Goal: Transaction & Acquisition: Purchase product/service

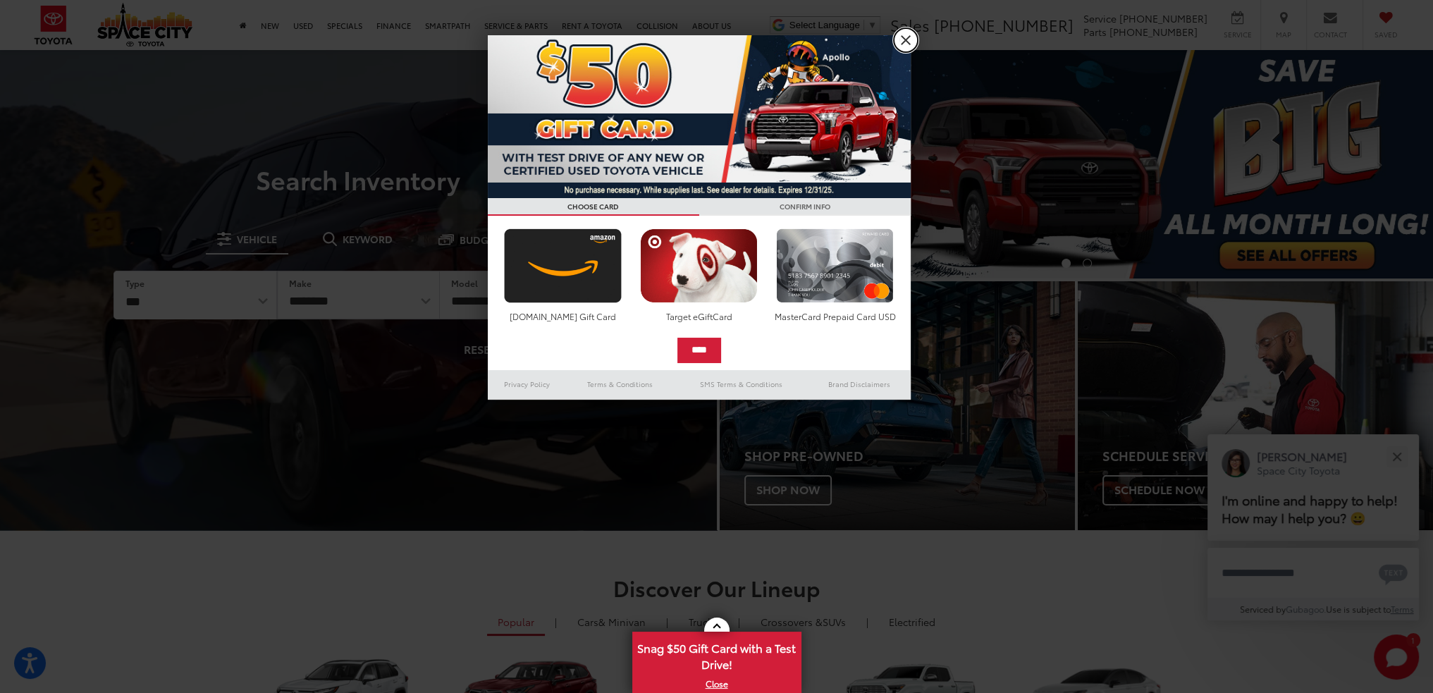
click at [900, 44] on link "X" at bounding box center [906, 40] width 24 height 24
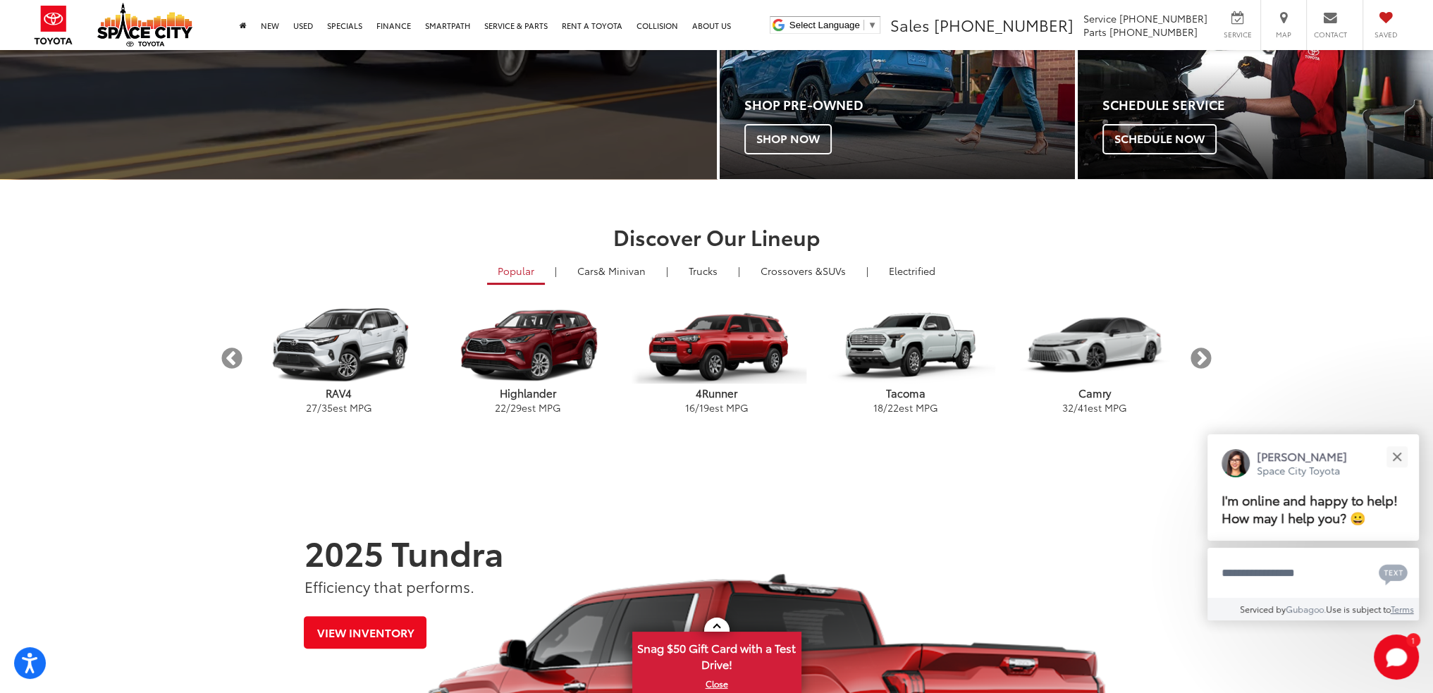
scroll to position [352, 0]
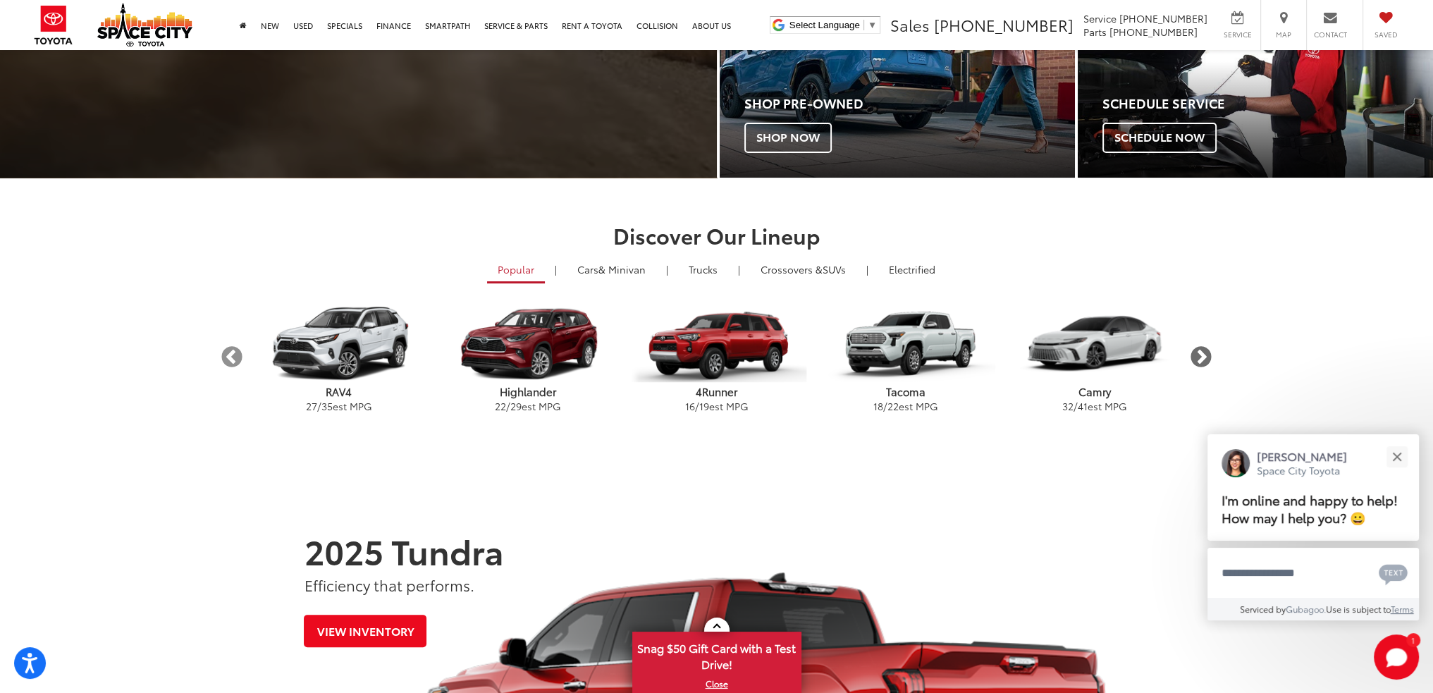
click at [1201, 352] on button "Next" at bounding box center [1201, 357] width 25 height 25
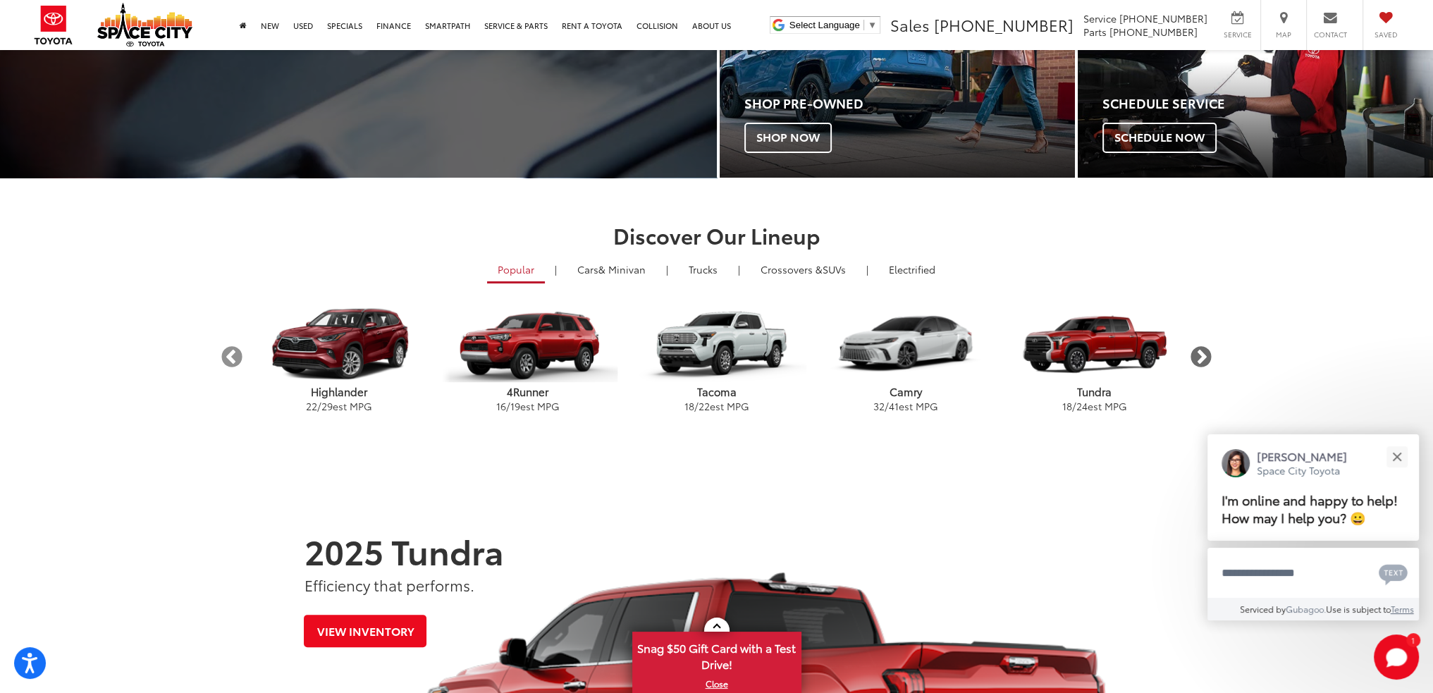
click at [1201, 352] on button "Next" at bounding box center [1201, 357] width 25 height 25
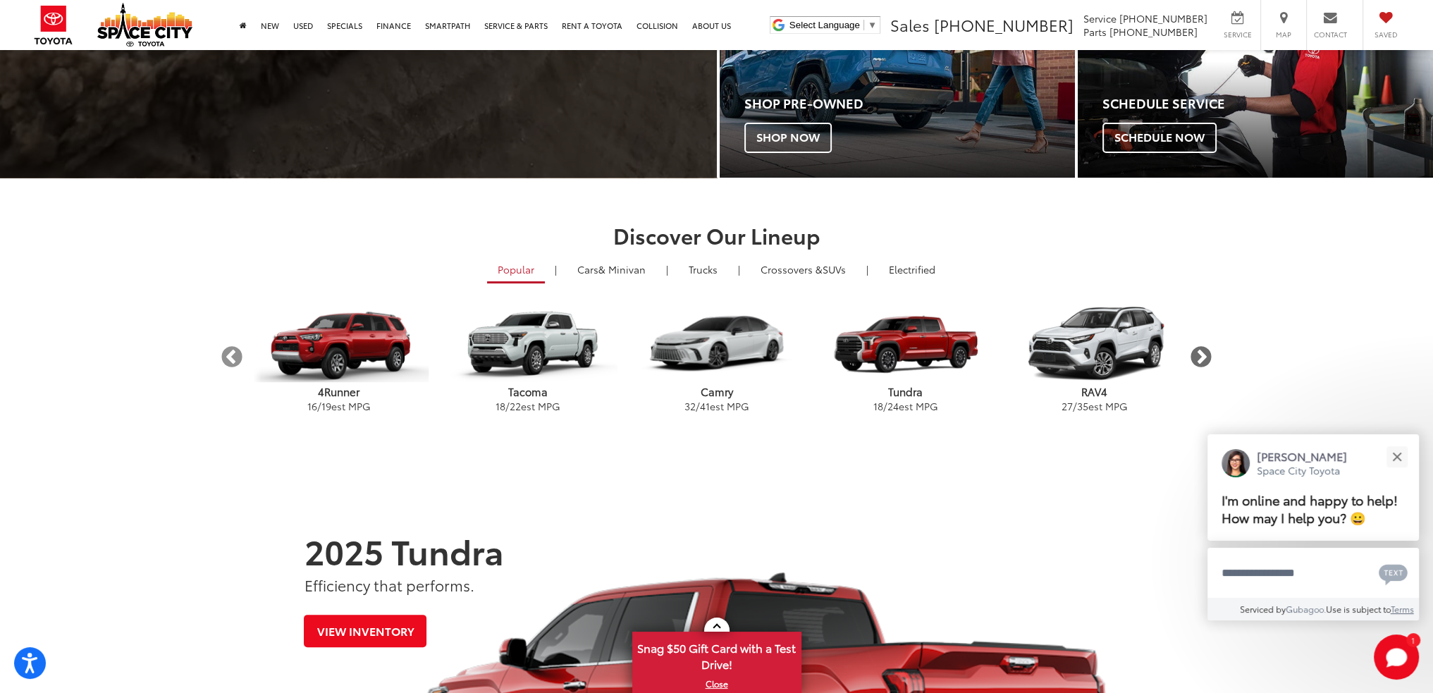
click at [1201, 352] on button "Next" at bounding box center [1201, 357] width 25 height 25
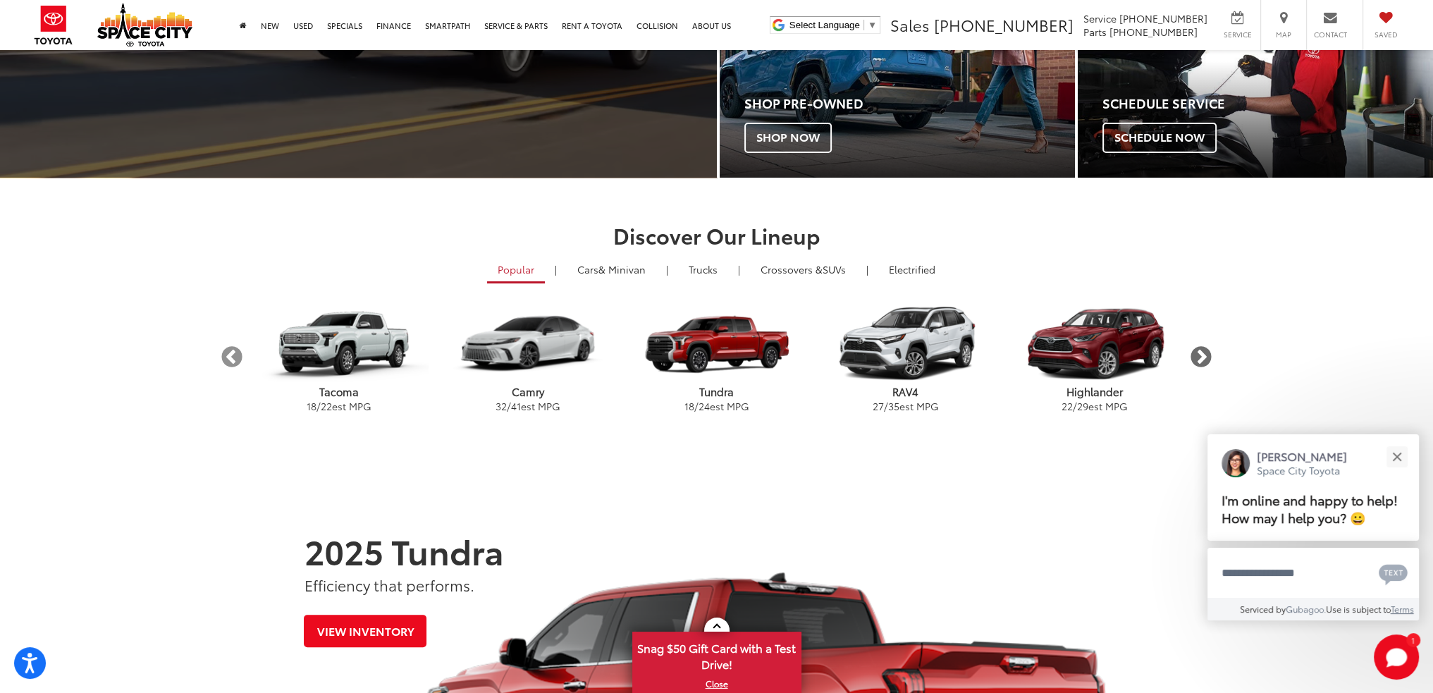
click at [1201, 352] on button "Next" at bounding box center [1201, 357] width 25 height 25
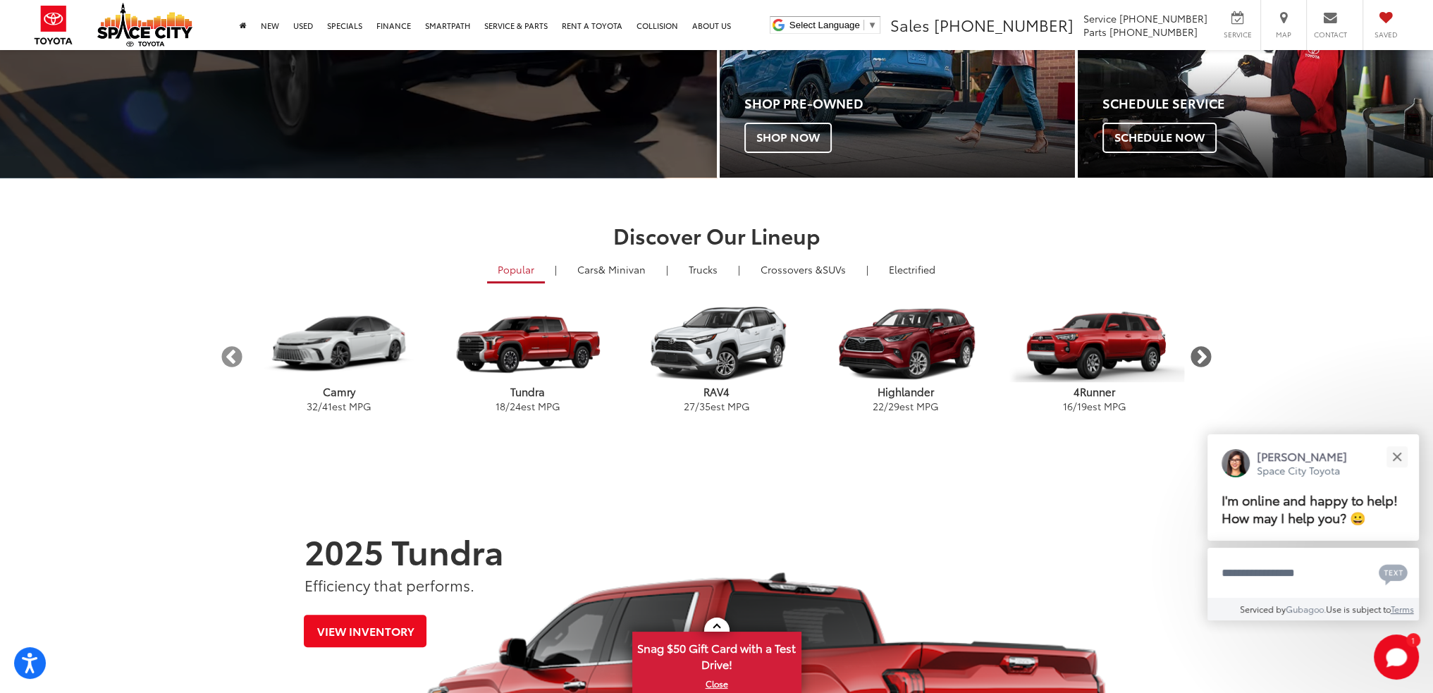
click at [1201, 352] on button "Next" at bounding box center [1201, 357] width 25 height 25
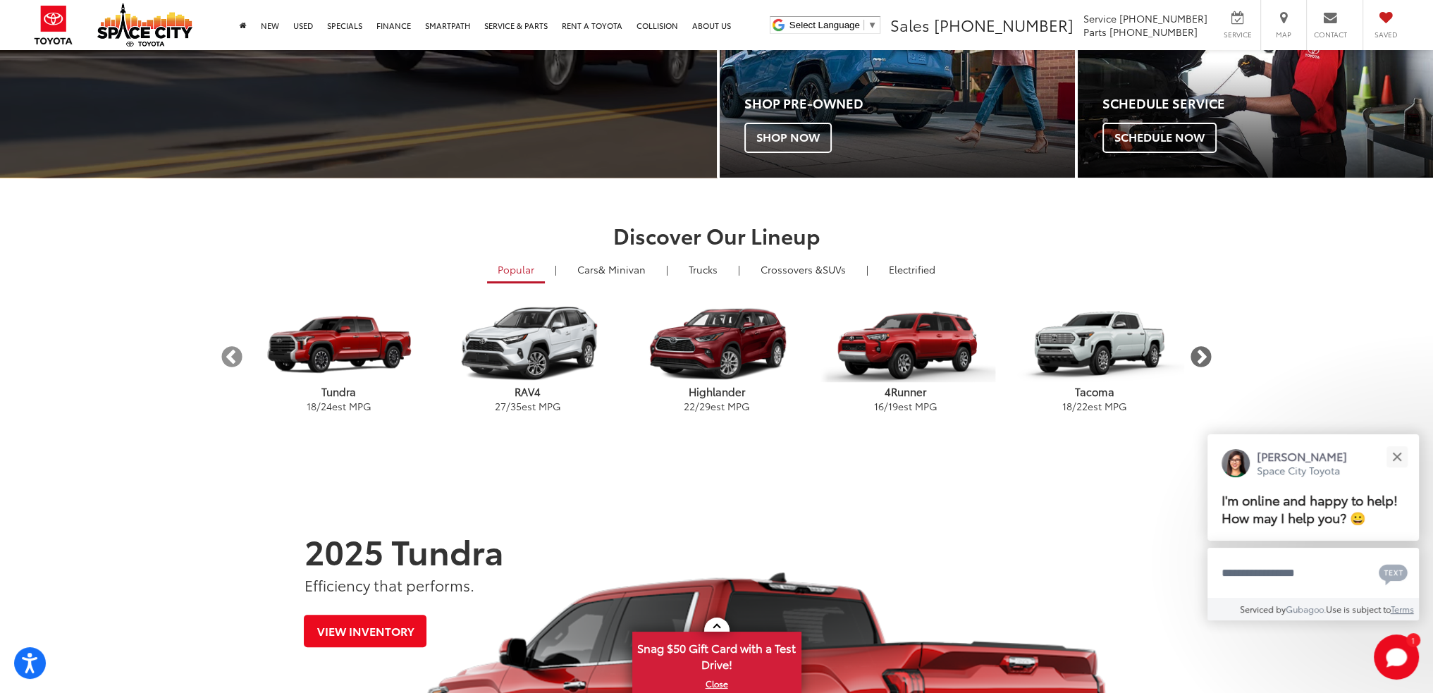
click at [1201, 352] on button "Next" at bounding box center [1201, 357] width 25 height 25
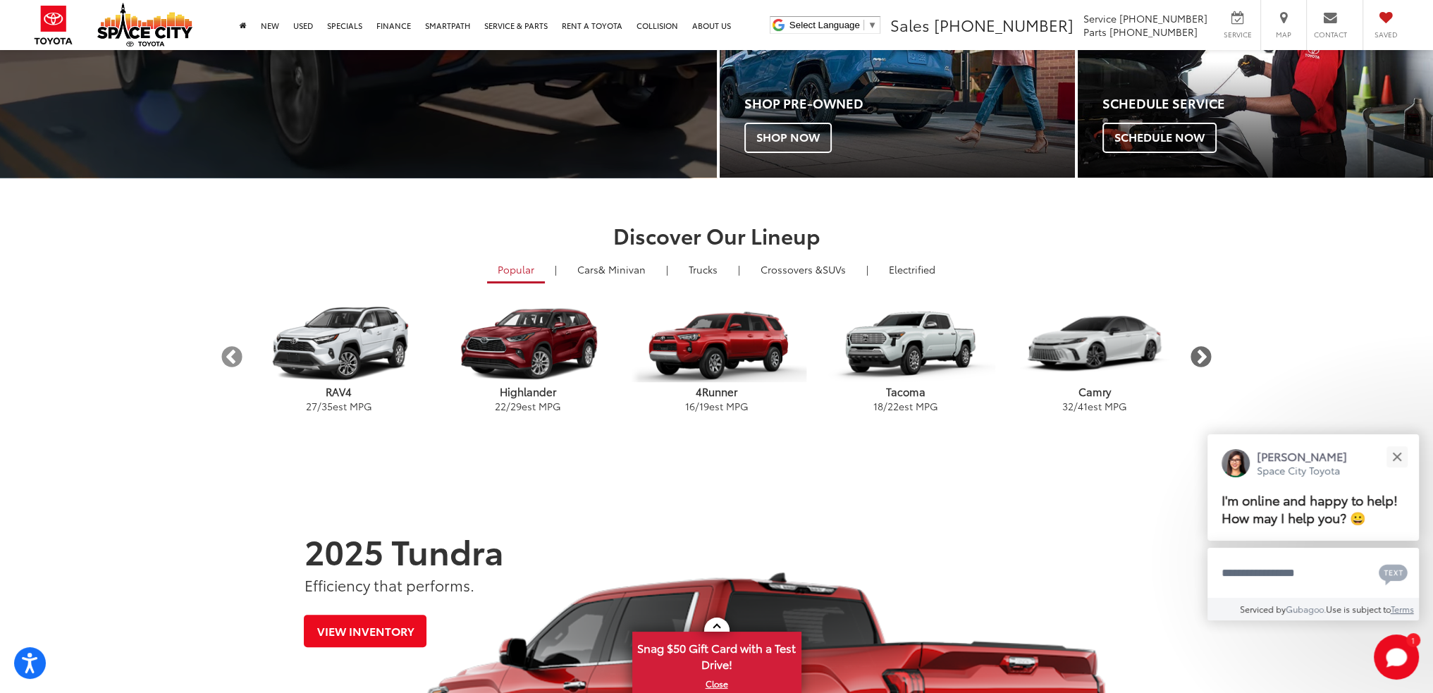
click at [1201, 352] on button "Next" at bounding box center [1201, 357] width 25 height 25
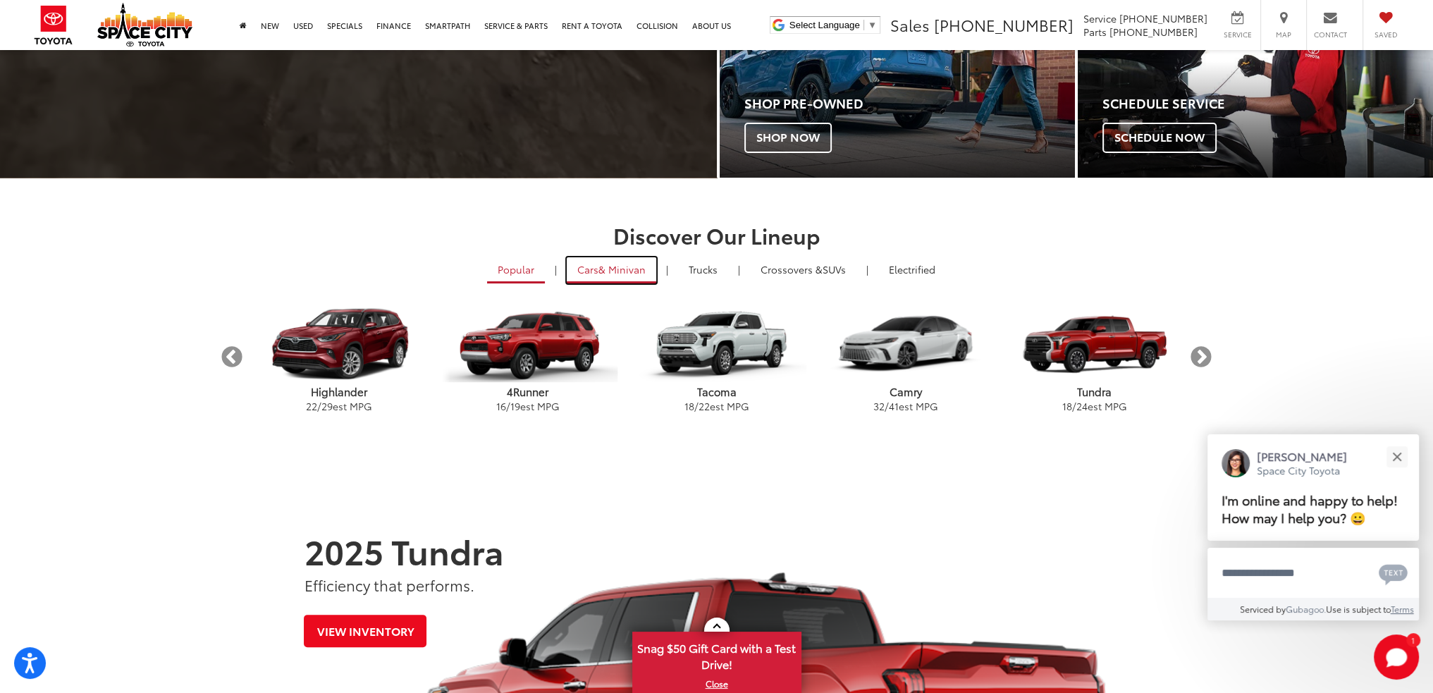
click at [601, 273] on span "& Minivan" at bounding box center [622, 269] width 47 height 14
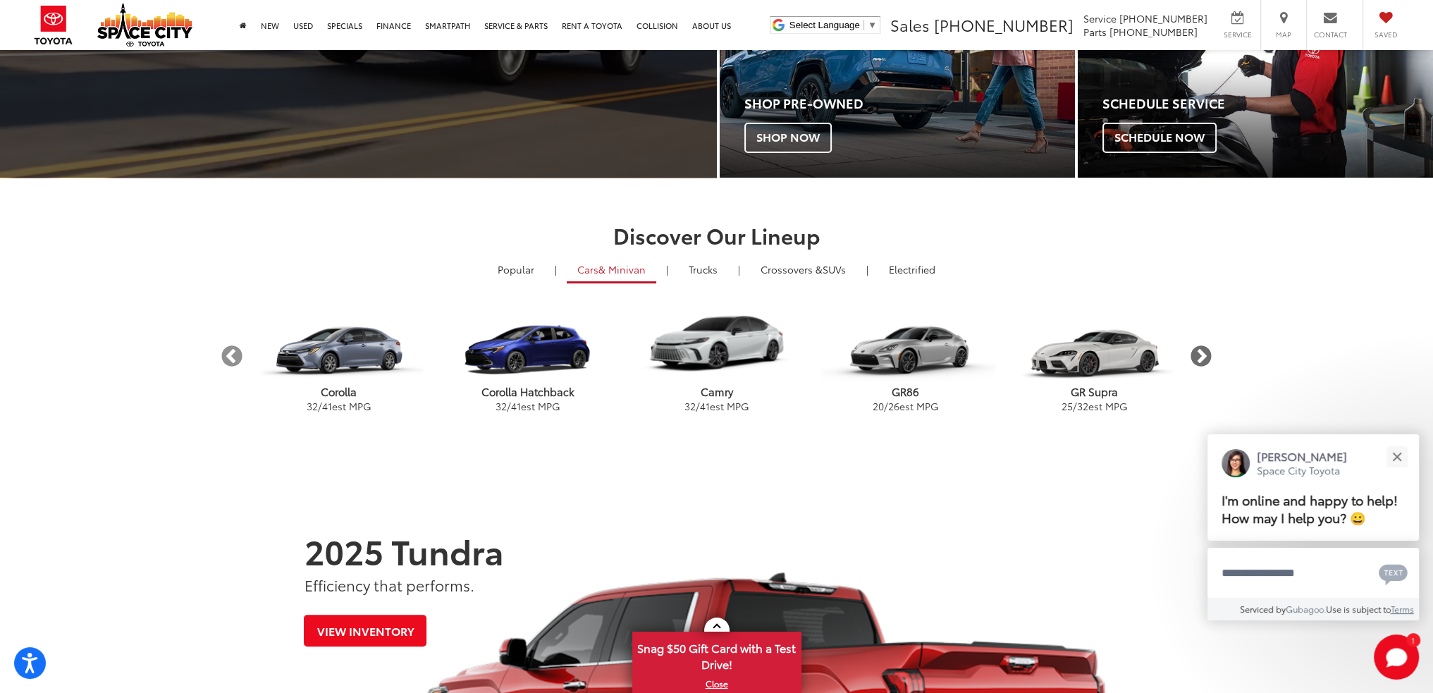
click at [1198, 360] on button "Next" at bounding box center [1201, 356] width 25 height 25
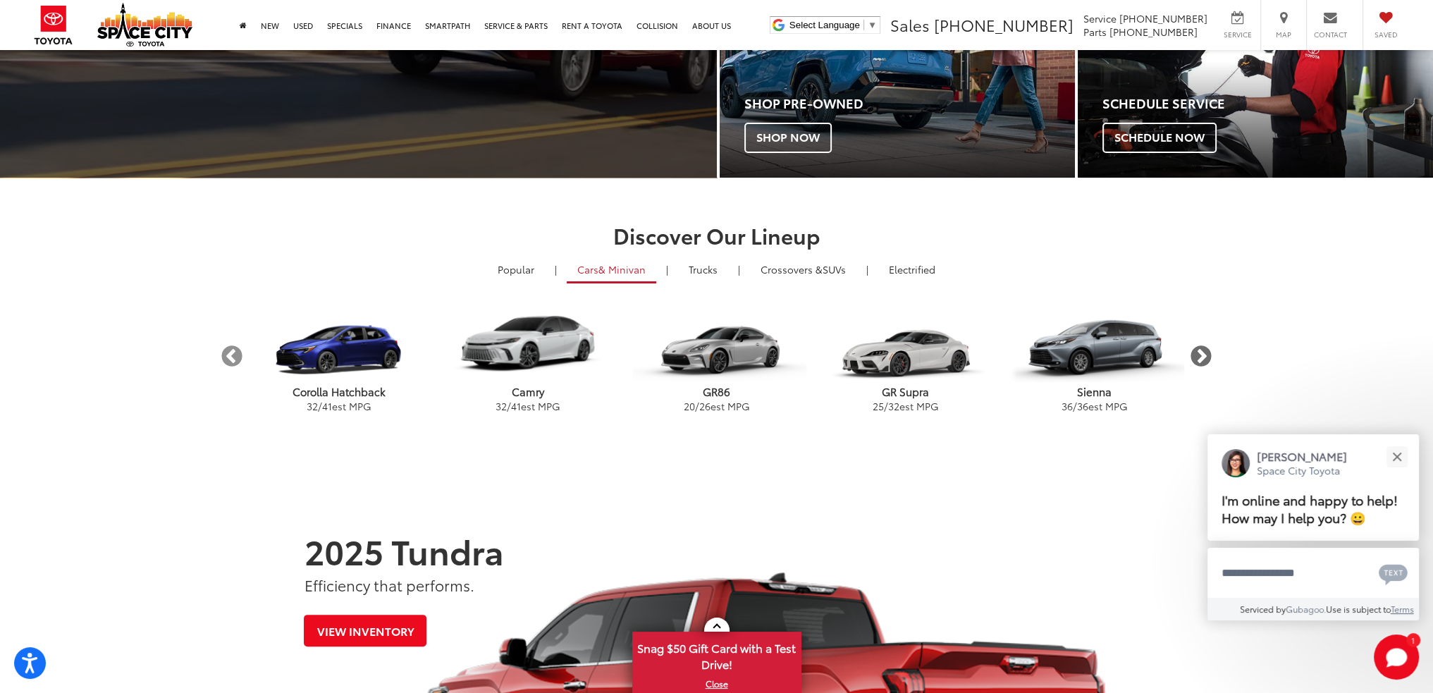
click at [1198, 360] on button "Next" at bounding box center [1201, 356] width 25 height 25
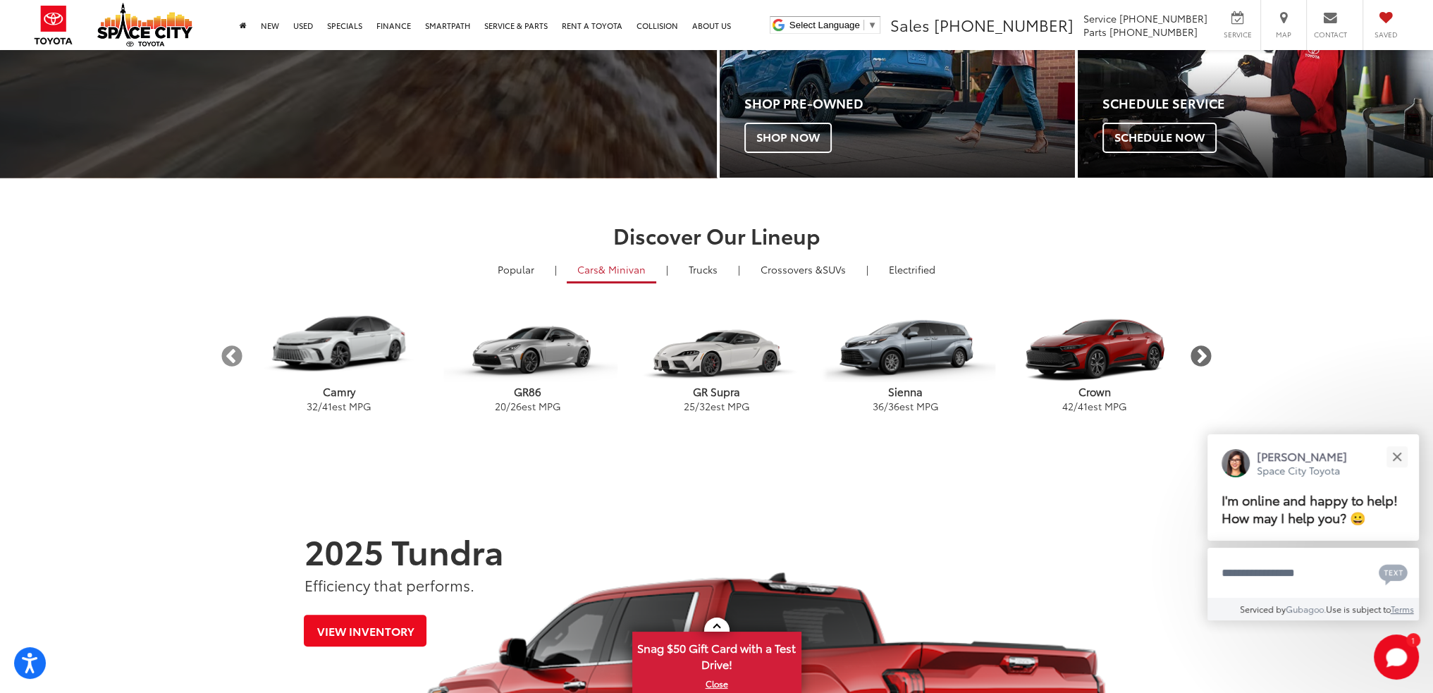
click at [1198, 360] on button "Next" at bounding box center [1201, 356] width 25 height 25
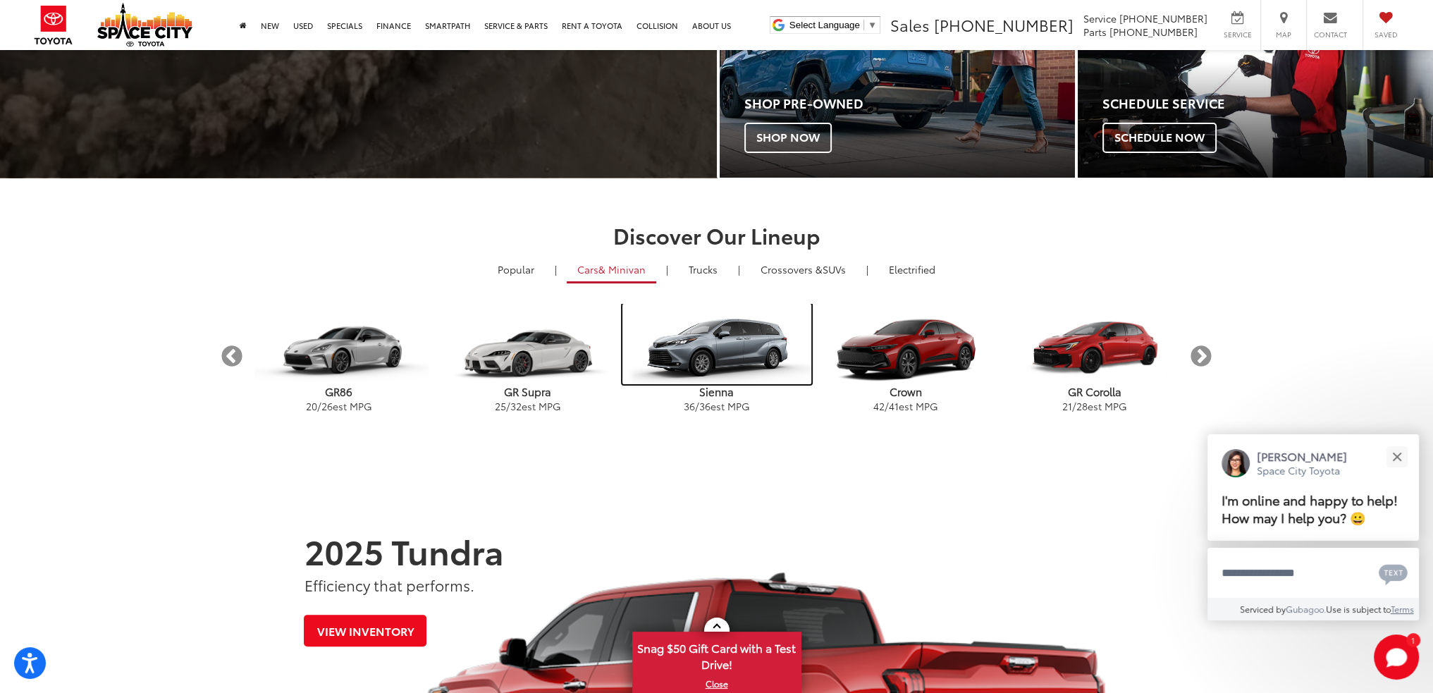
click at [741, 351] on img "carousel" at bounding box center [716, 344] width 189 height 80
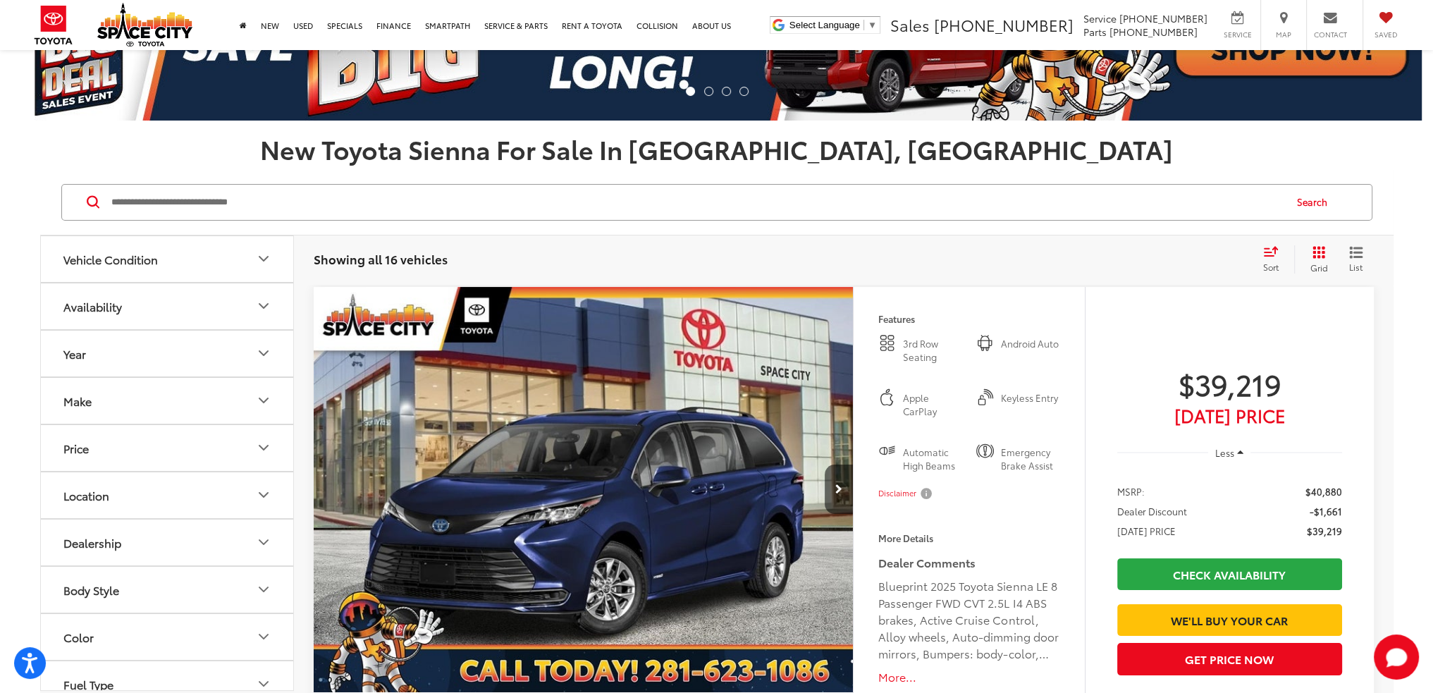
scroll to position [141, 0]
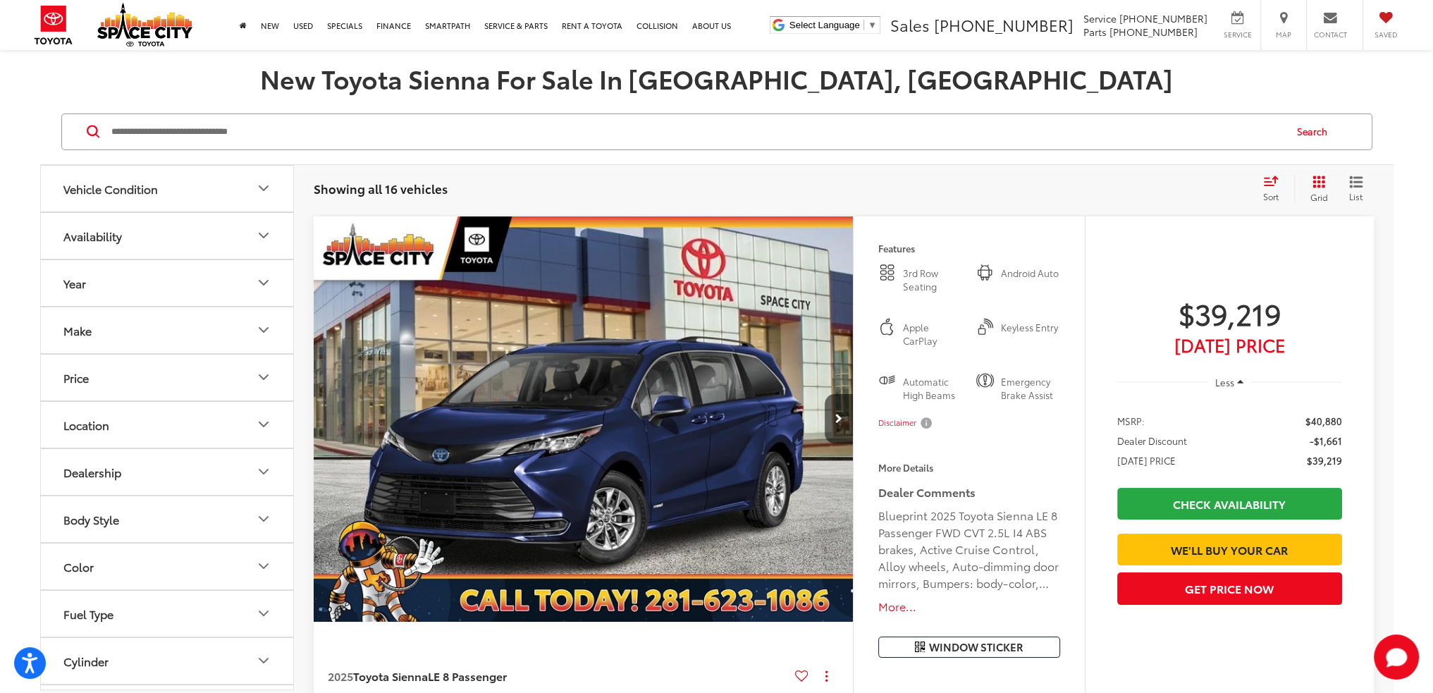
click at [1281, 187] on div "Sort" at bounding box center [1275, 189] width 38 height 28
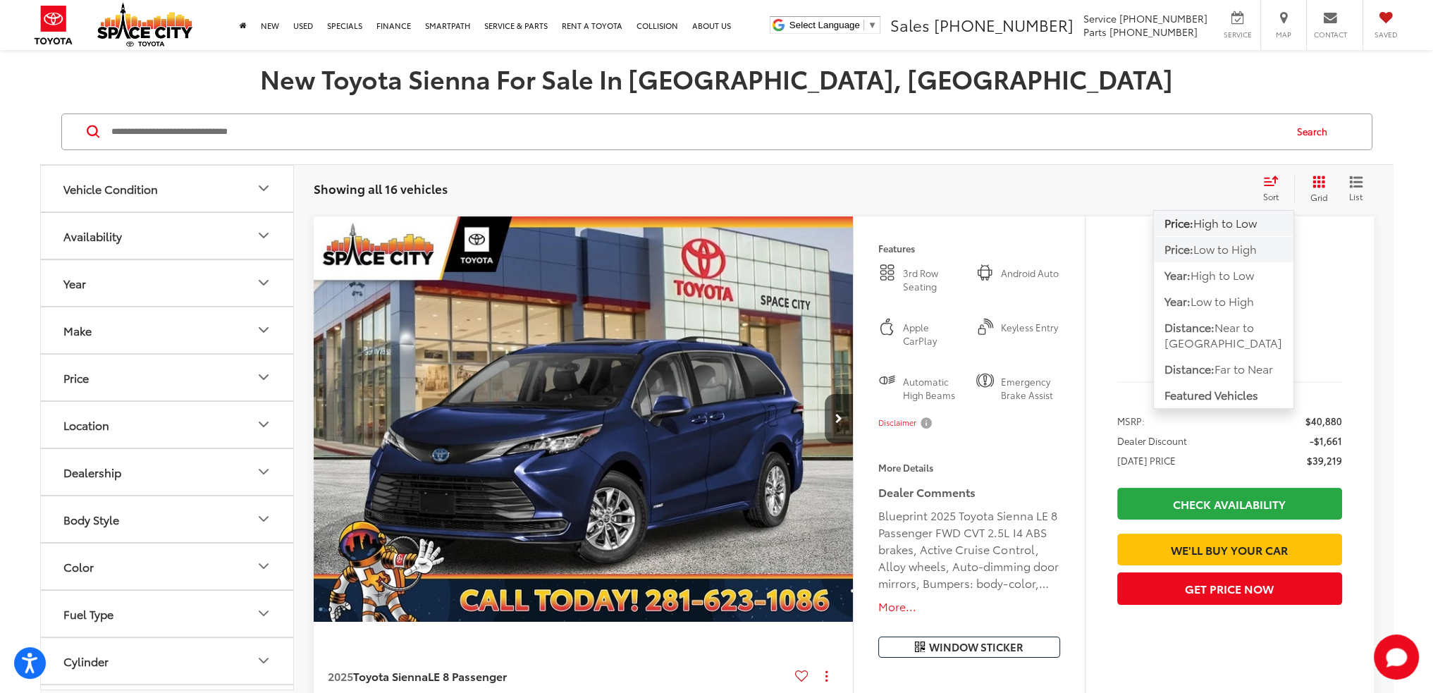
click at [1256, 245] on span "Low to High" at bounding box center [1225, 248] width 63 height 16
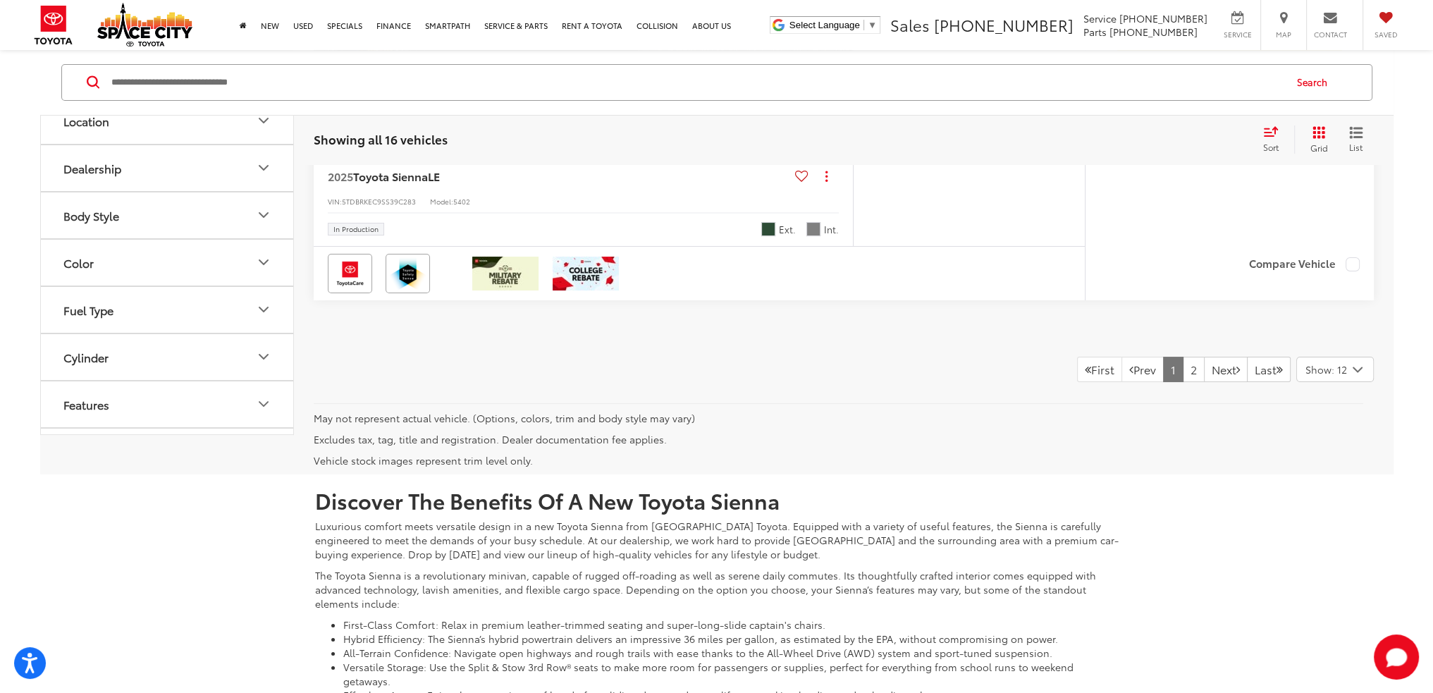
scroll to position [7387, 0]
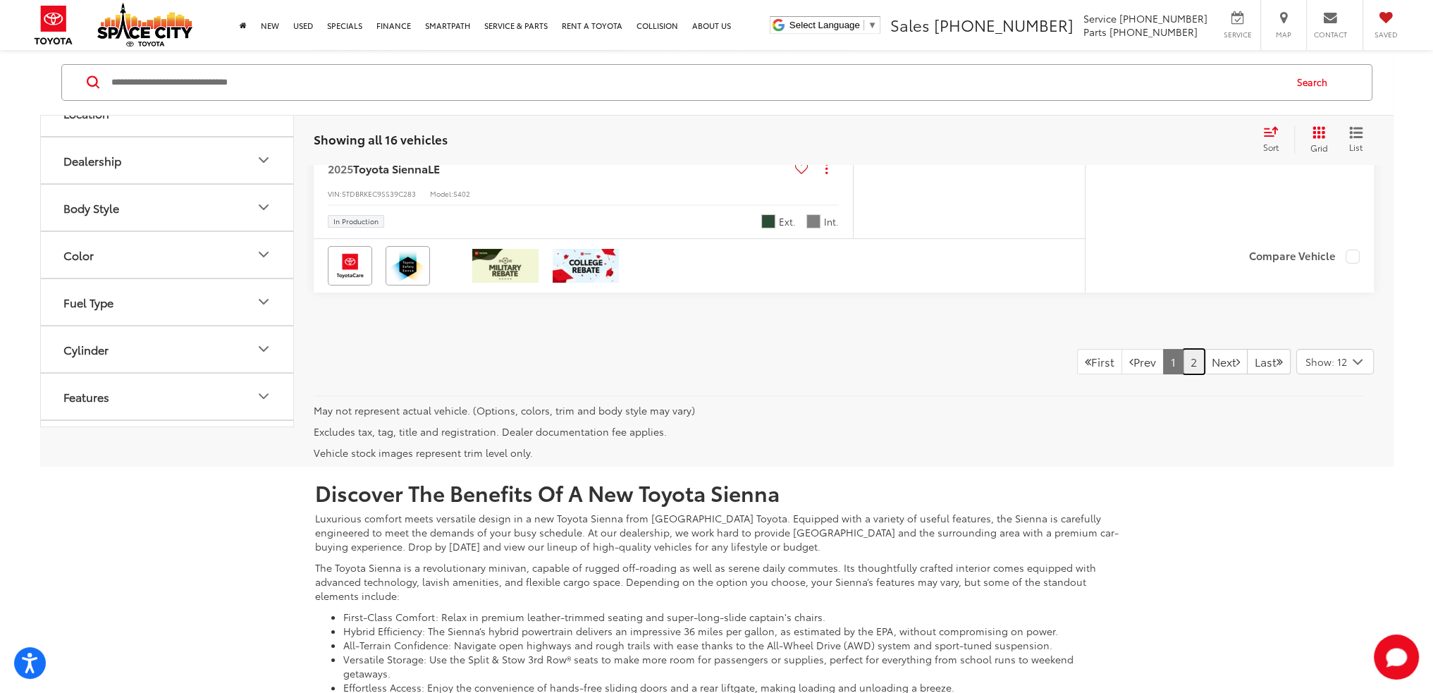
click at [1183, 352] on link "2" at bounding box center [1194, 361] width 22 height 25
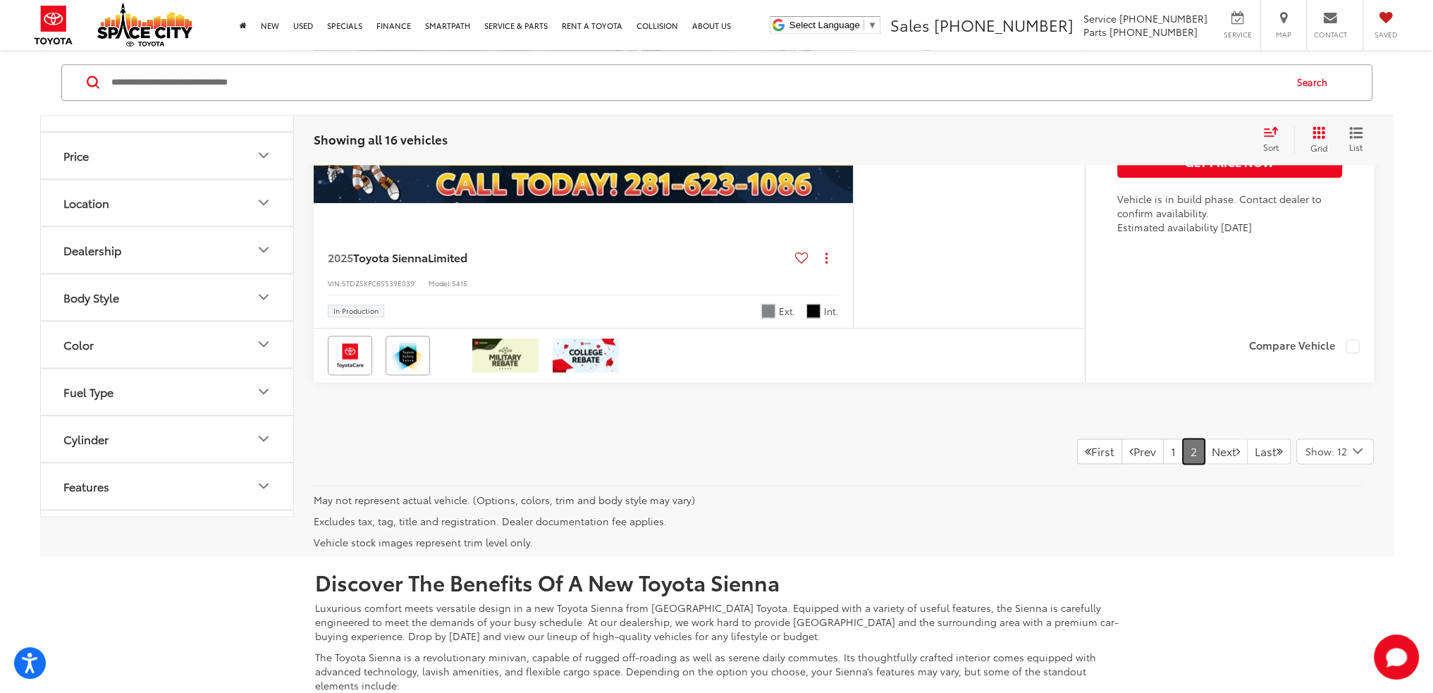
scroll to position [2400, 0]
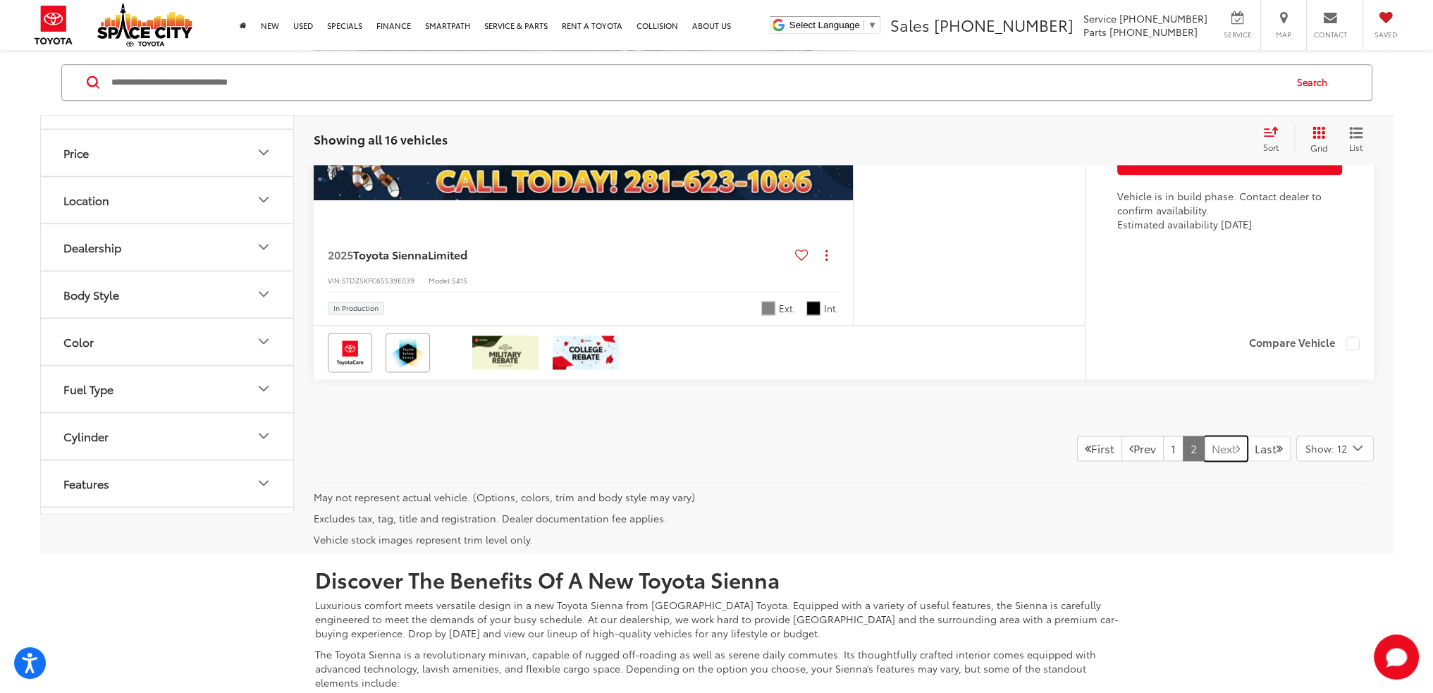
click at [1214, 451] on link "Next" at bounding box center [1226, 448] width 44 height 25
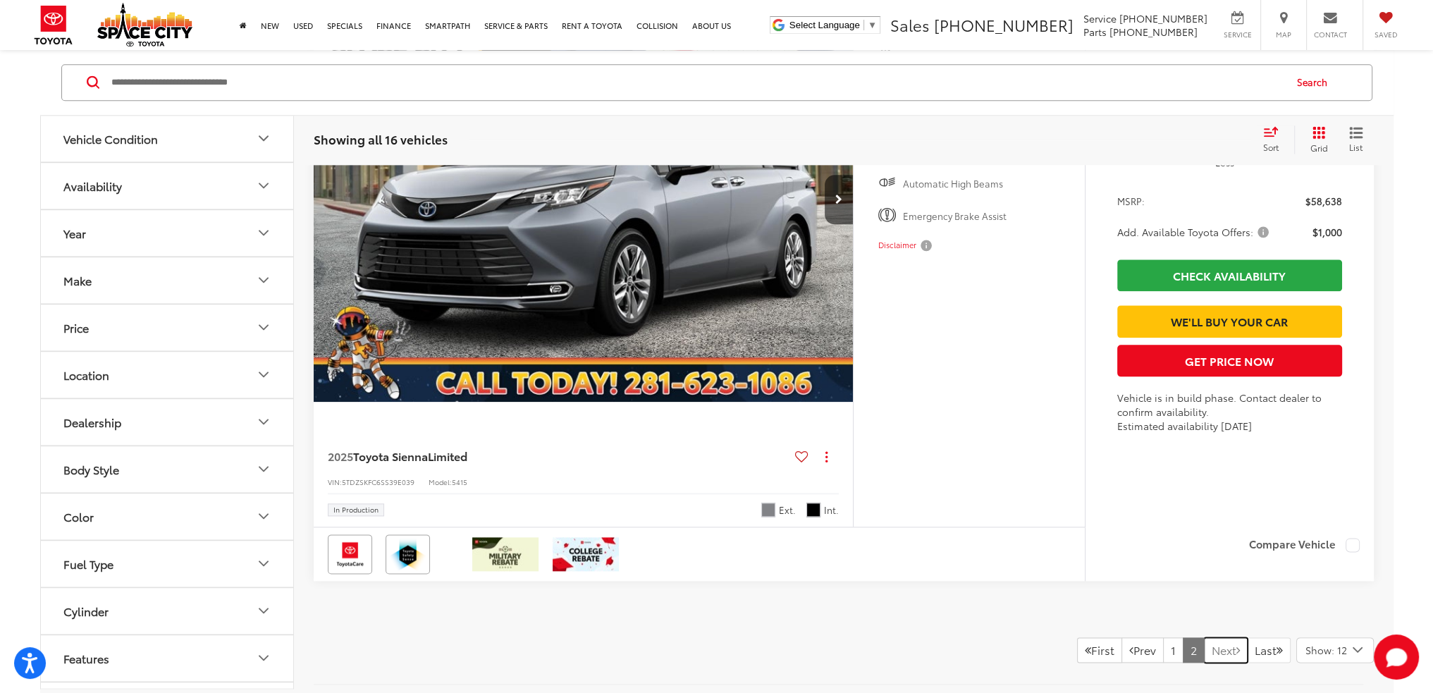
scroll to position [2188, 0]
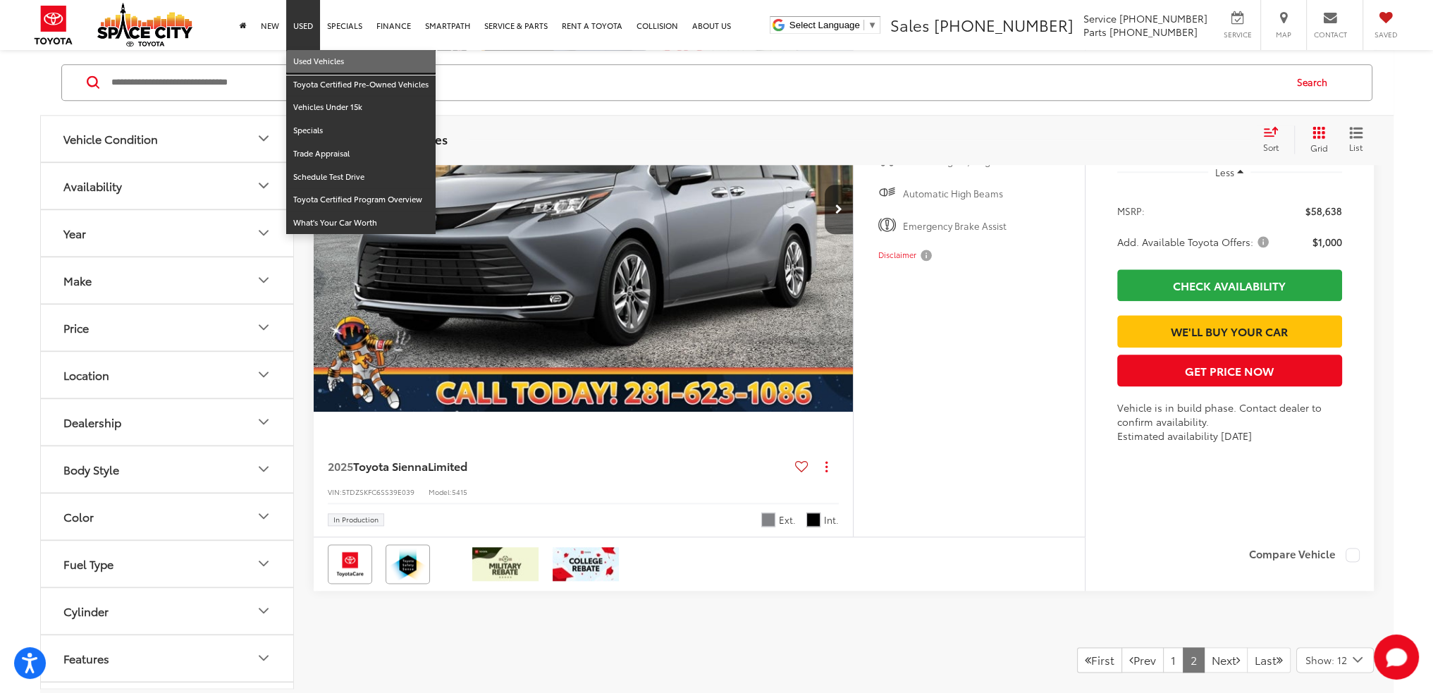
click at [328, 66] on link "Used Vehicles" at bounding box center [360, 61] width 149 height 23
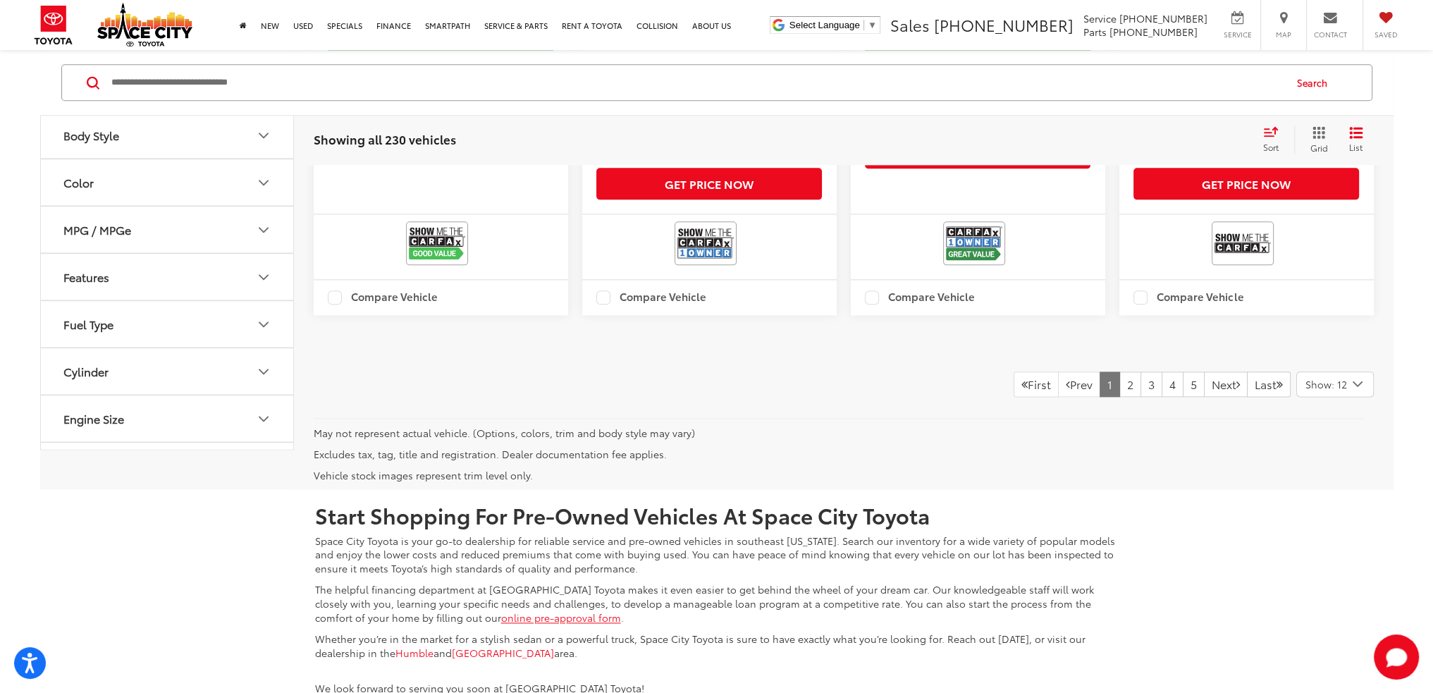
scroll to position [2326, 0]
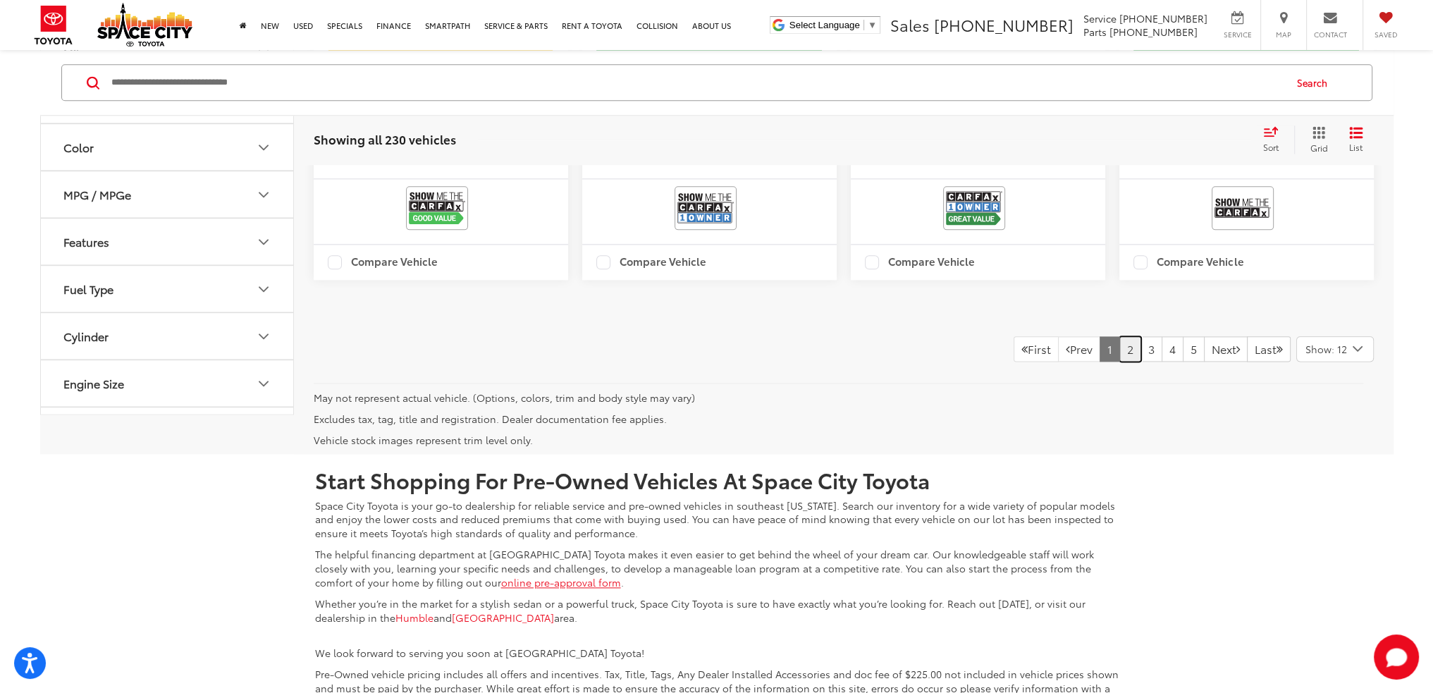
click at [1119, 362] on link "2" at bounding box center [1130, 348] width 22 height 25
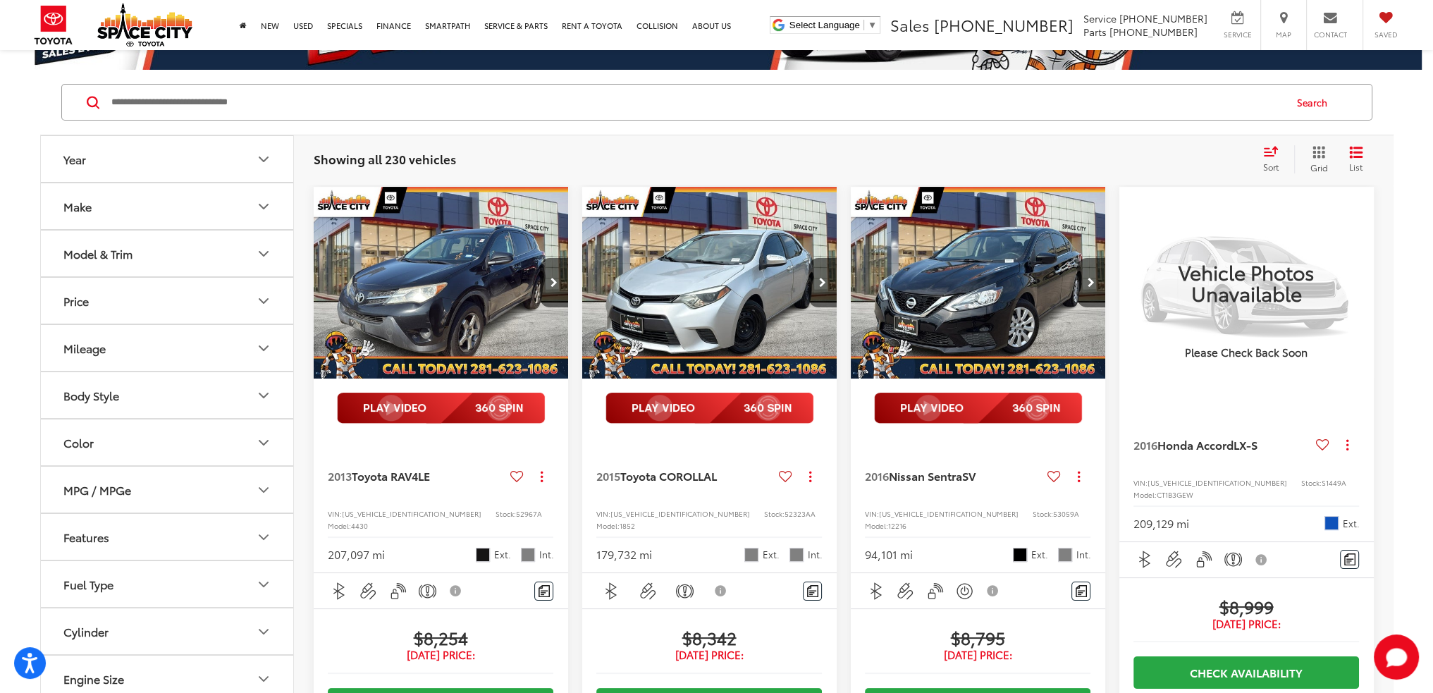
scroll to position [67, 0]
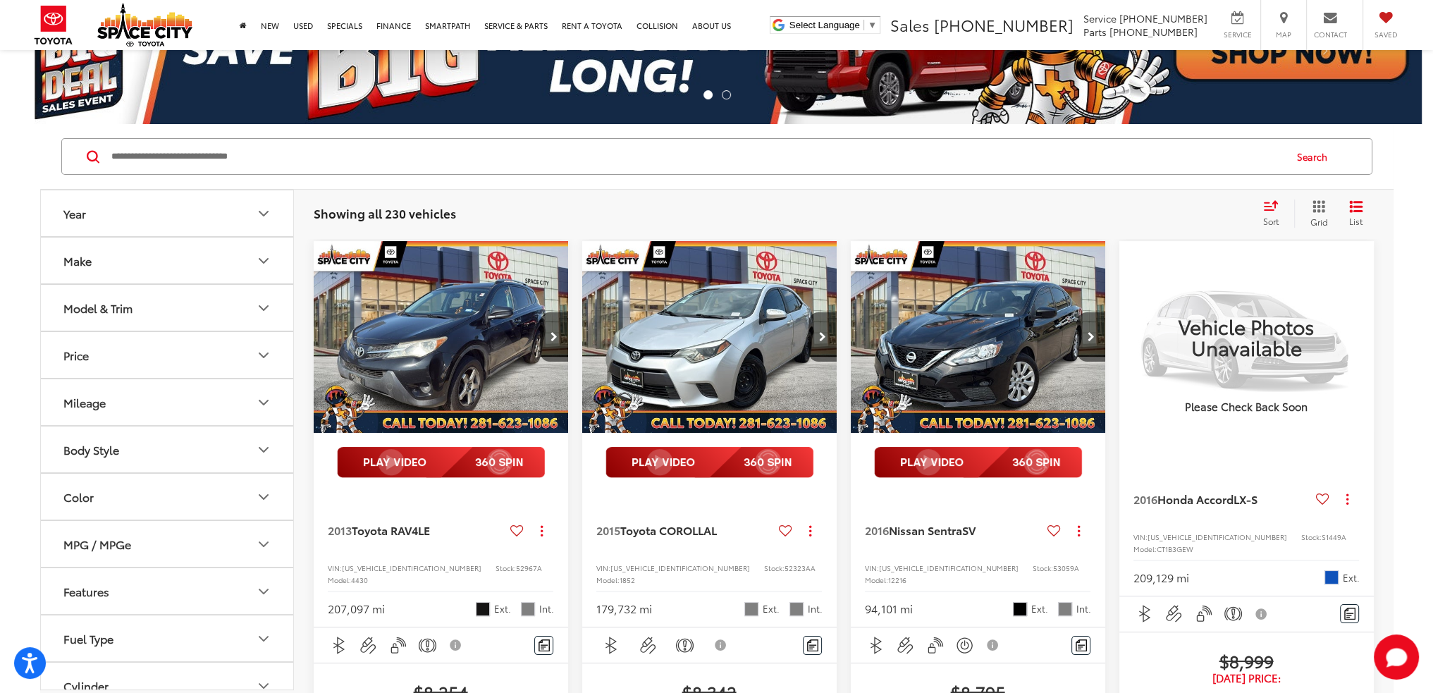
click at [240, 270] on button "Make" at bounding box center [168, 261] width 254 height 46
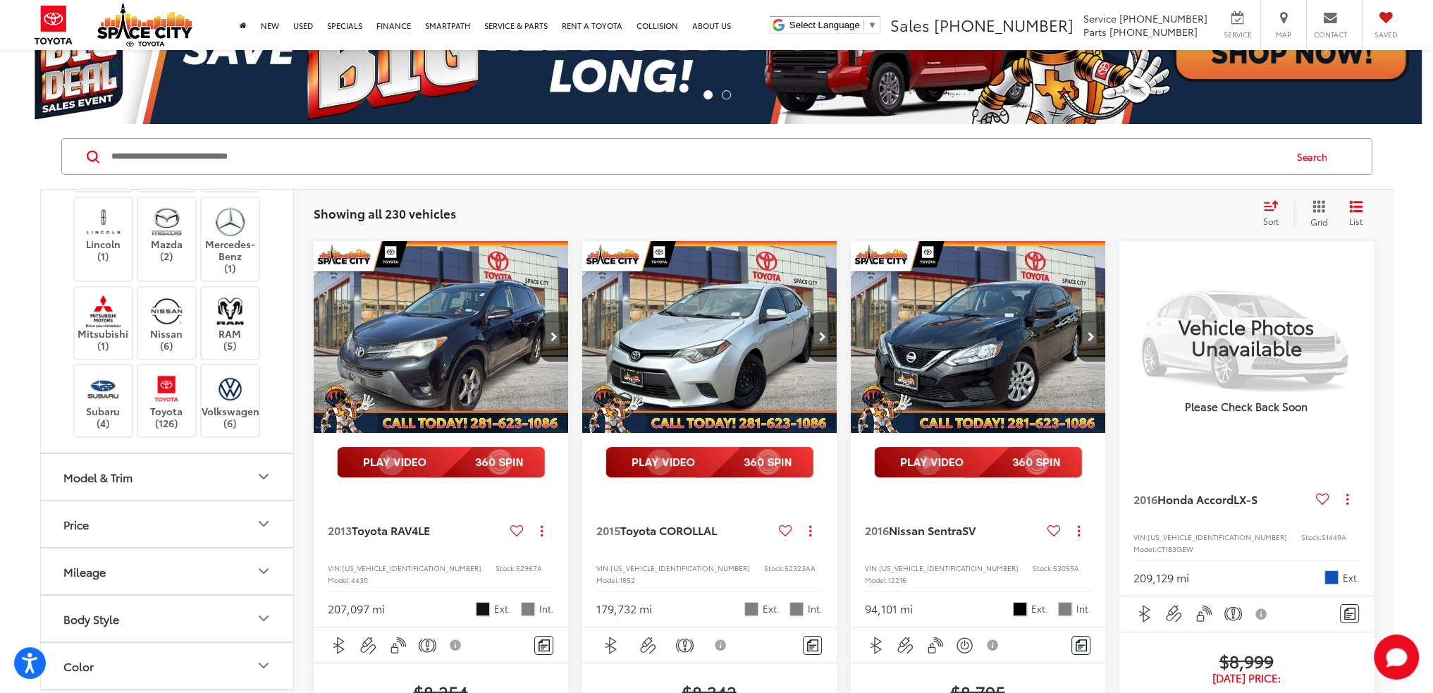
scroll to position [352, 0]
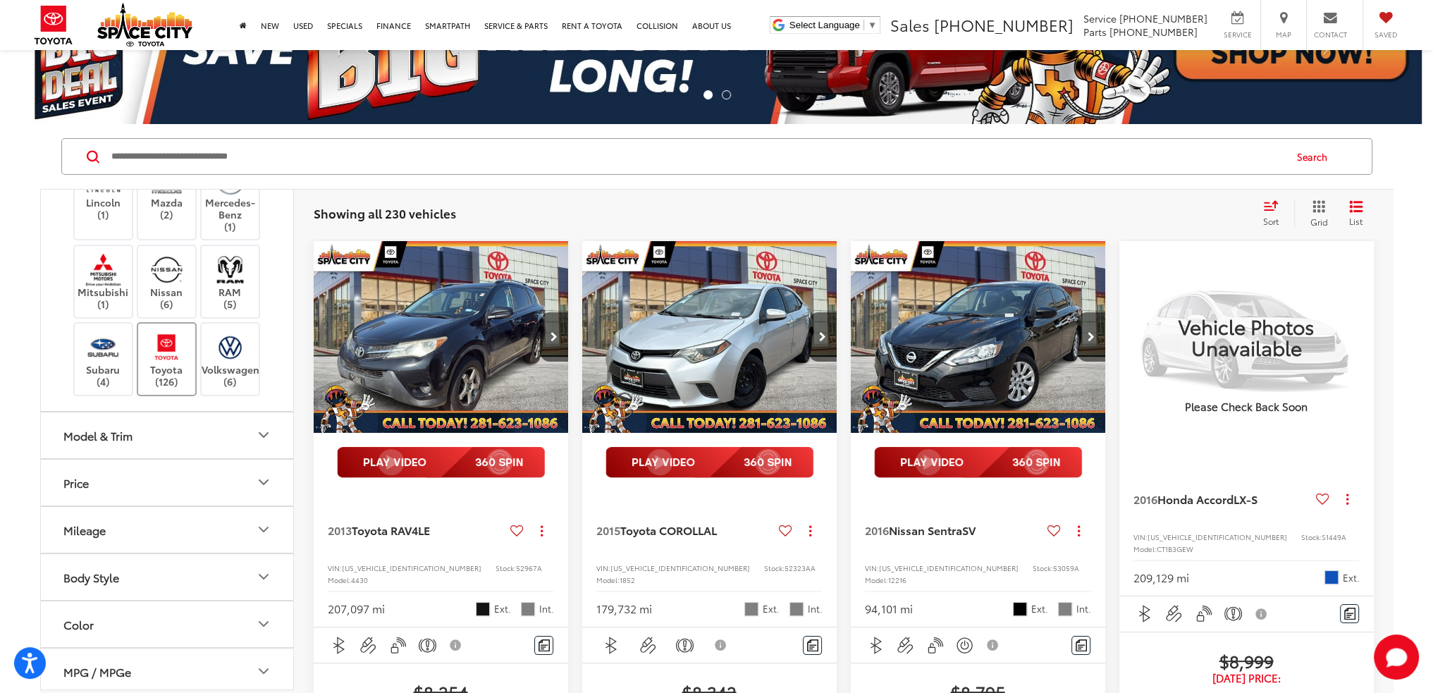
click at [159, 364] on img at bounding box center [166, 347] width 39 height 33
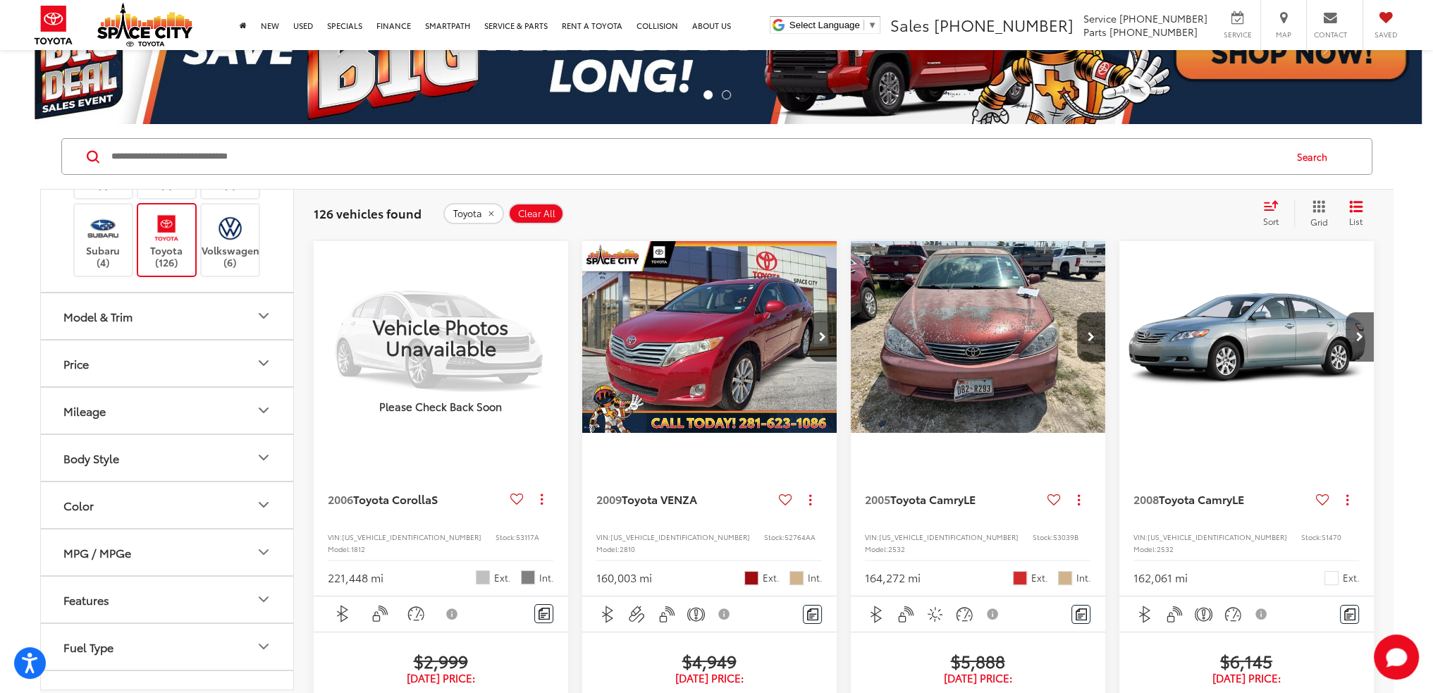
scroll to position [493, 0]
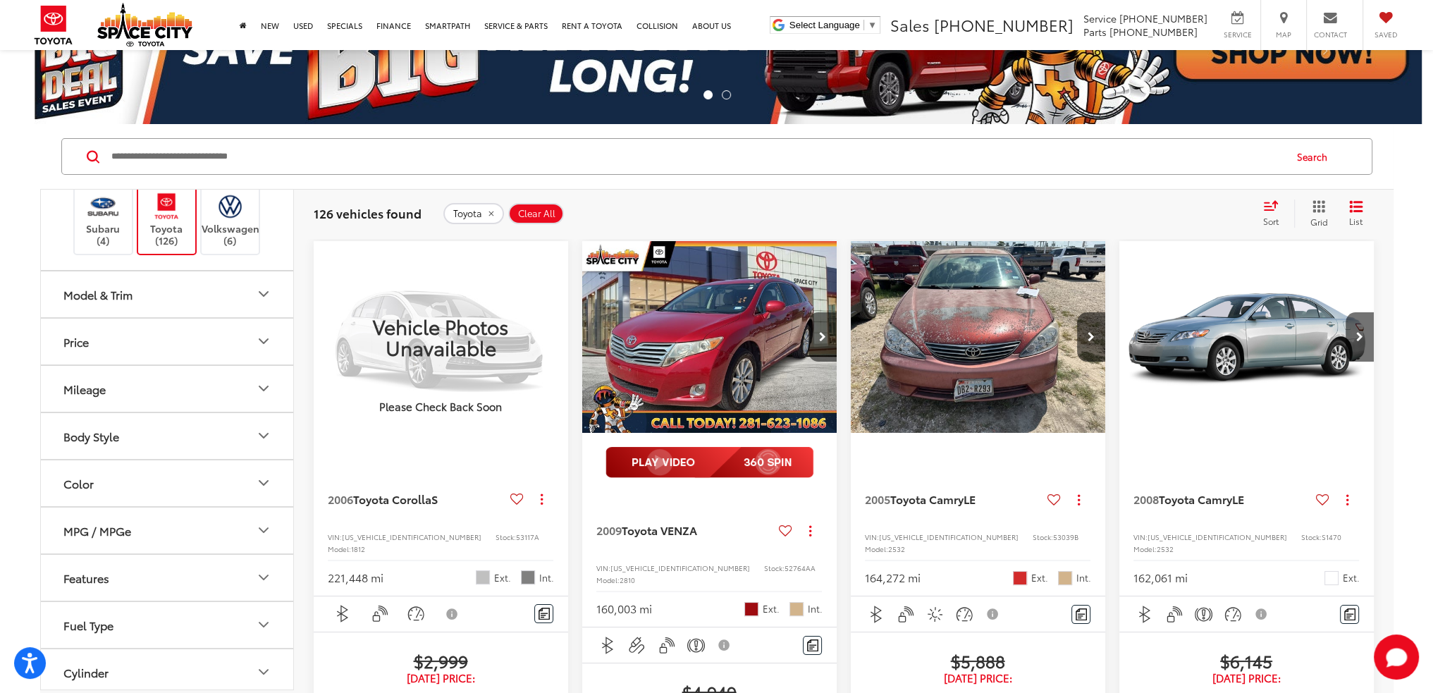
click at [109, 301] on div "Model & Trim" at bounding box center [97, 294] width 69 height 13
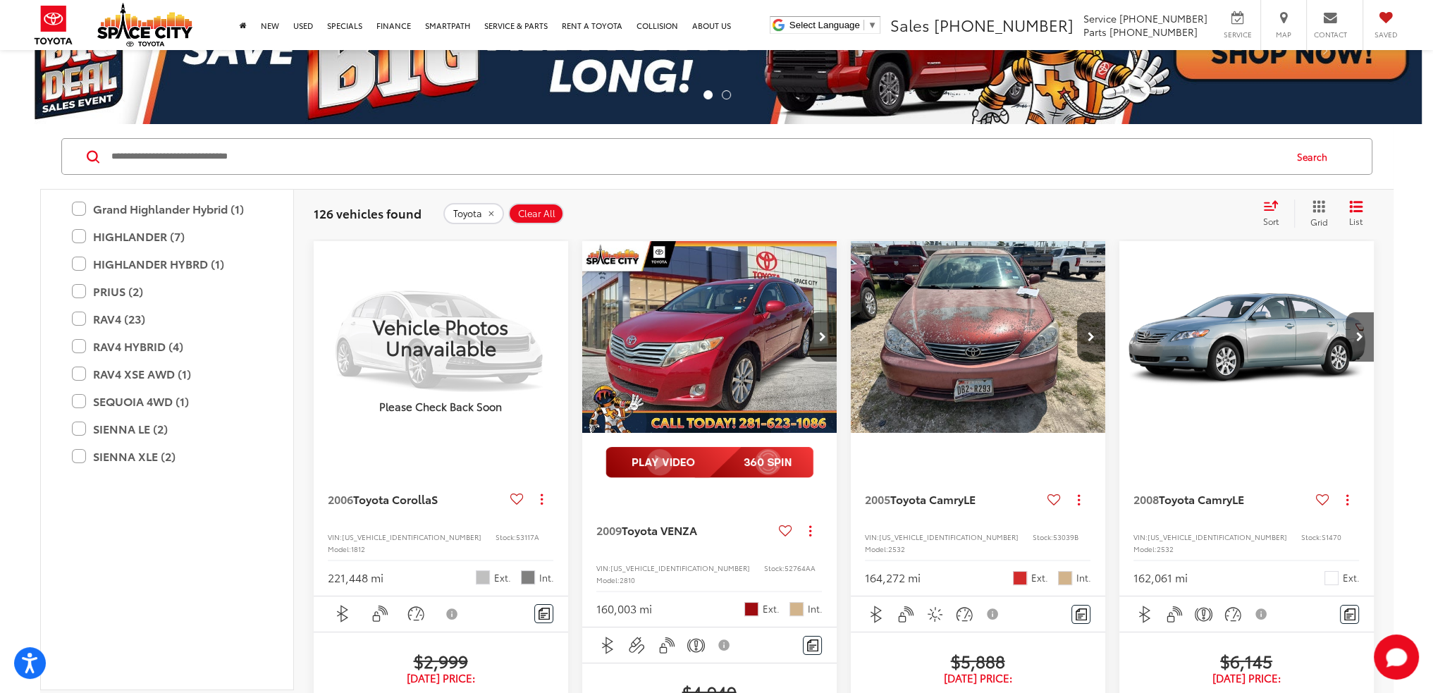
scroll to position [987, 0]
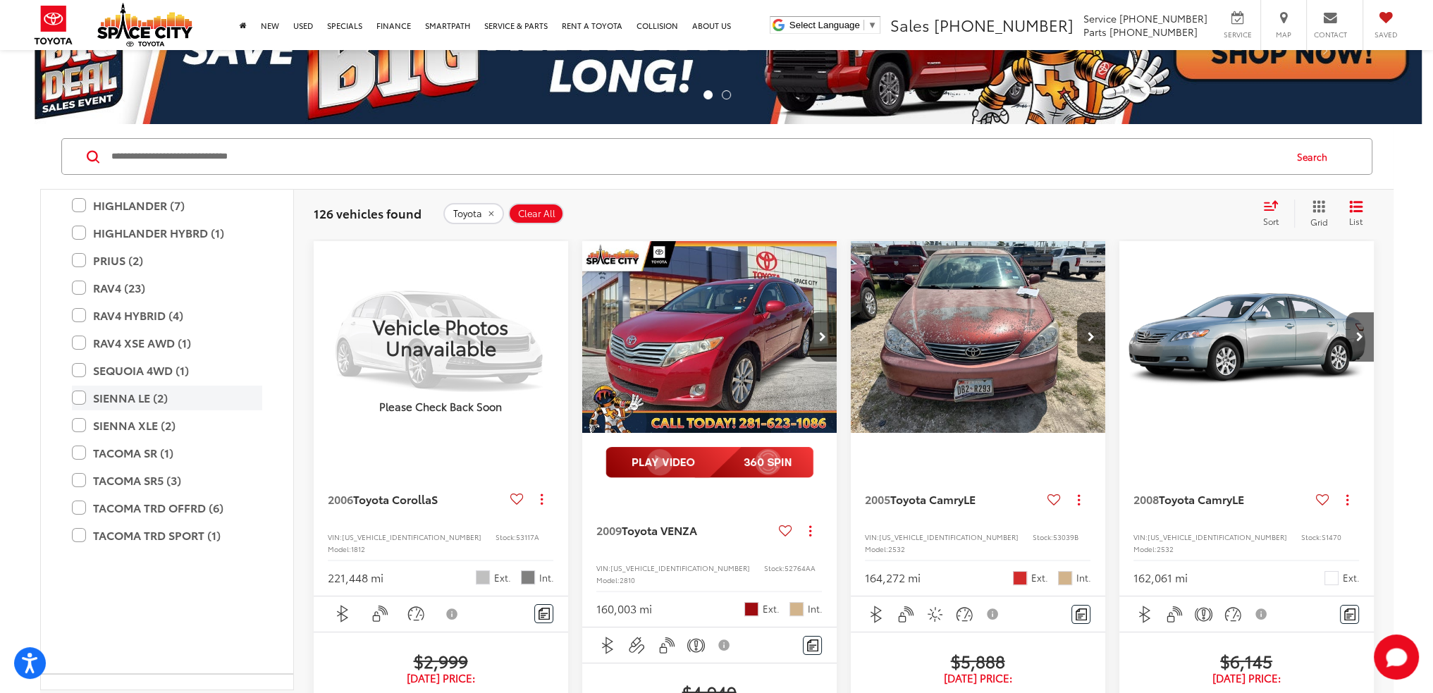
click at [79, 410] on label "SIENNA LE (2)" at bounding box center [167, 398] width 190 height 25
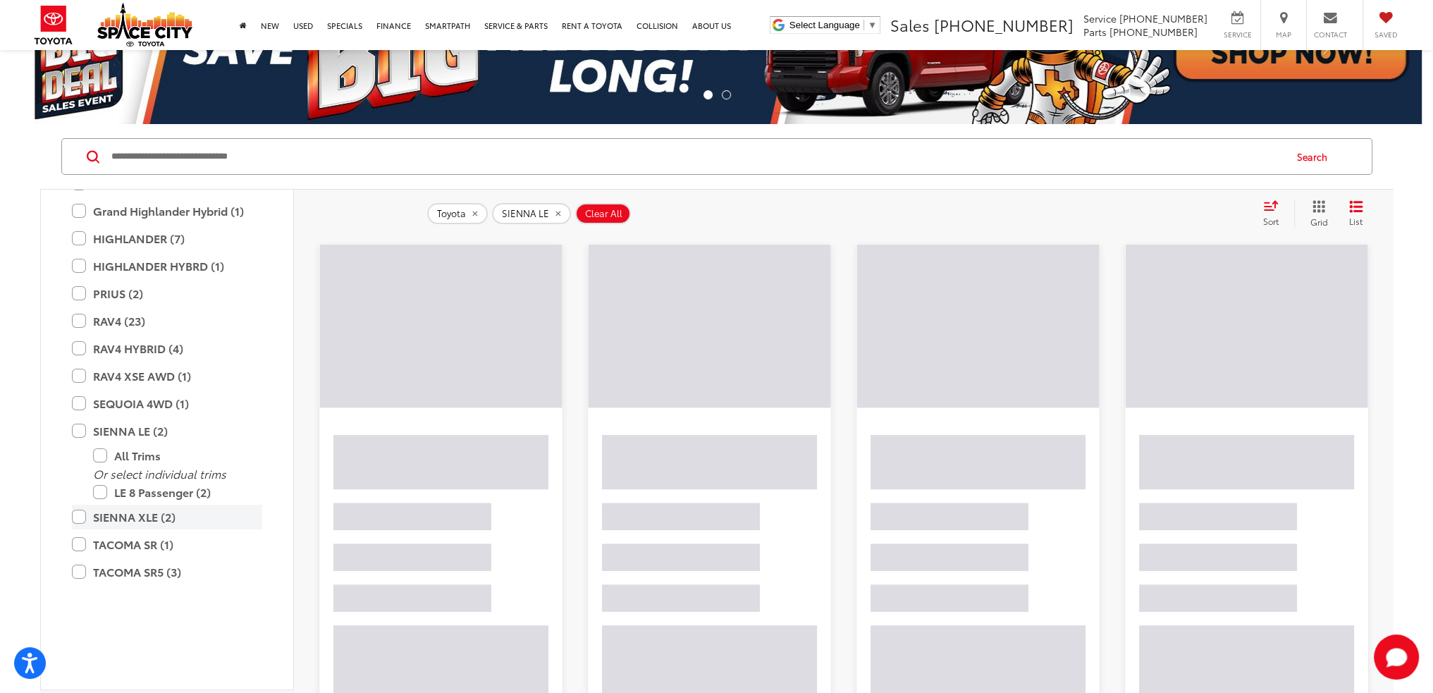
click at [80, 529] on label "SIENNA XLE (2)" at bounding box center [167, 517] width 190 height 25
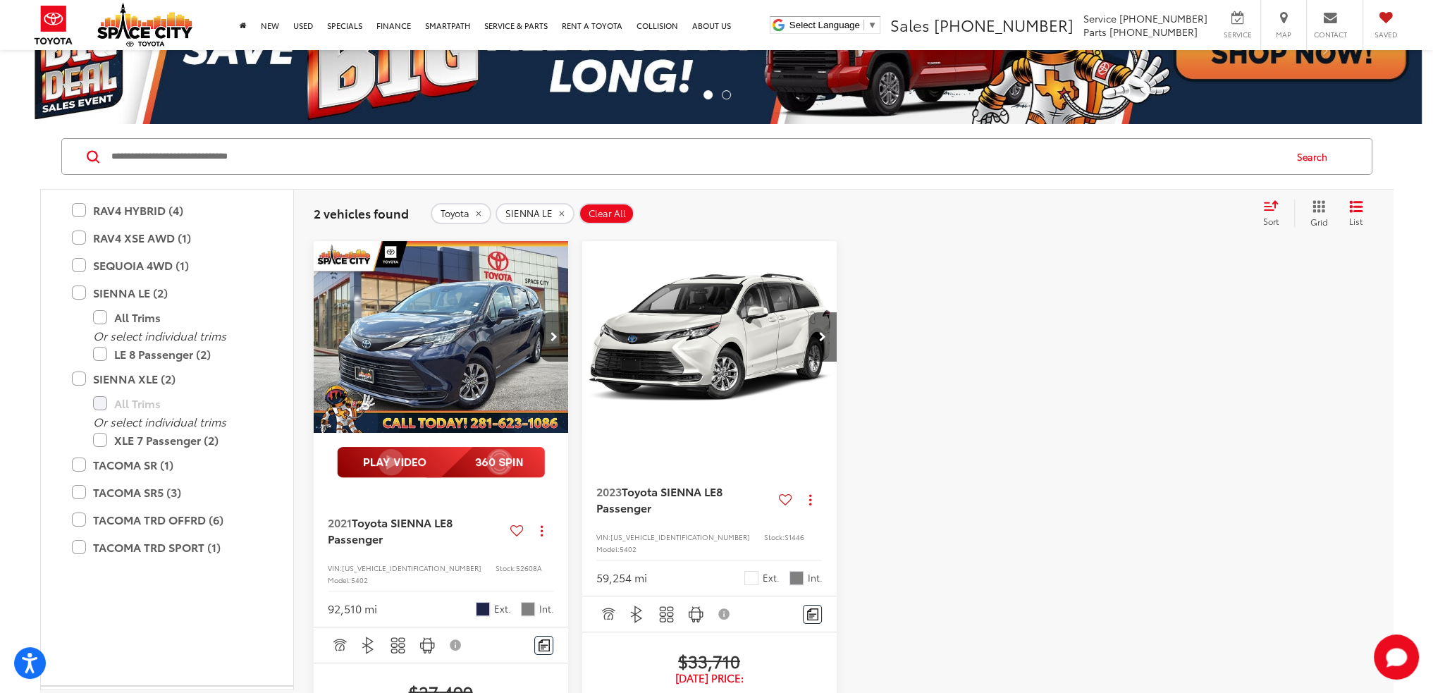
scroll to position [1128, 0]
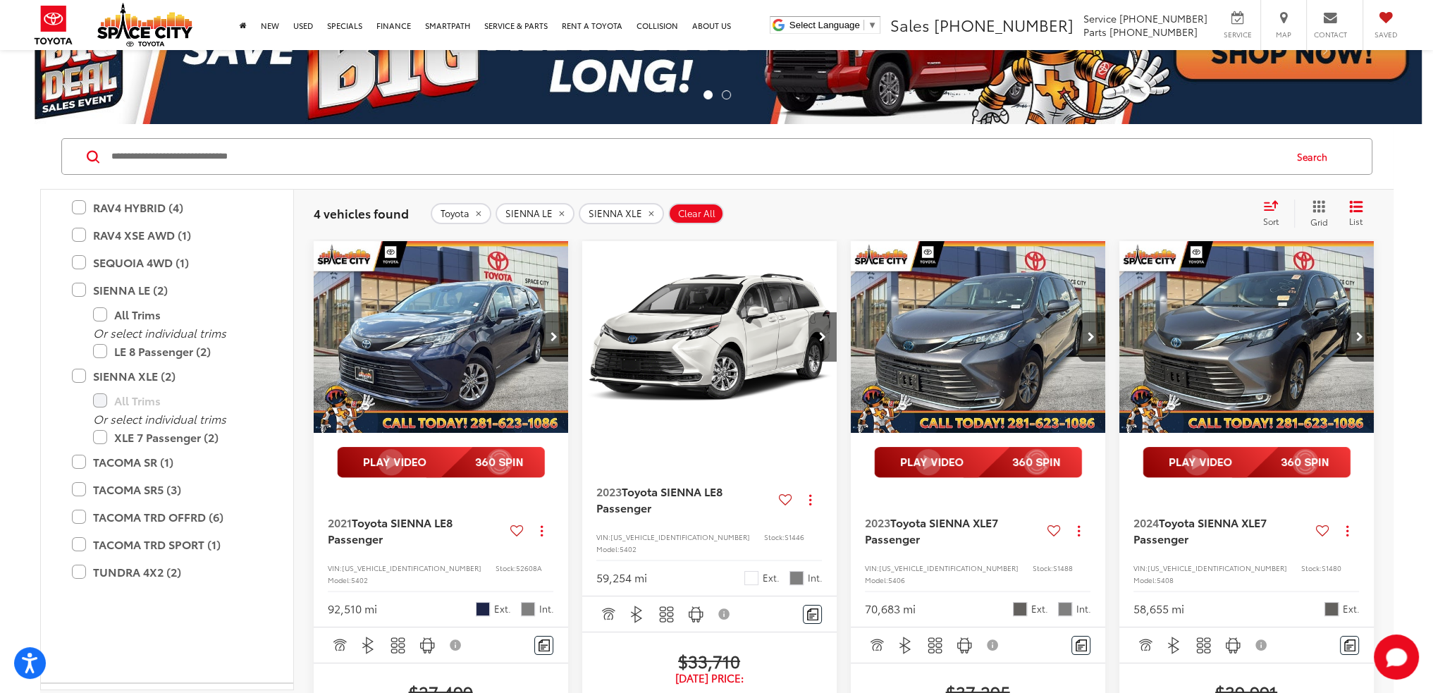
click at [23, 235] on div "Year Make Toyota (4) Acura (0) Audi (0) BMW (0) Cadillac (0) Chevrolet (0) Chry…" at bounding box center [716, 630] width 1433 height 1012
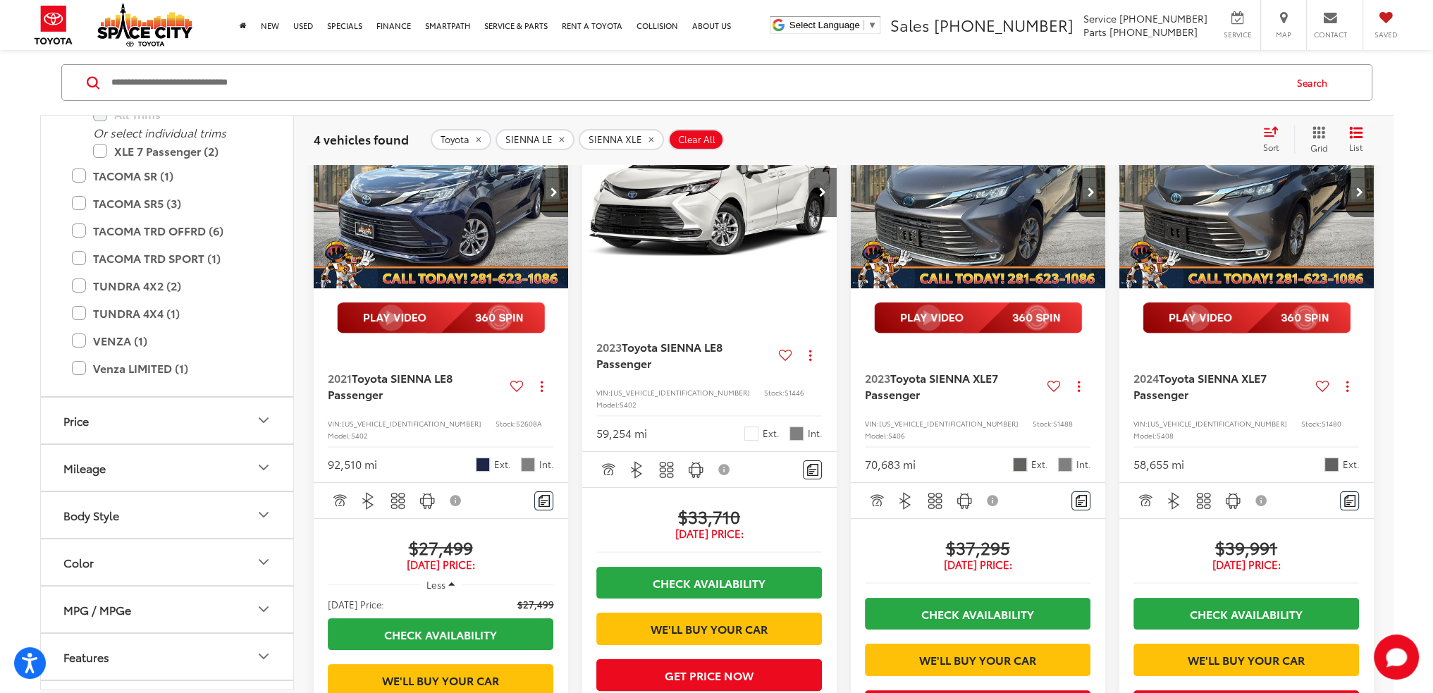
scroll to position [141, 0]
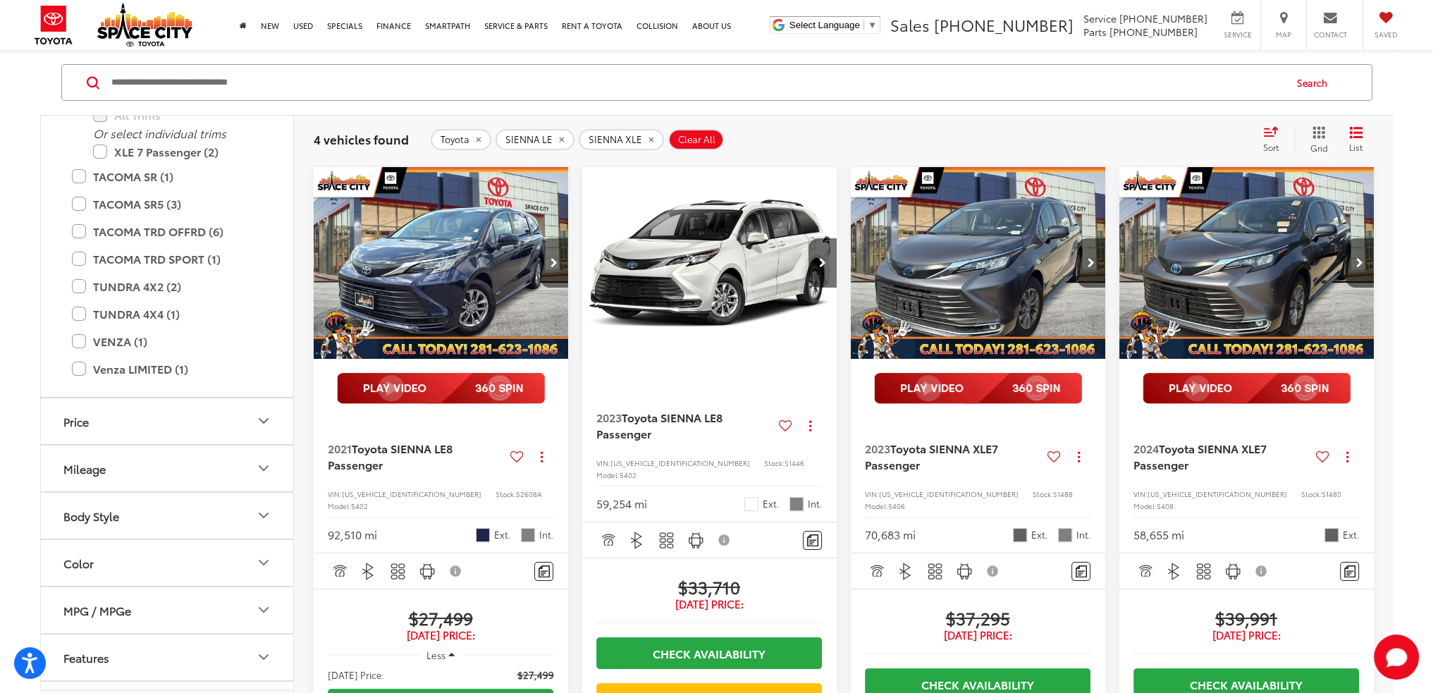
click at [548, 262] on button "Next image" at bounding box center [554, 262] width 28 height 49
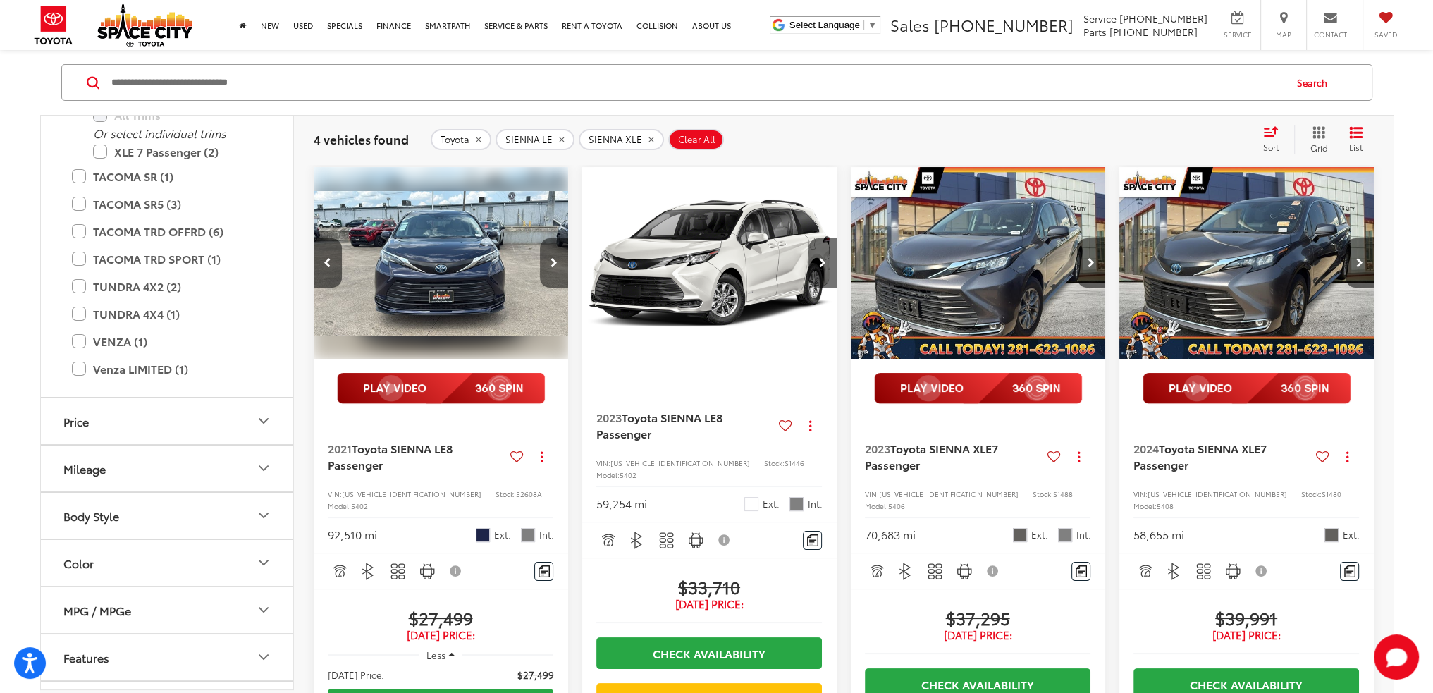
click at [548, 262] on button "Next image" at bounding box center [554, 262] width 28 height 49
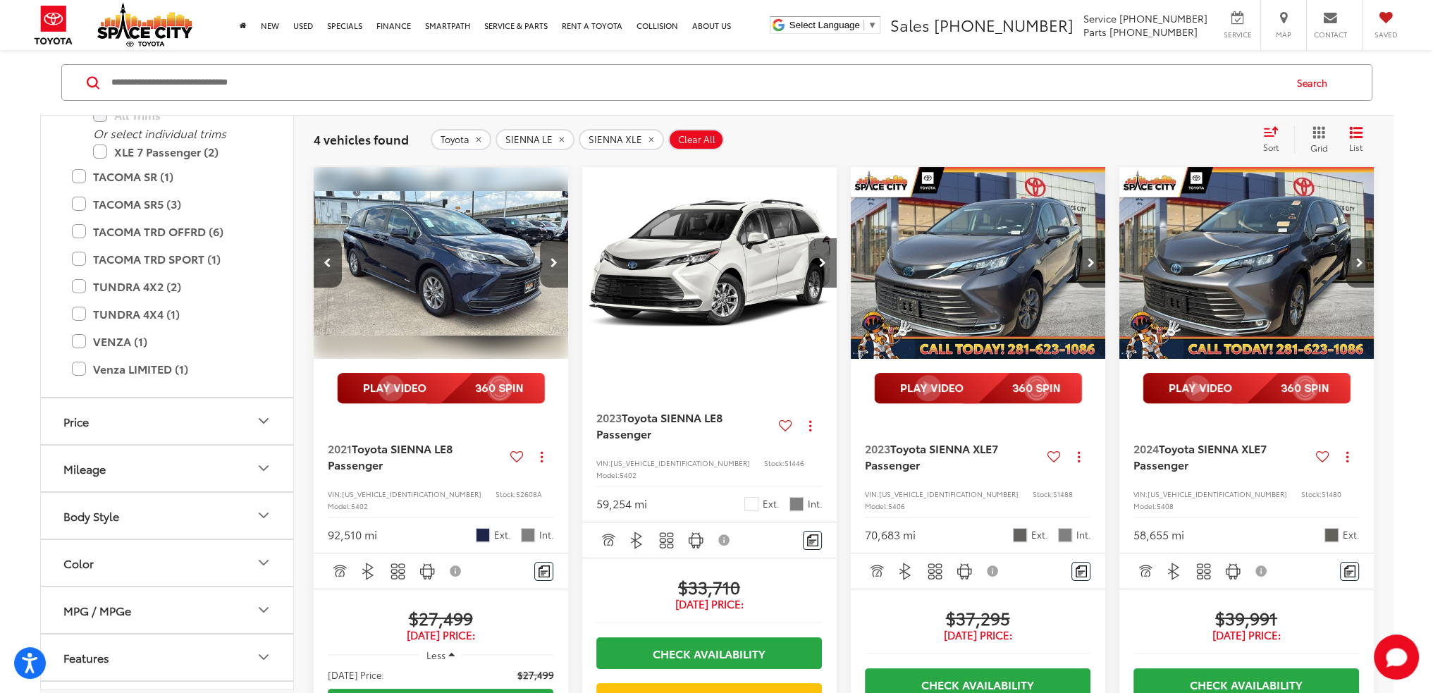
click at [548, 262] on button "Next image" at bounding box center [554, 262] width 28 height 49
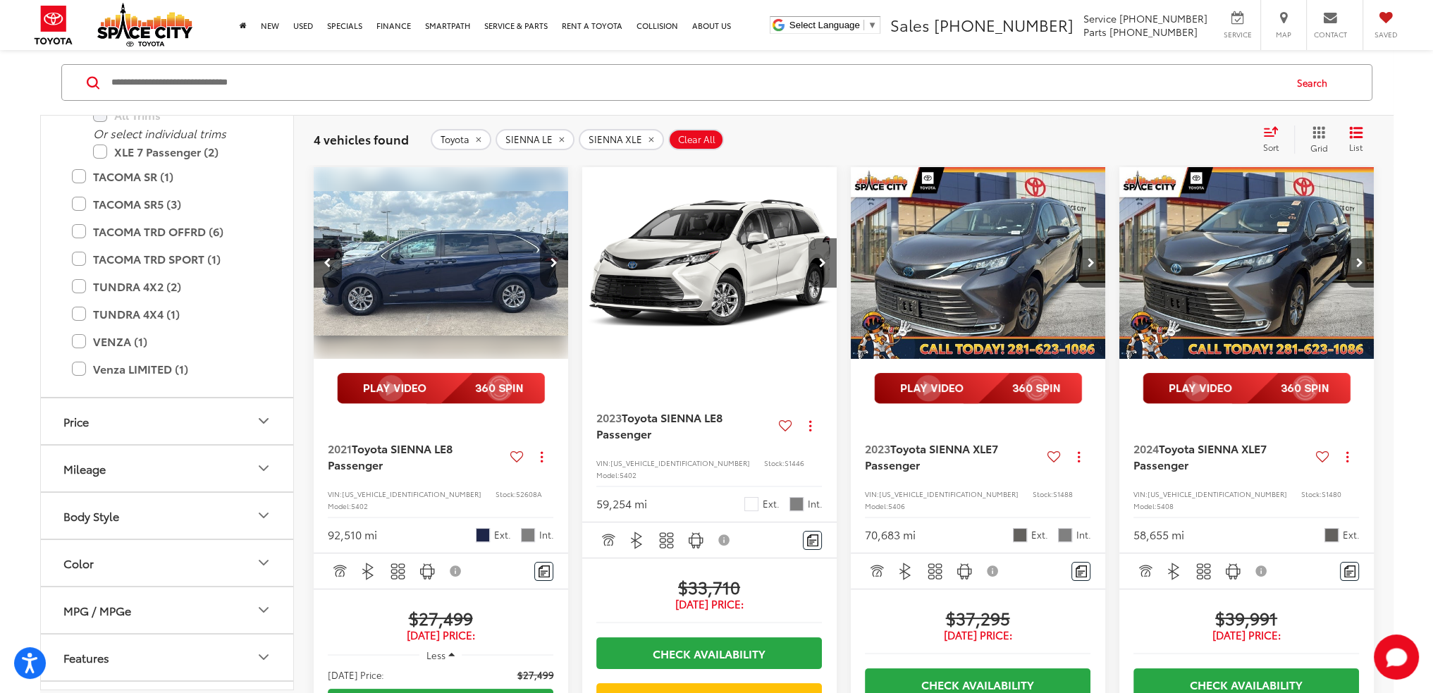
click at [548, 262] on button "Next image" at bounding box center [554, 262] width 28 height 49
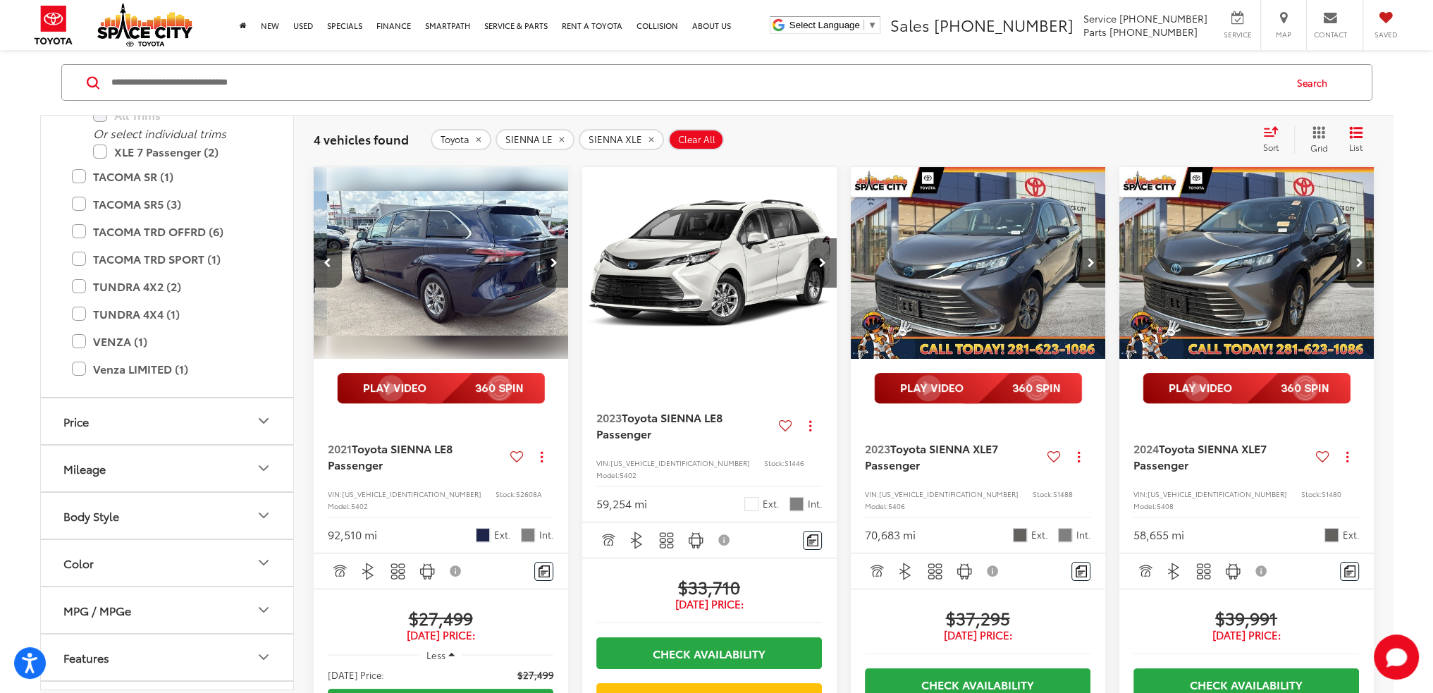
scroll to position [0, 1026]
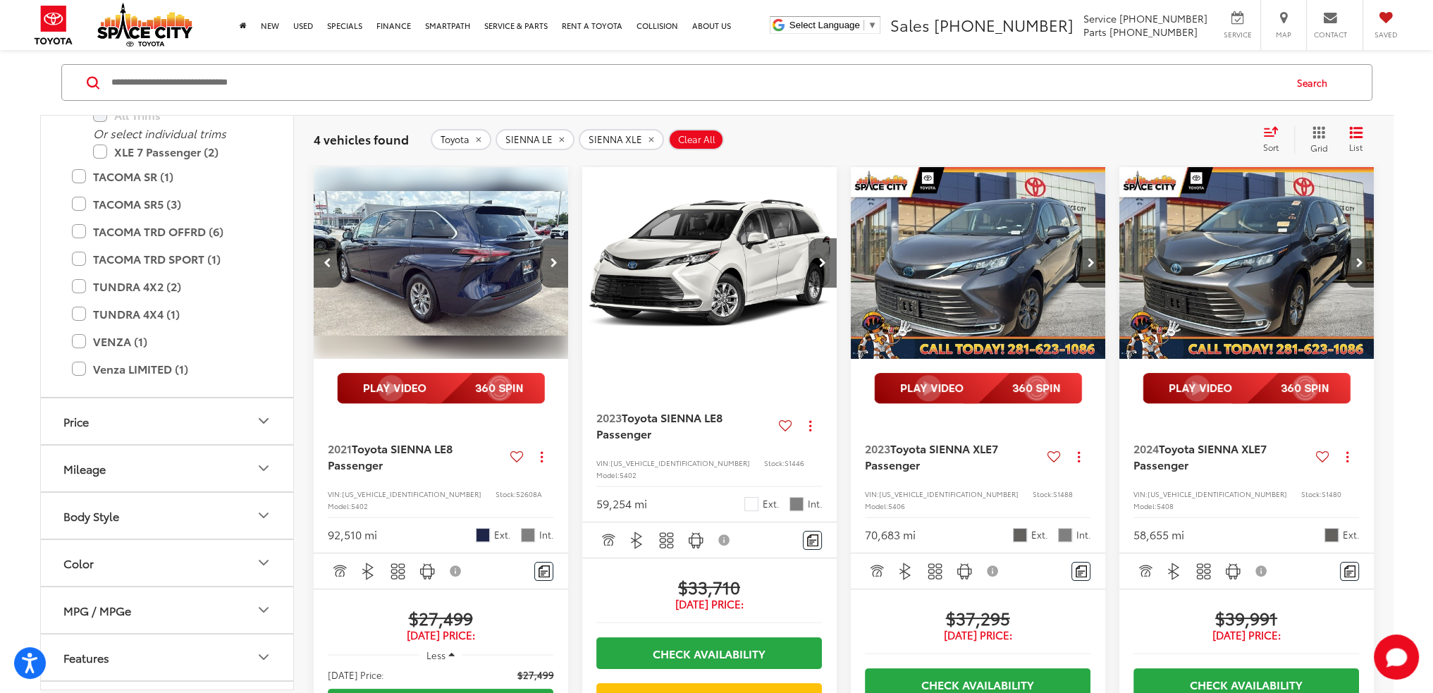
click at [548, 262] on button "Next image" at bounding box center [554, 262] width 28 height 49
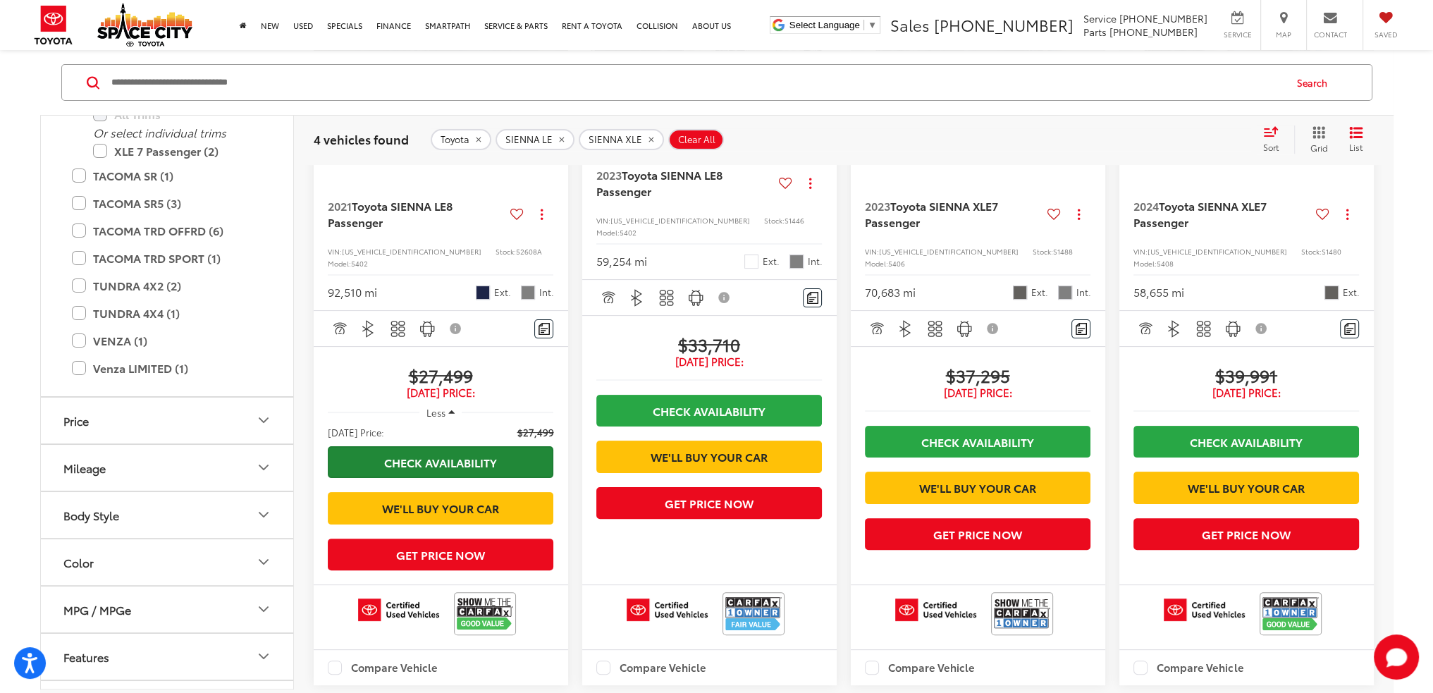
scroll to position [493, 0]
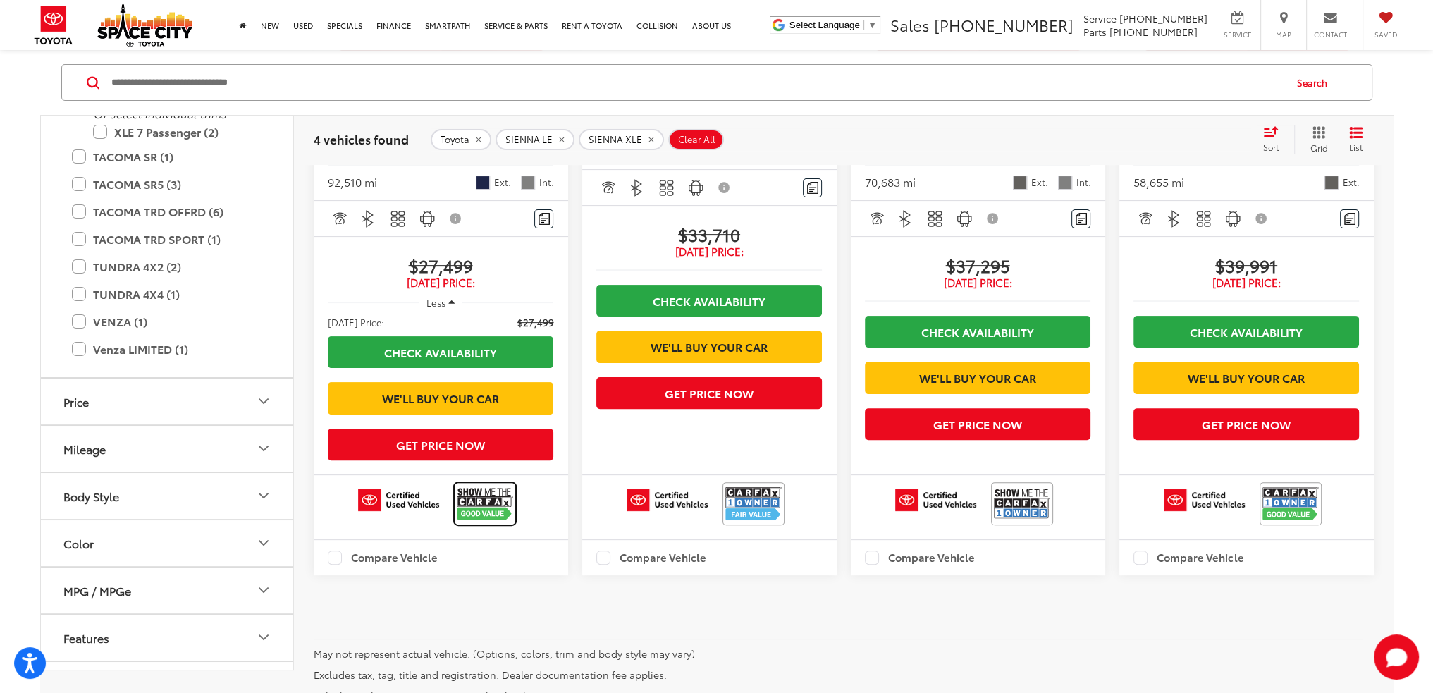
click at [493, 522] on img at bounding box center [485, 503] width 56 height 37
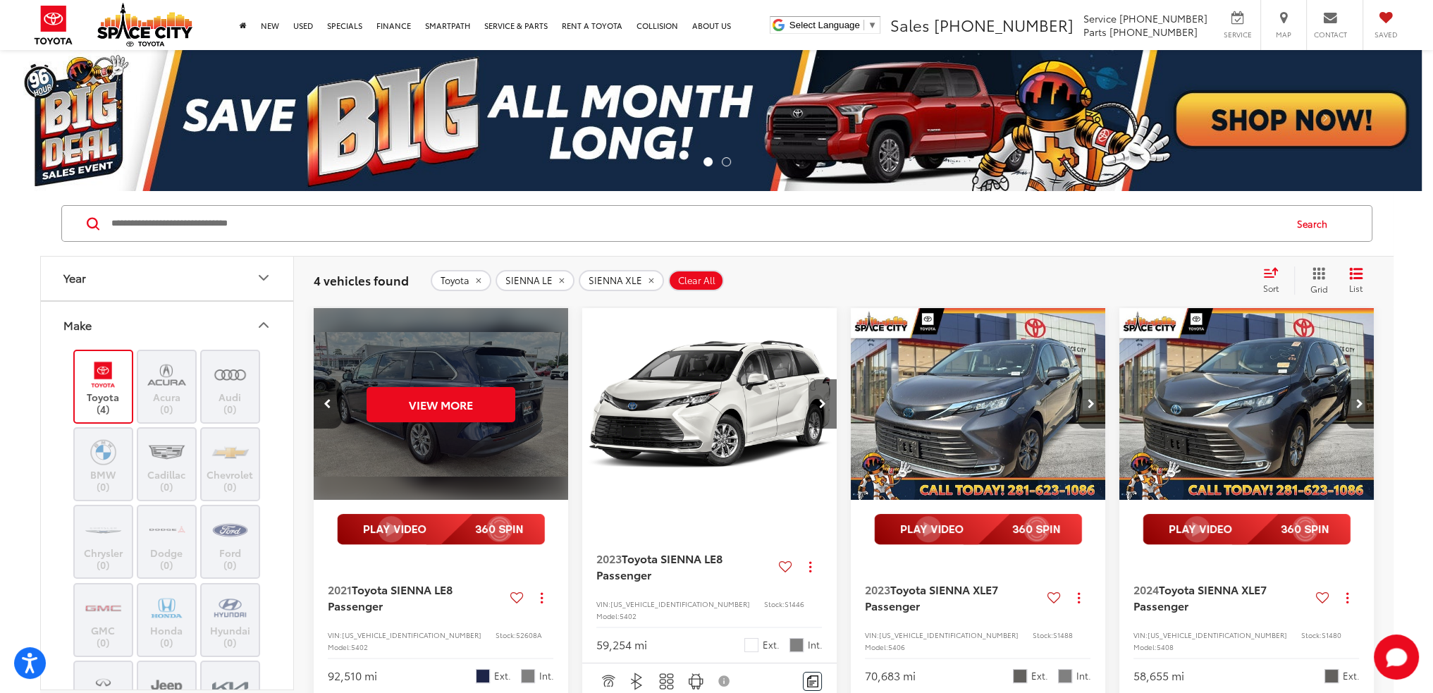
scroll to position [0, 0]
click at [123, 361] on label "Toyota (4)" at bounding box center [103, 389] width 57 height 57
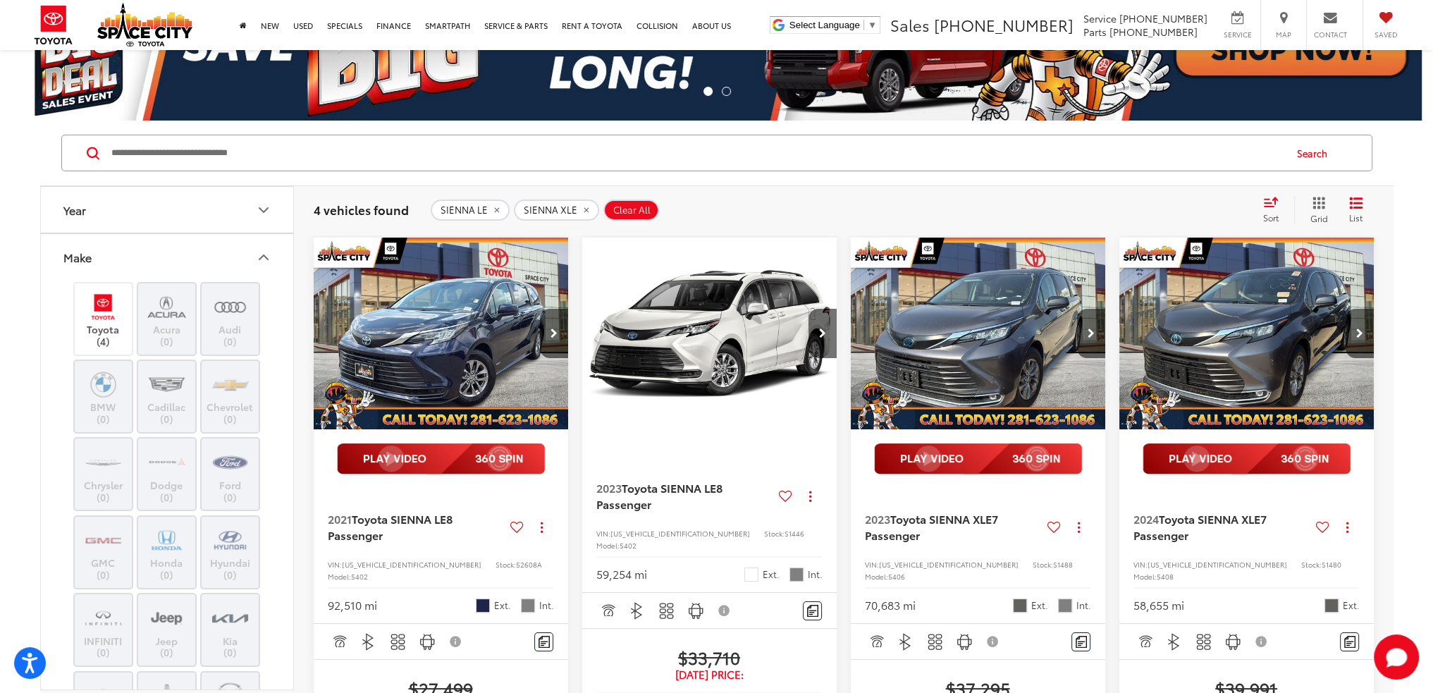
scroll to position [141, 0]
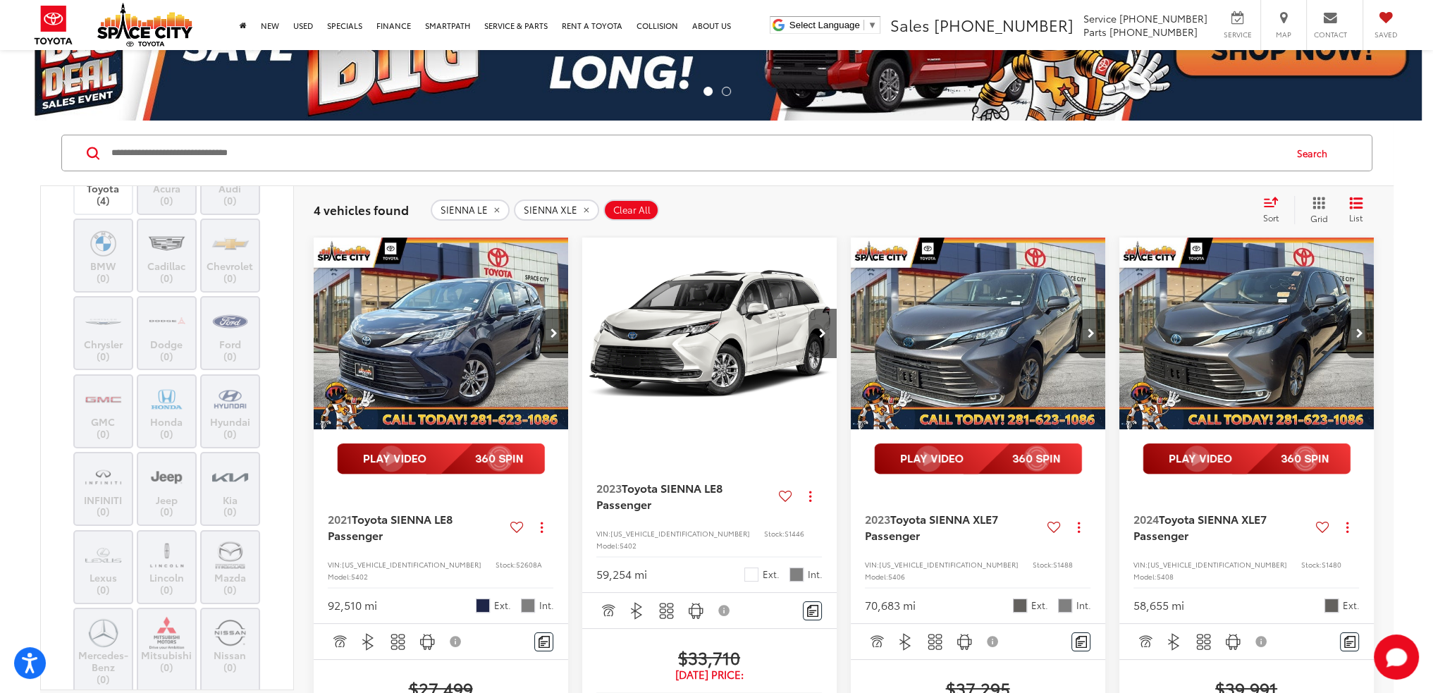
click at [180, 416] on label "Honda (0)" at bounding box center [166, 411] width 57 height 57
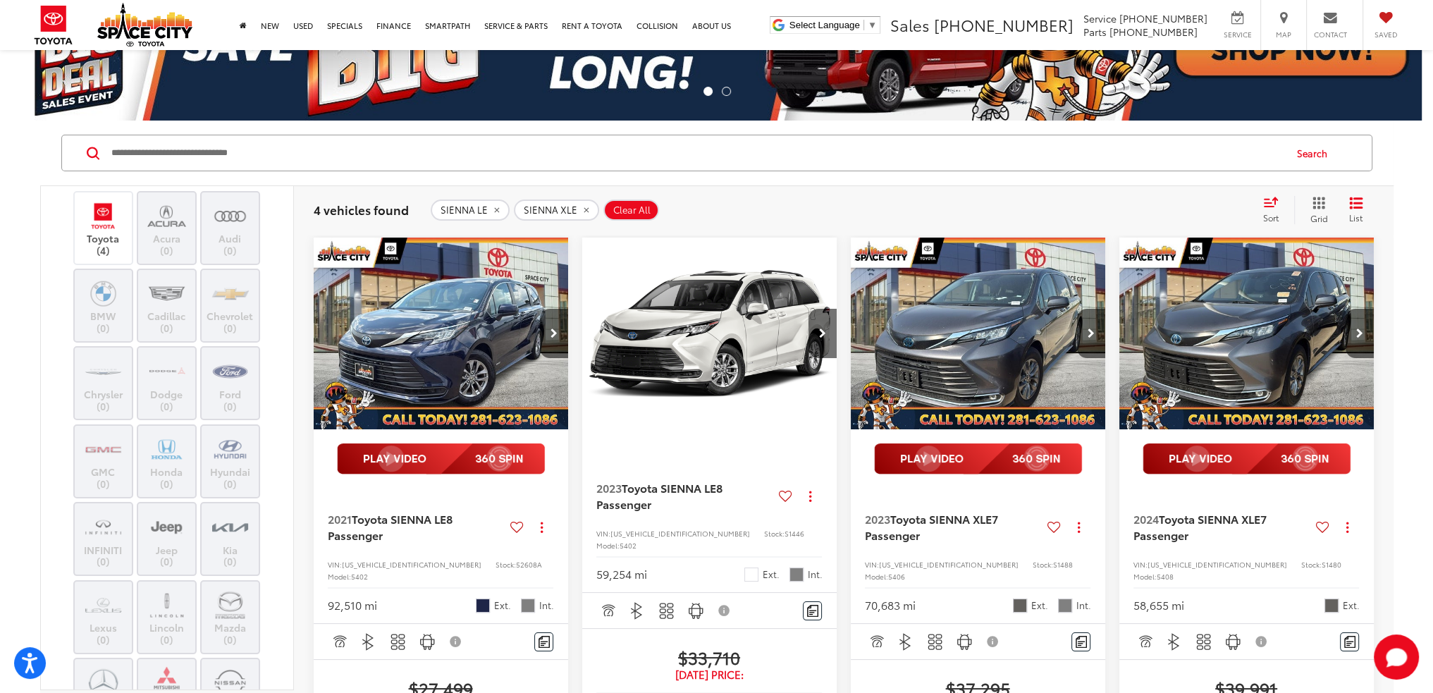
scroll to position [0, 0]
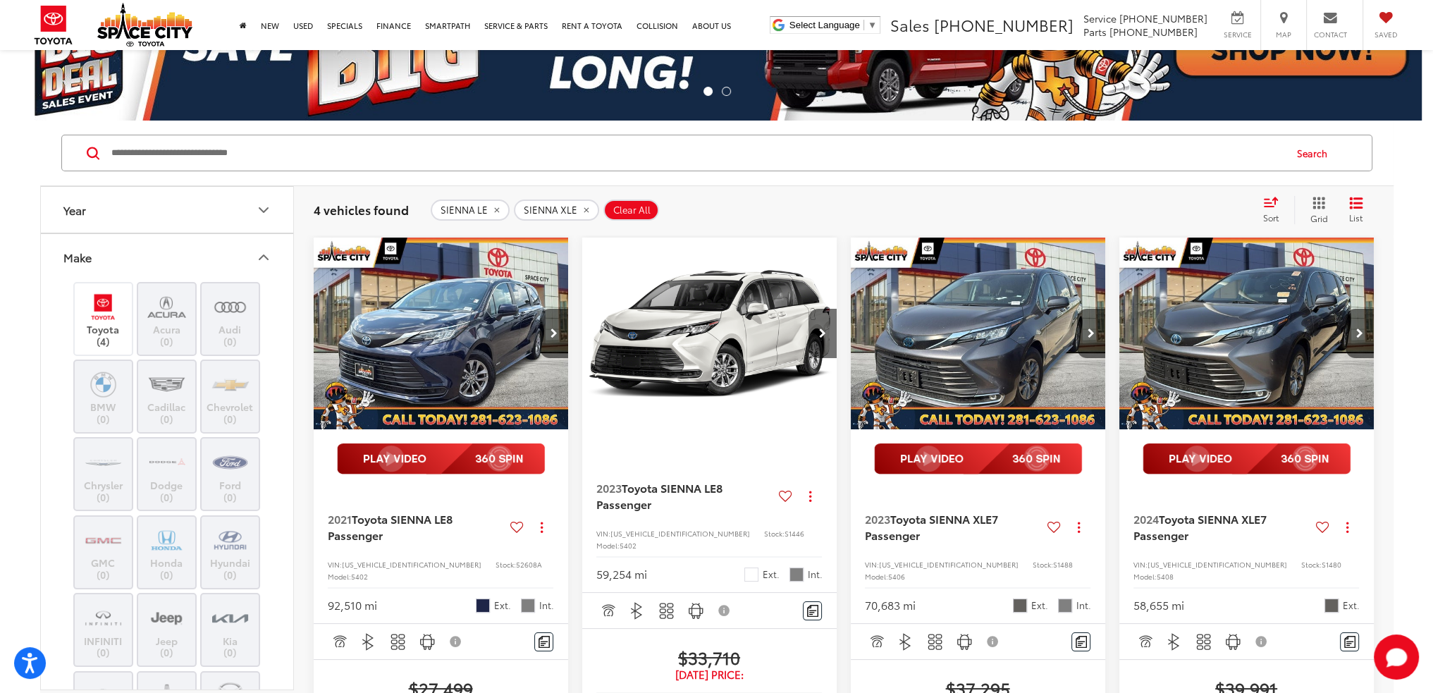
click at [270, 253] on icon "Make" at bounding box center [263, 257] width 17 height 17
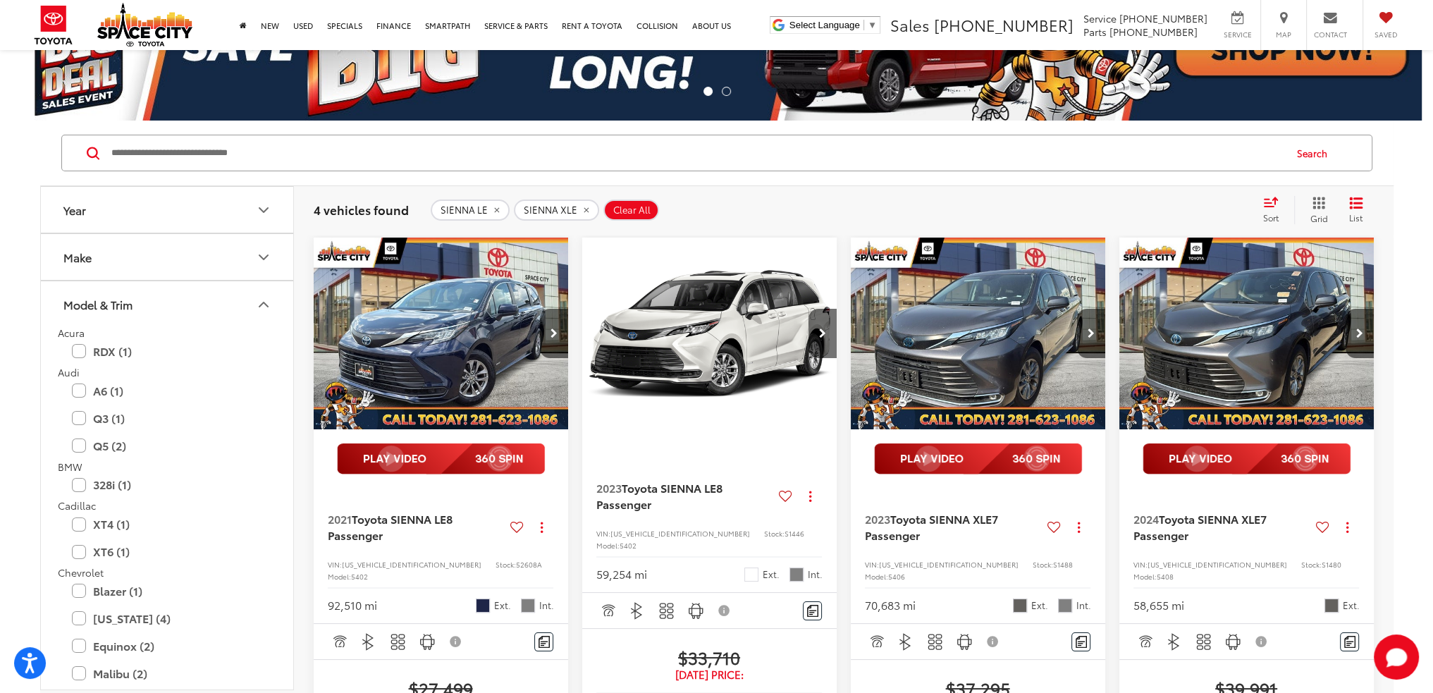
click at [270, 253] on icon "Make" at bounding box center [263, 257] width 17 height 17
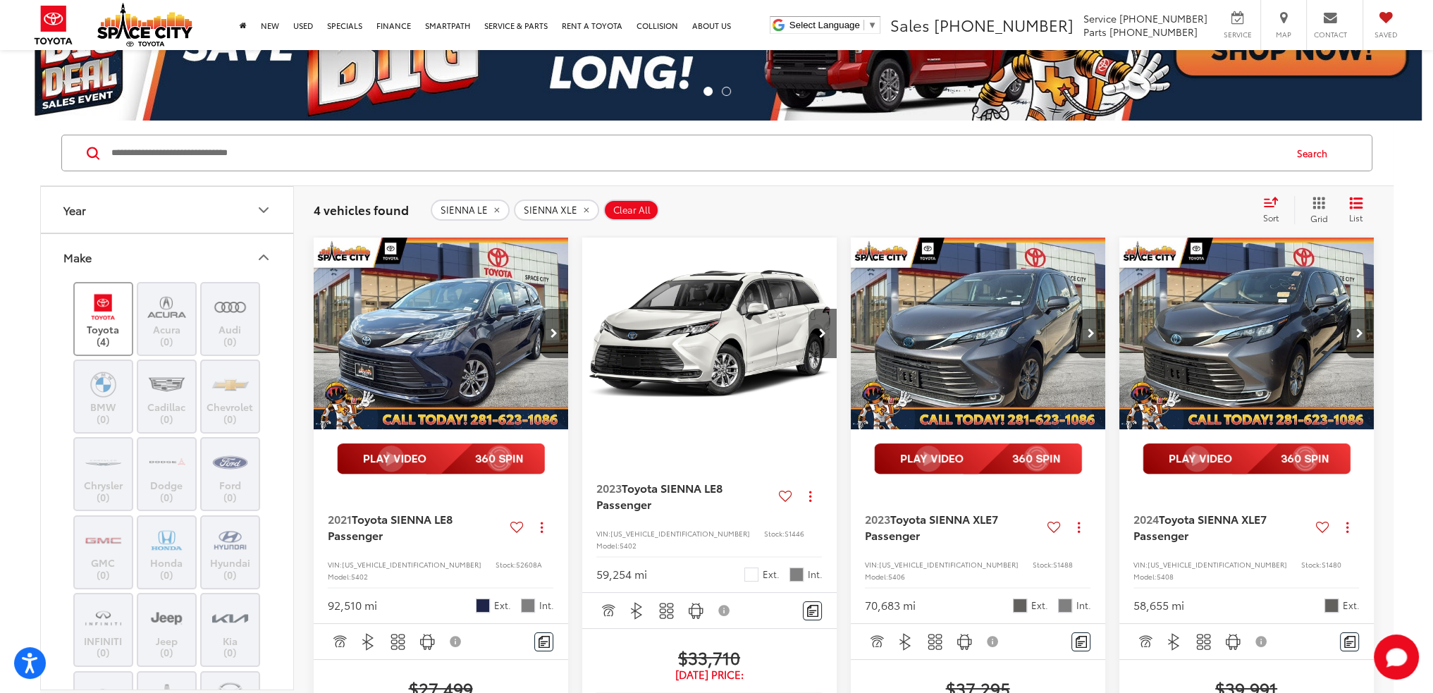
click at [110, 326] on label "Toyota (4)" at bounding box center [103, 318] width 57 height 57
click at [96, 329] on label "Toyota (4)" at bounding box center [103, 318] width 57 height 57
click at [96, 328] on label "Toyota (4)" at bounding box center [103, 318] width 57 height 57
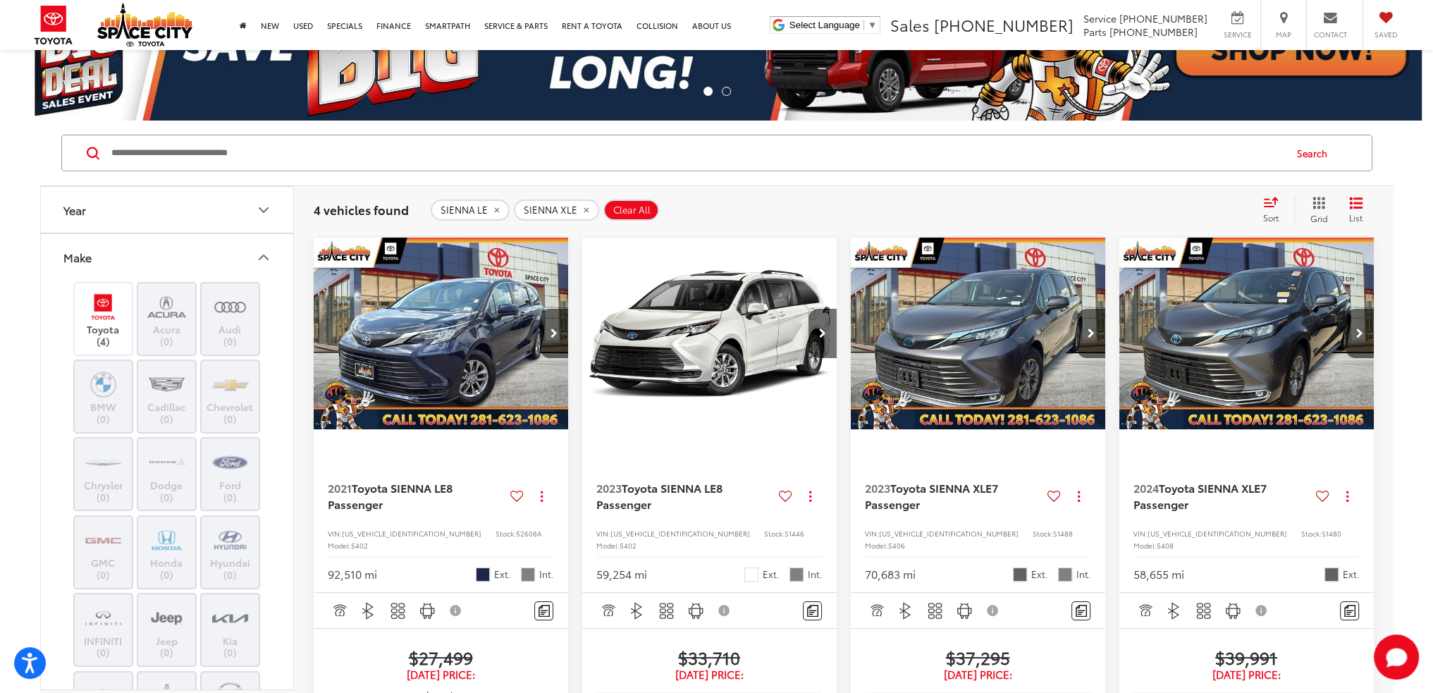
click at [140, 145] on input "Search by Make, Model, or Keyword" at bounding box center [697, 153] width 1174 height 34
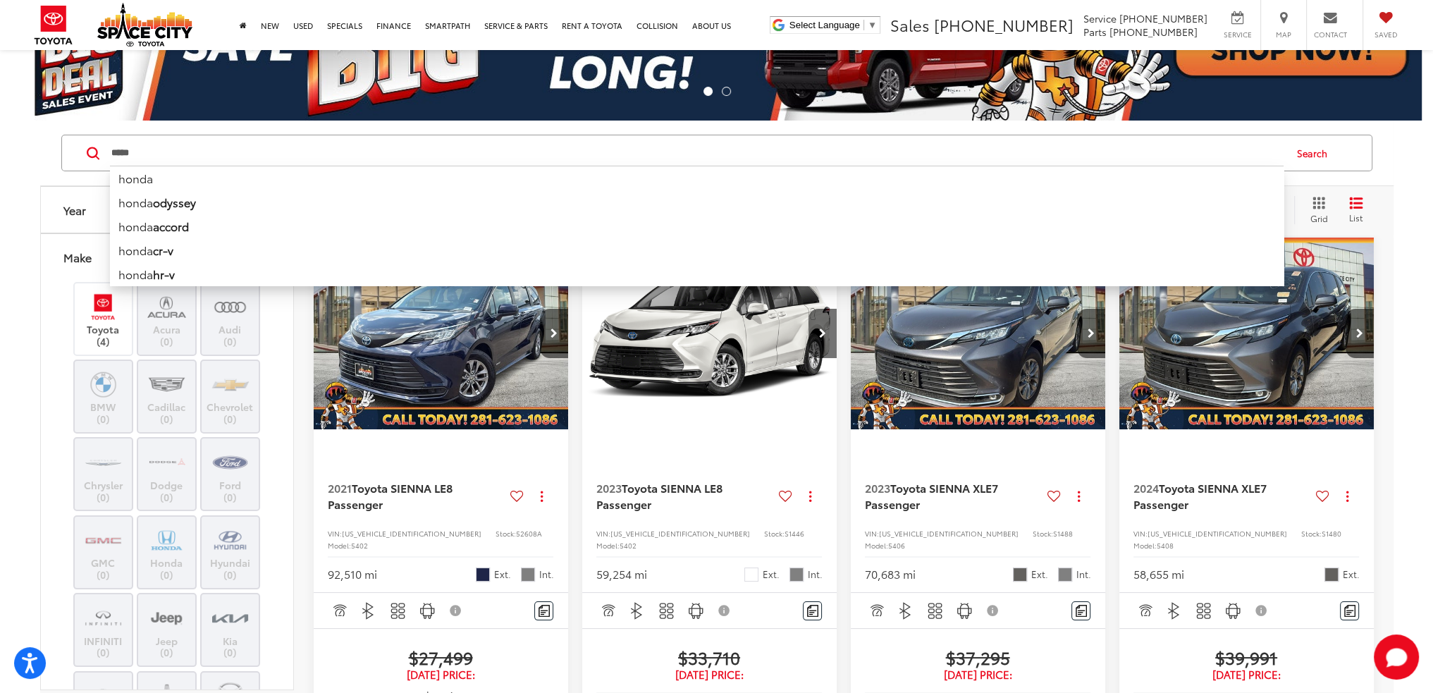
type input "*****"
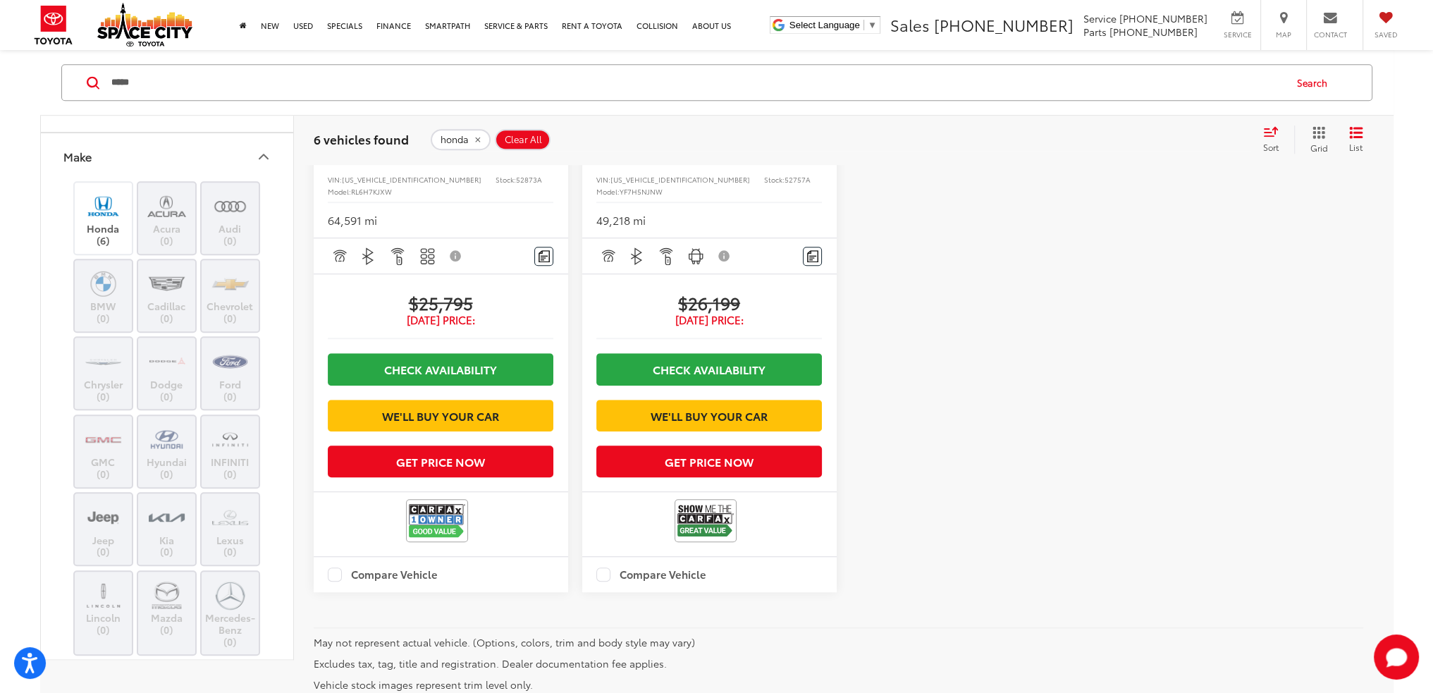
scroll to position [1269, 0]
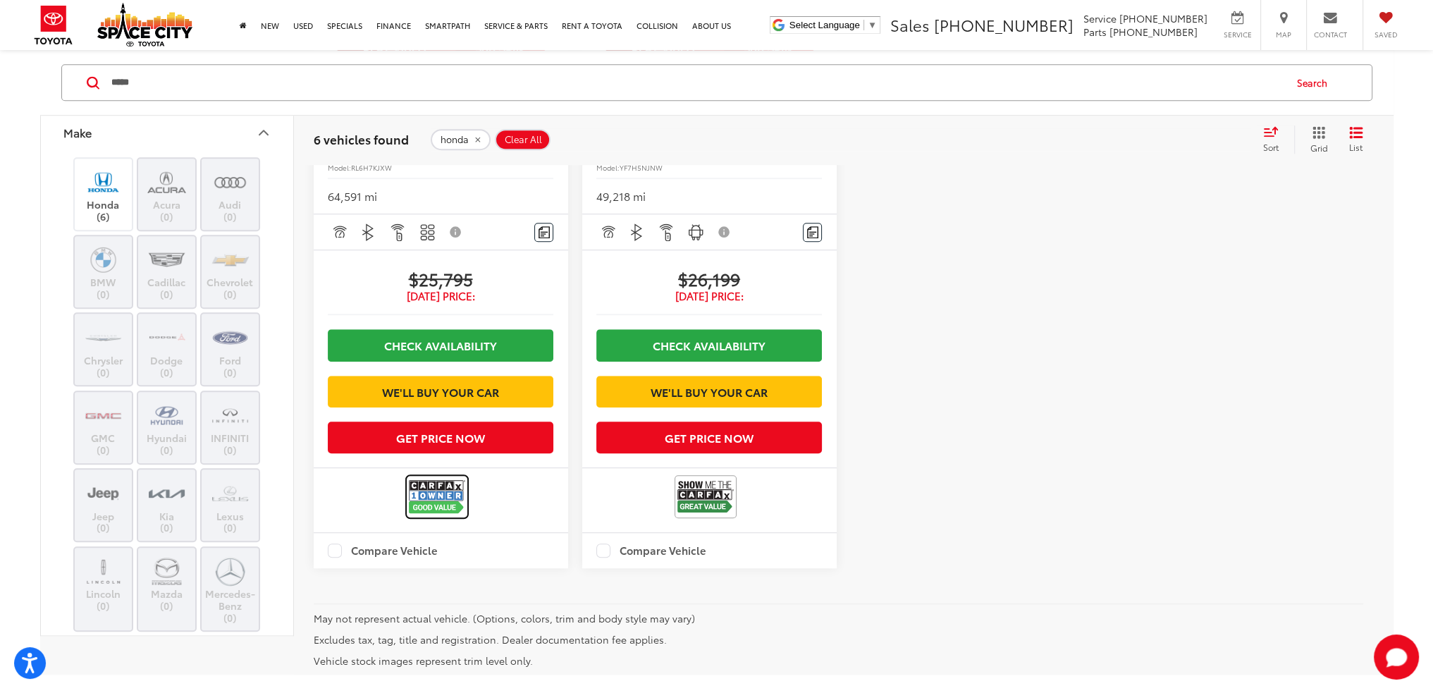
click at [460, 515] on img at bounding box center [437, 496] width 56 height 37
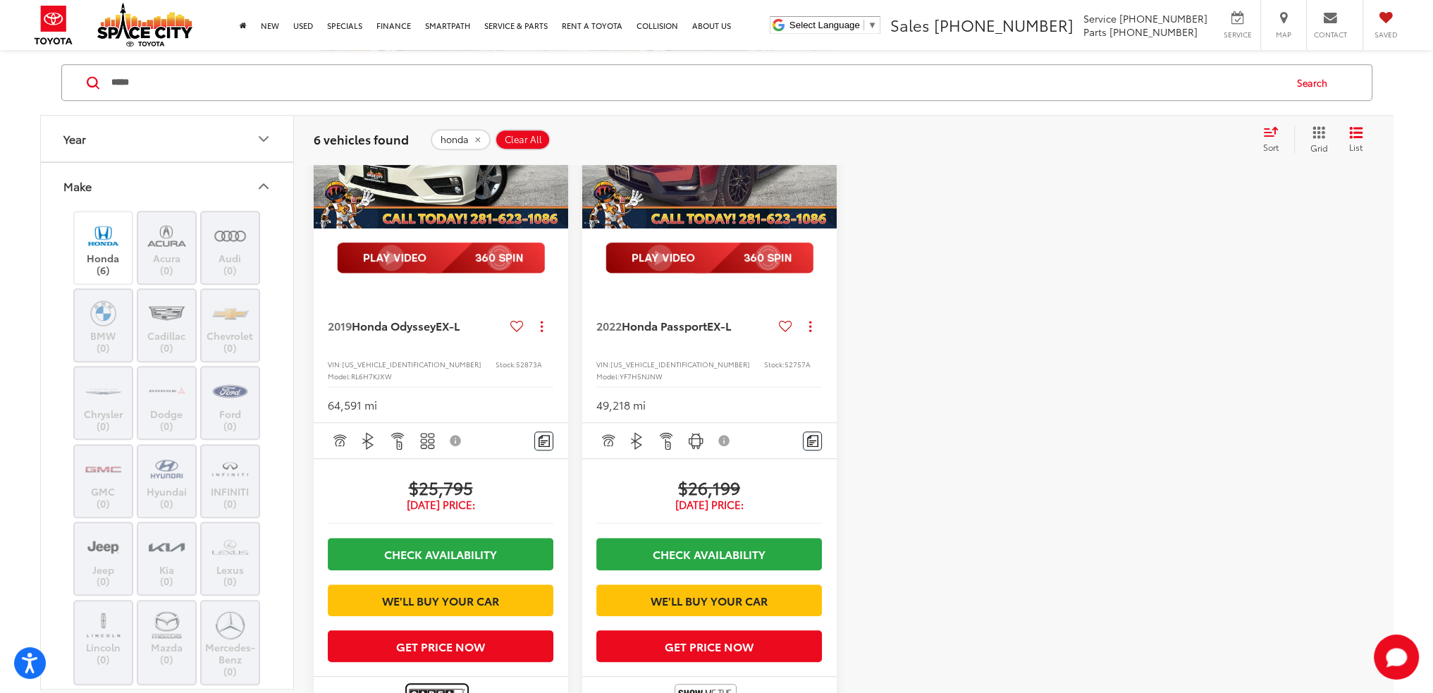
scroll to position [1057, 0]
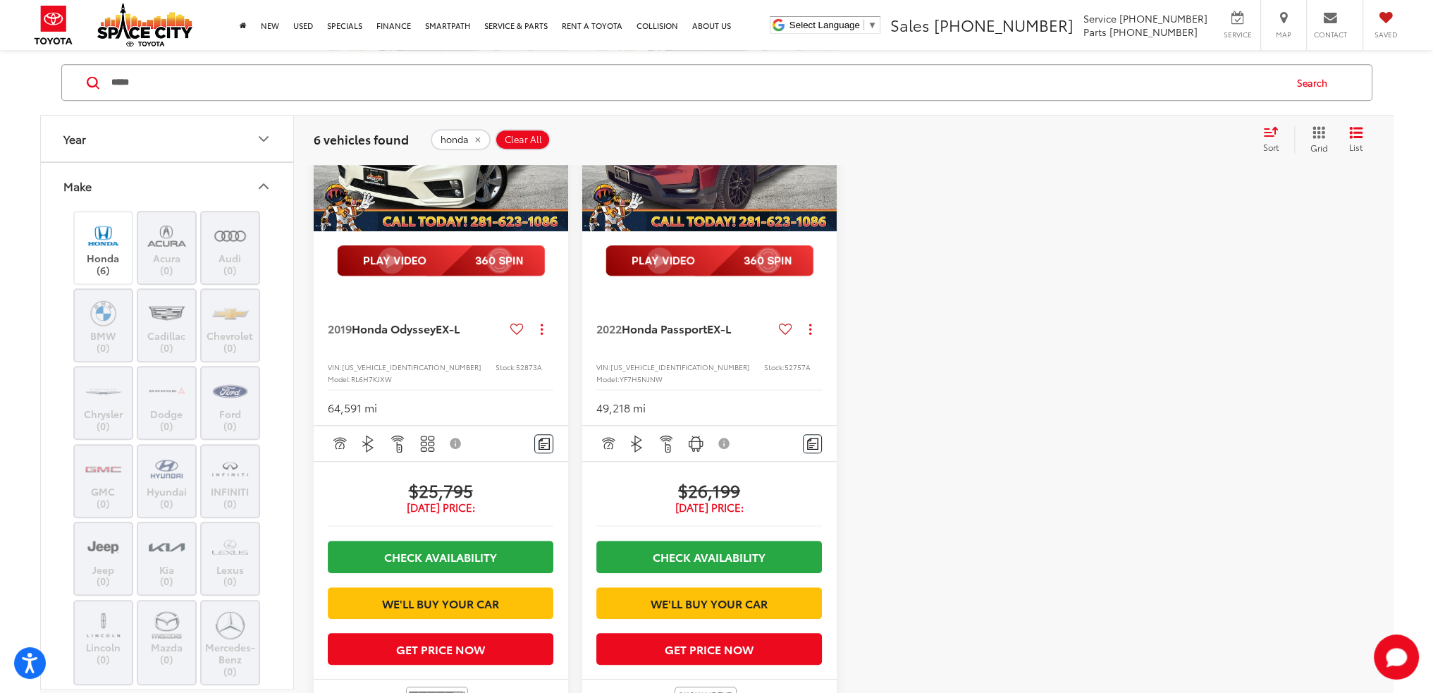
click at [465, 232] on img "2019 Honda Odyssey EX-L 0" at bounding box center [441, 135] width 257 height 192
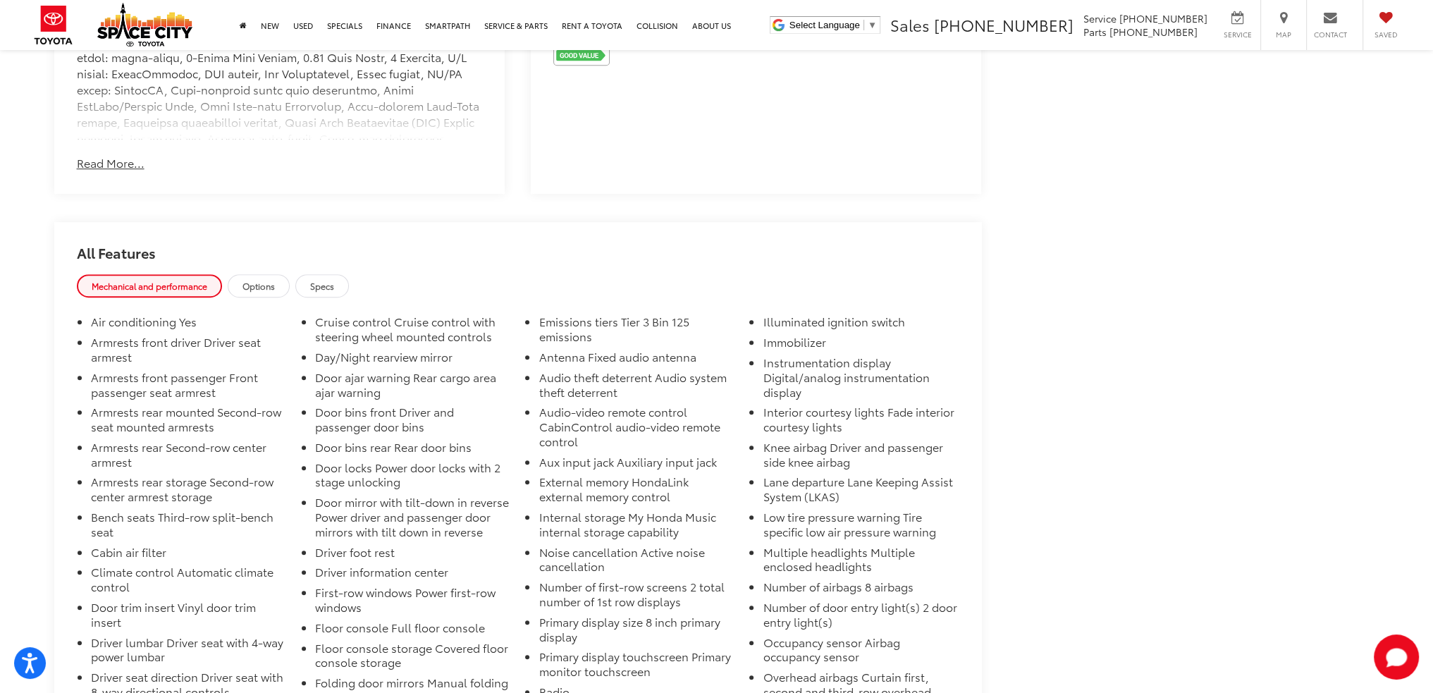
scroll to position [1128, 0]
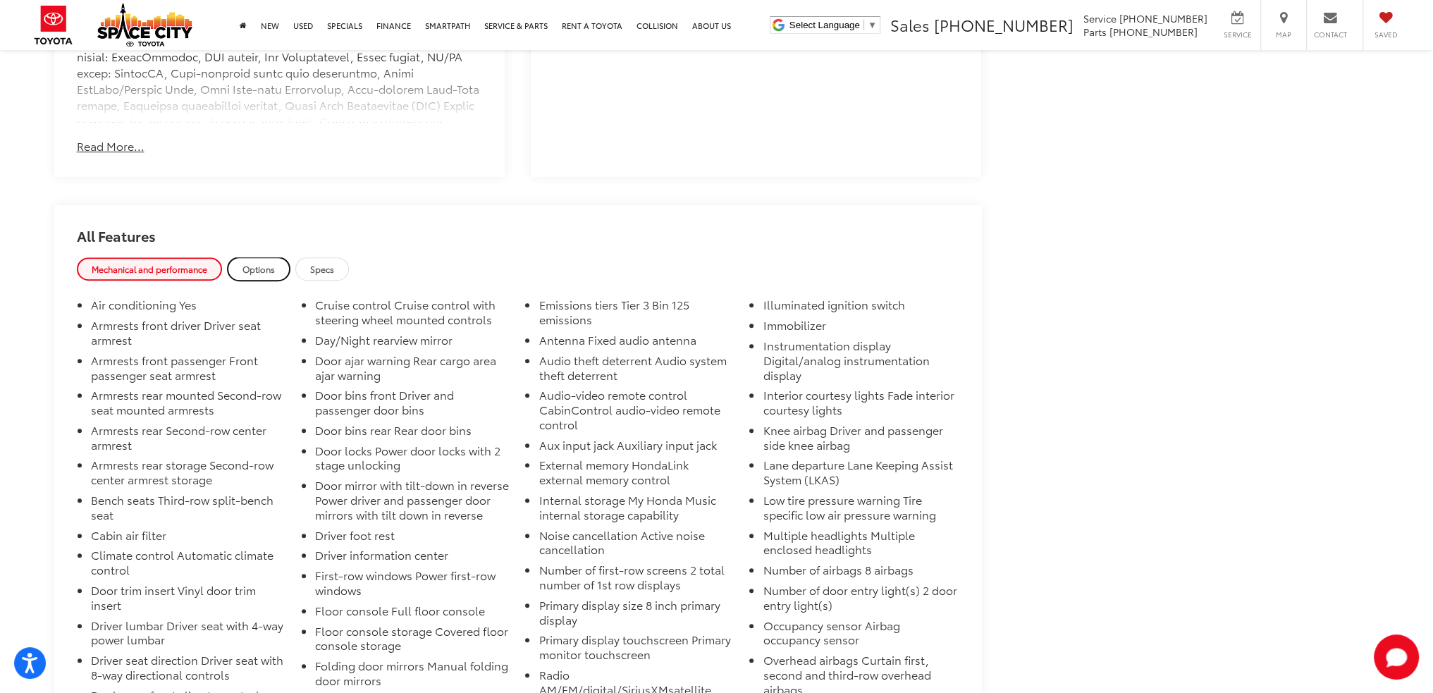
click at [275, 264] on span "Options" at bounding box center [259, 269] width 32 height 12
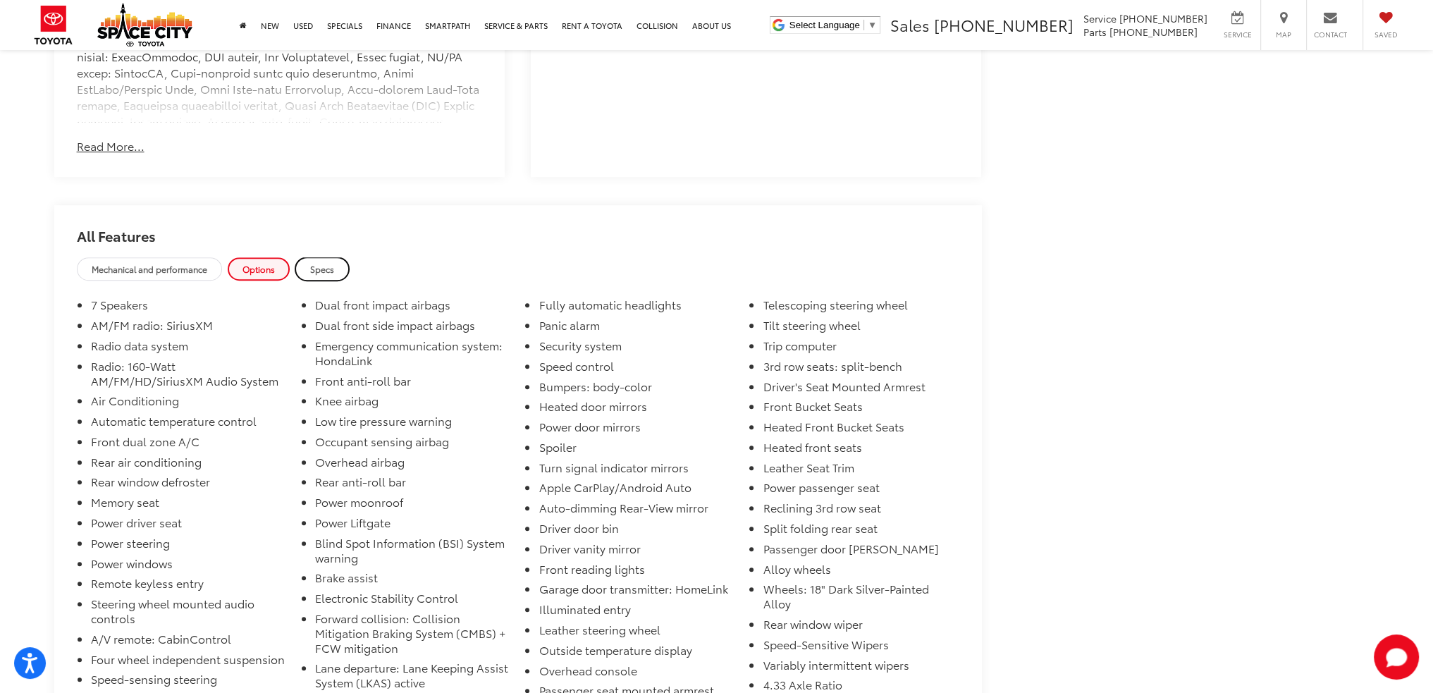
click at [316, 263] on span "Specs" at bounding box center [322, 269] width 24 height 12
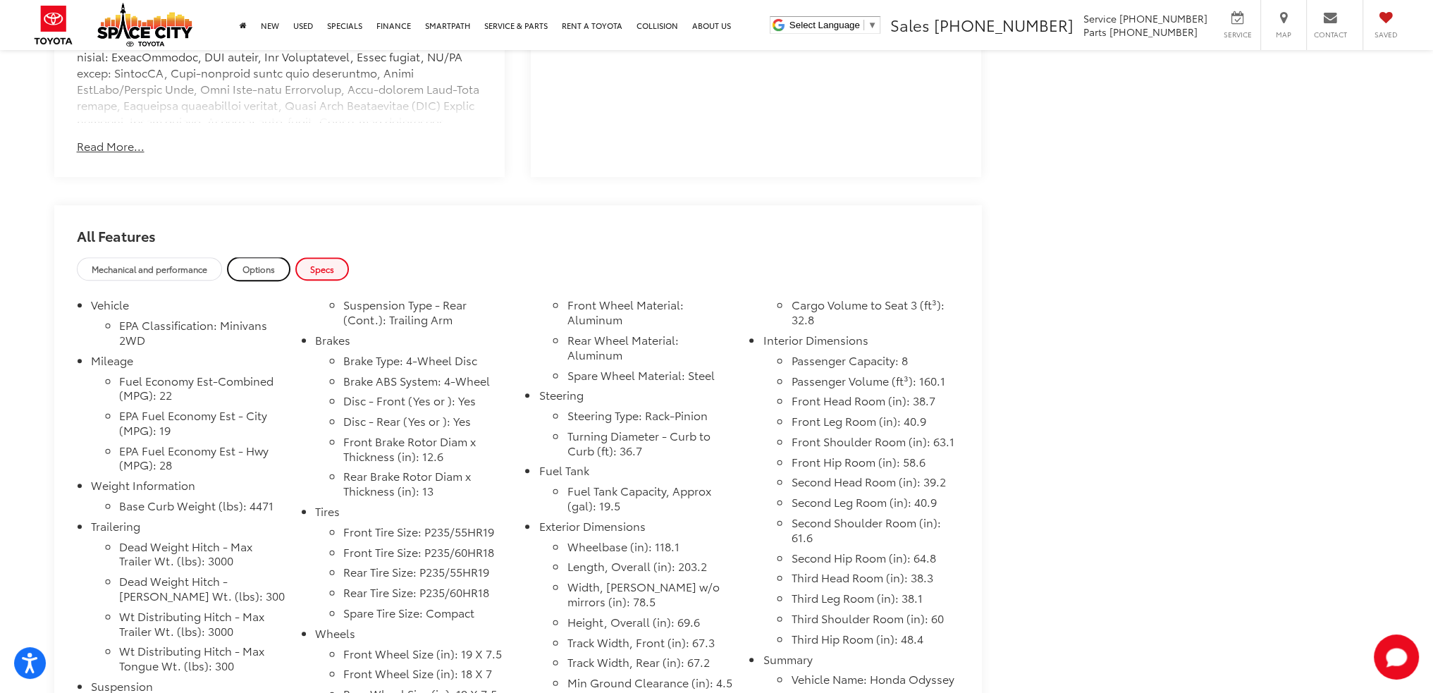
click at [277, 267] on link "Options" at bounding box center [259, 268] width 62 height 23
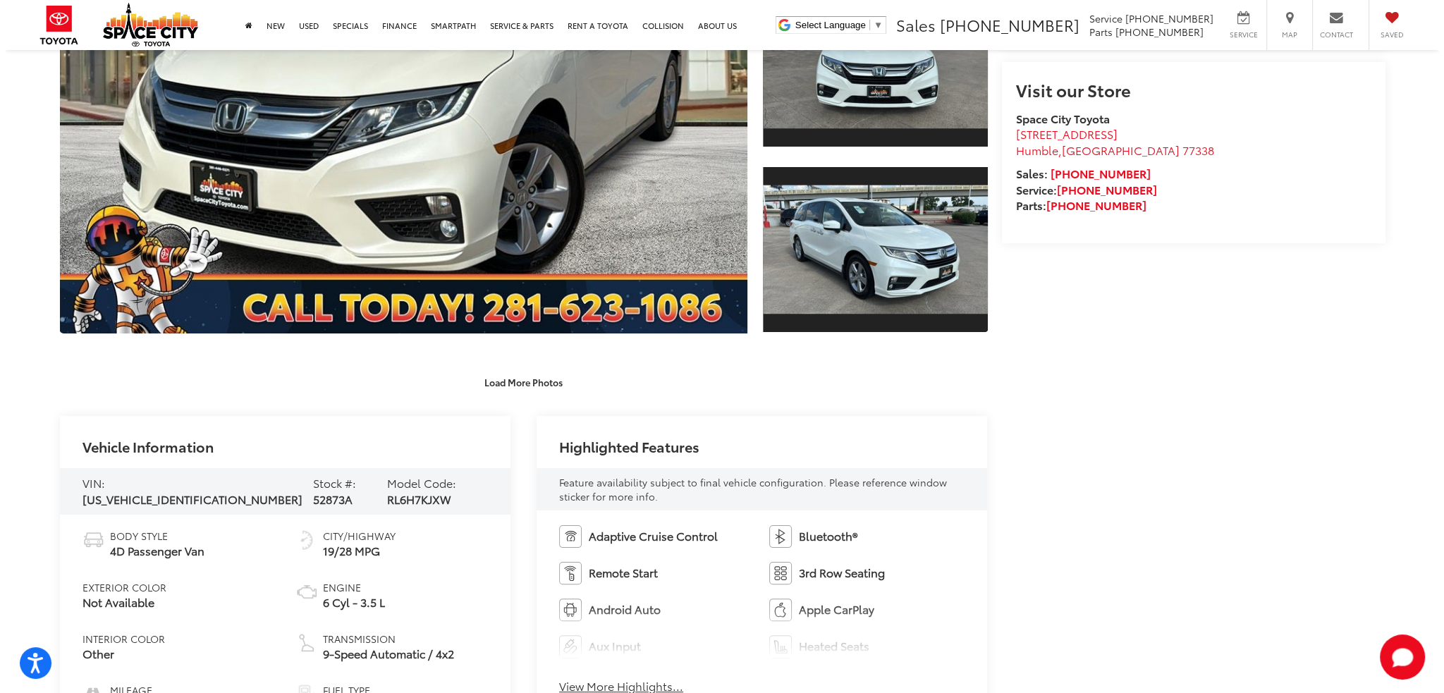
scroll to position [141, 0]
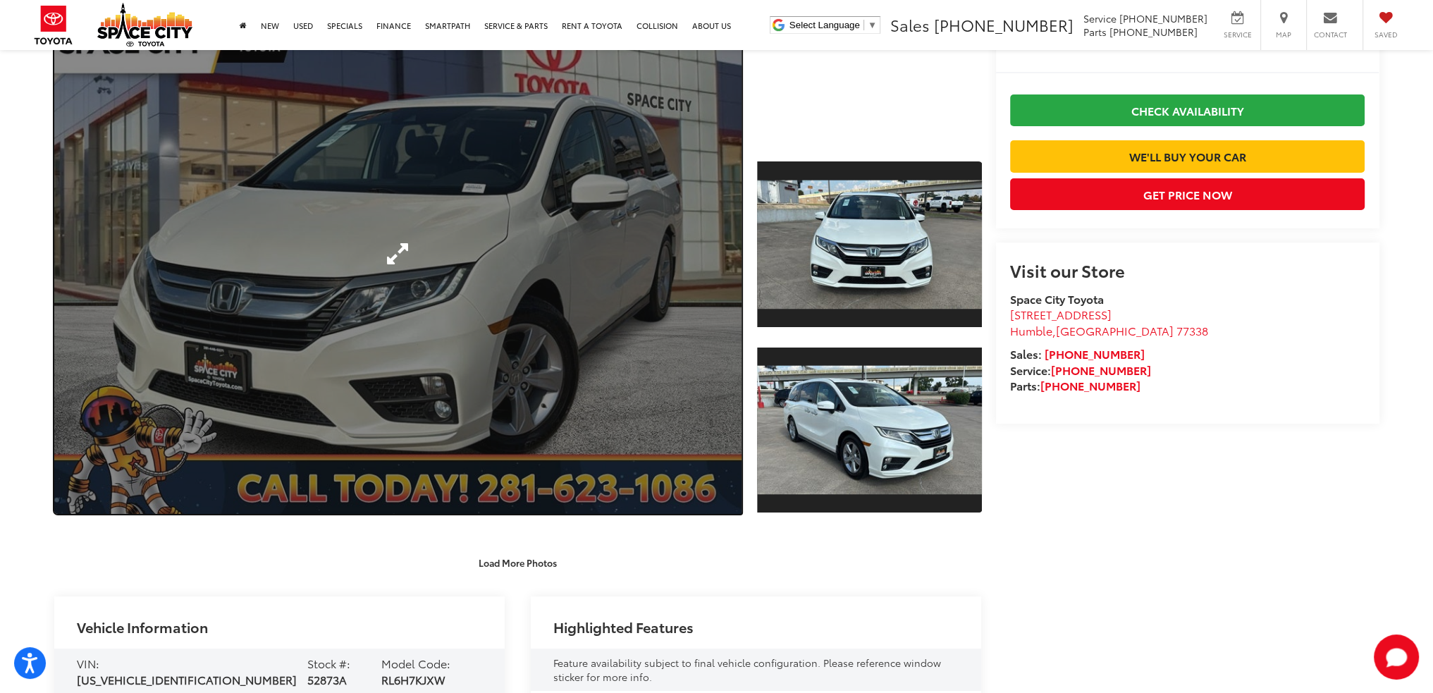
click at [454, 246] on link "Expand Photo 0" at bounding box center [398, 254] width 688 height 520
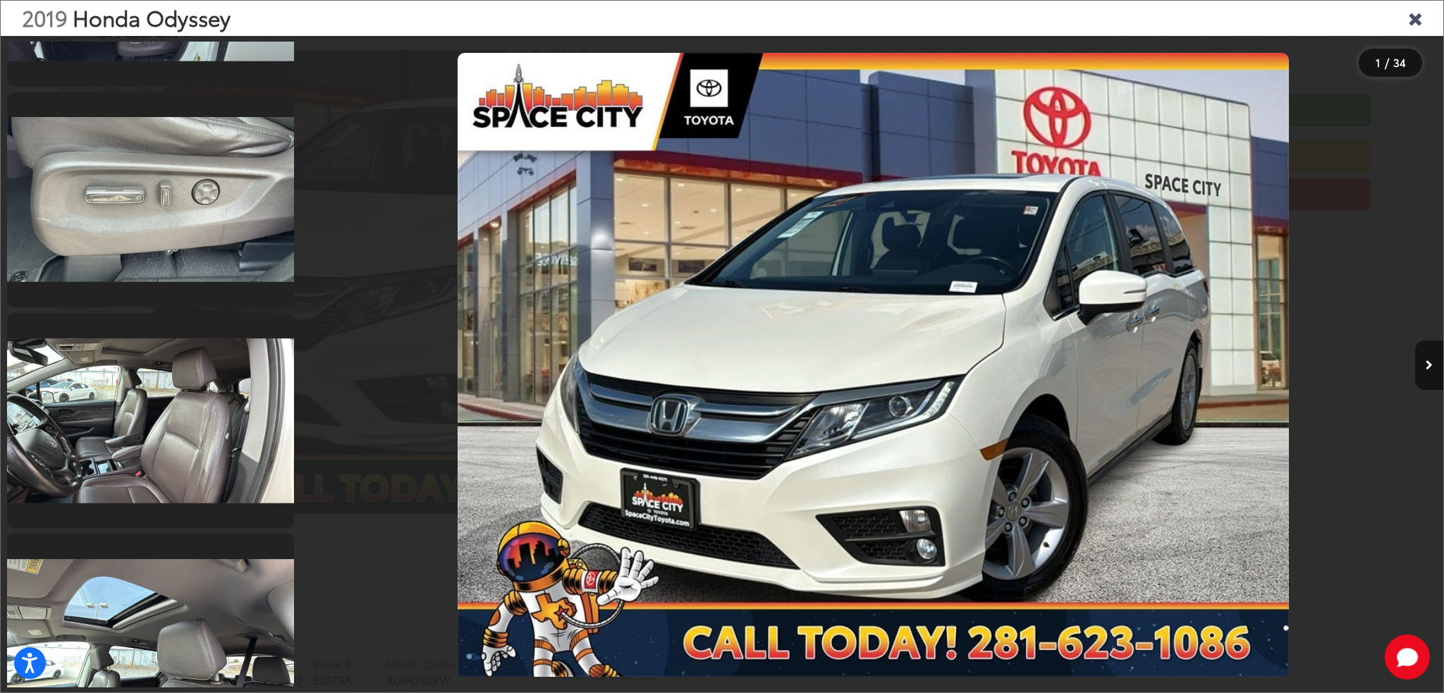
scroll to position [2890, 0]
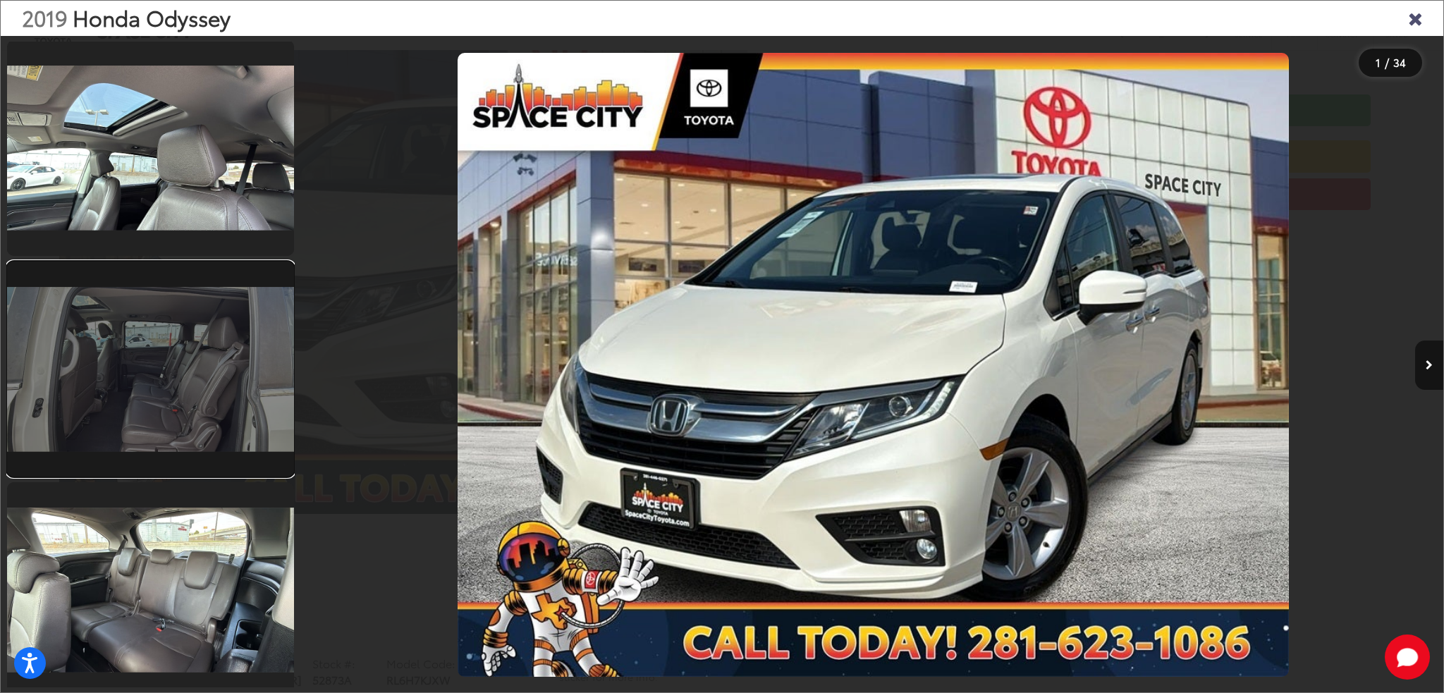
click at [234, 383] on link at bounding box center [150, 369] width 287 height 215
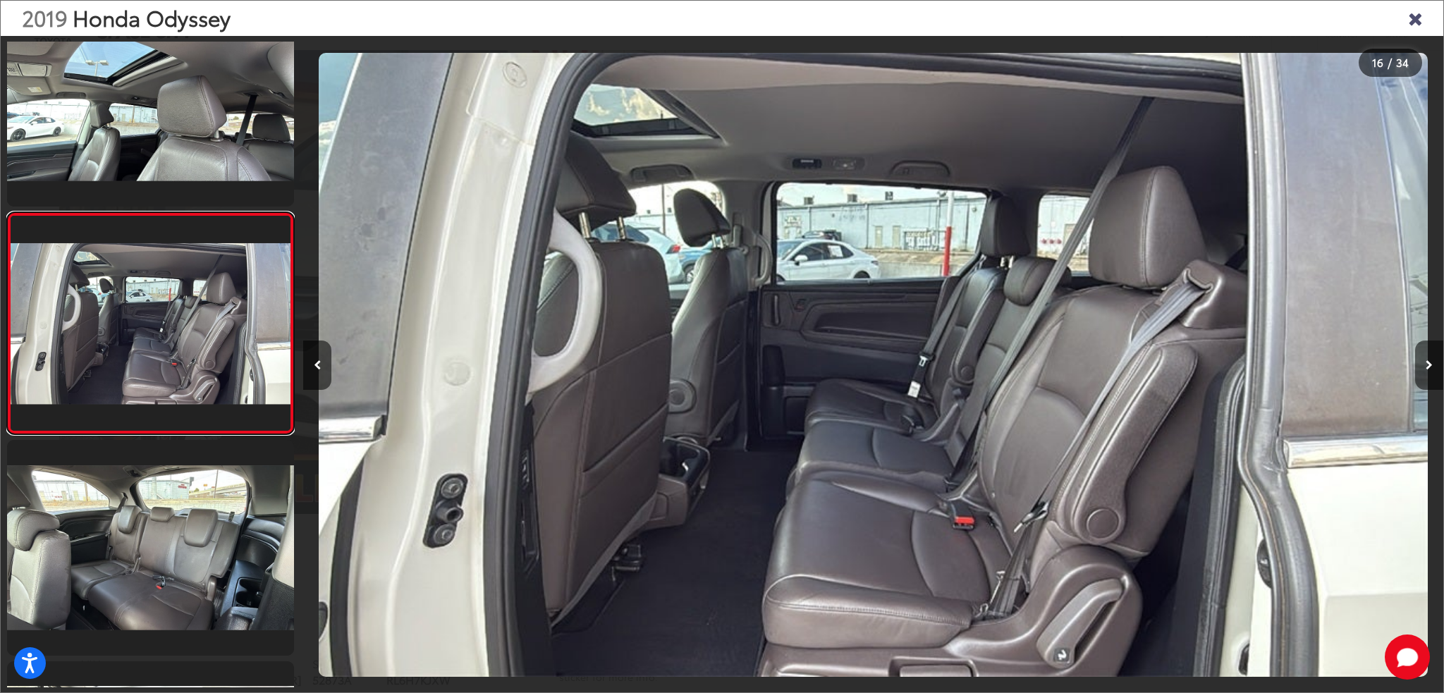
scroll to position [0, 17100]
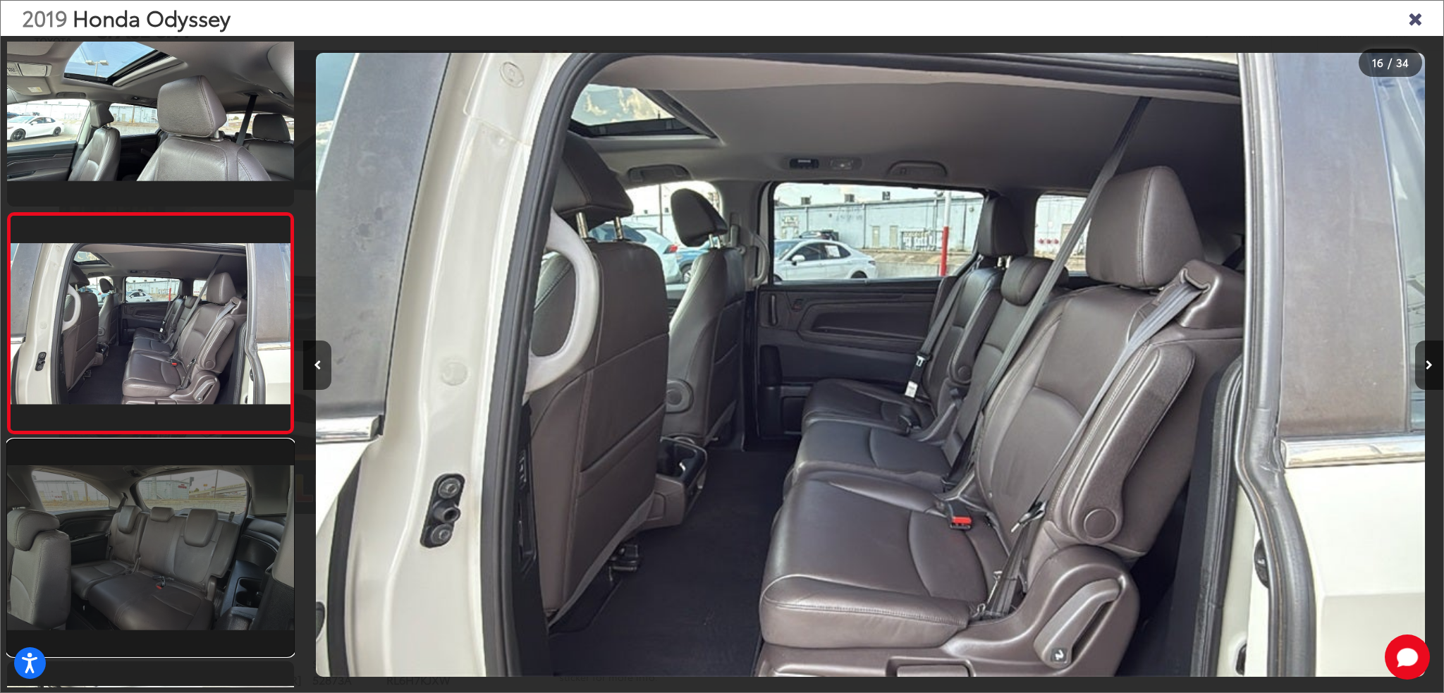
click at [214, 498] on link at bounding box center [150, 547] width 287 height 215
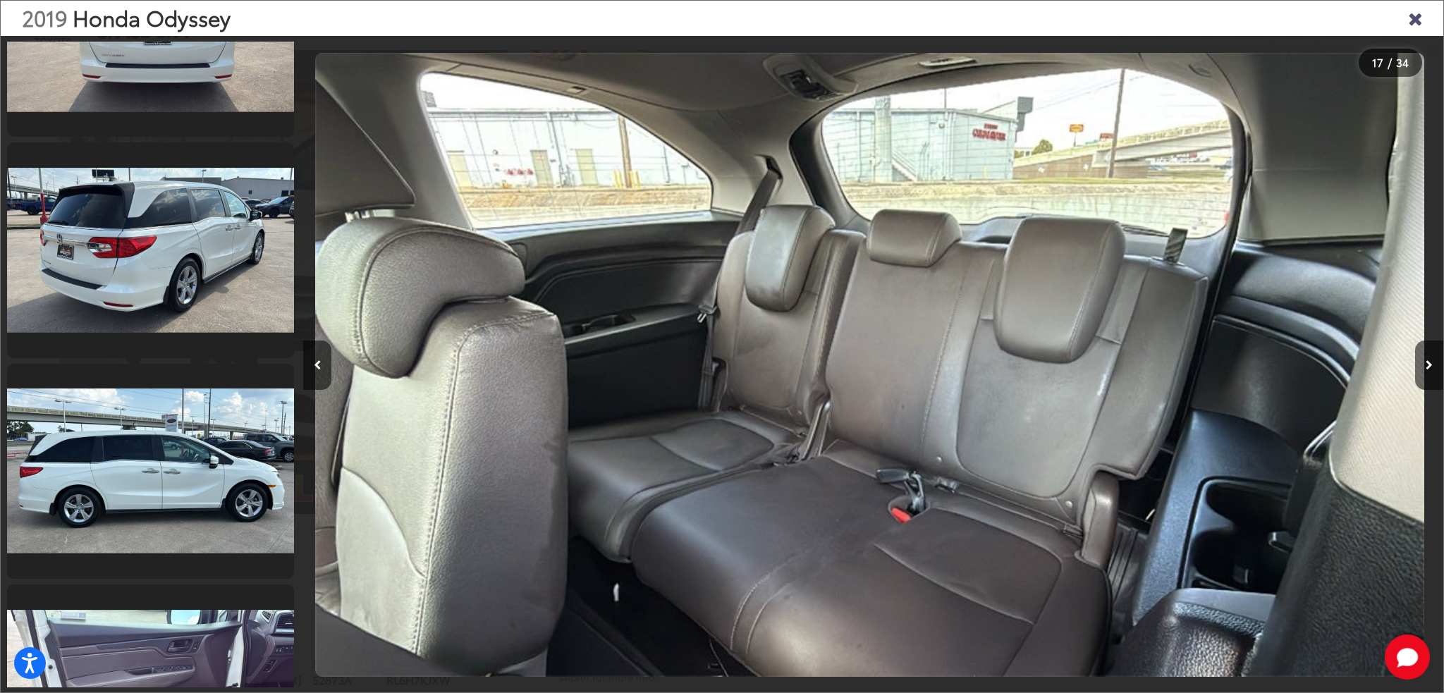
scroll to position [1250, 0]
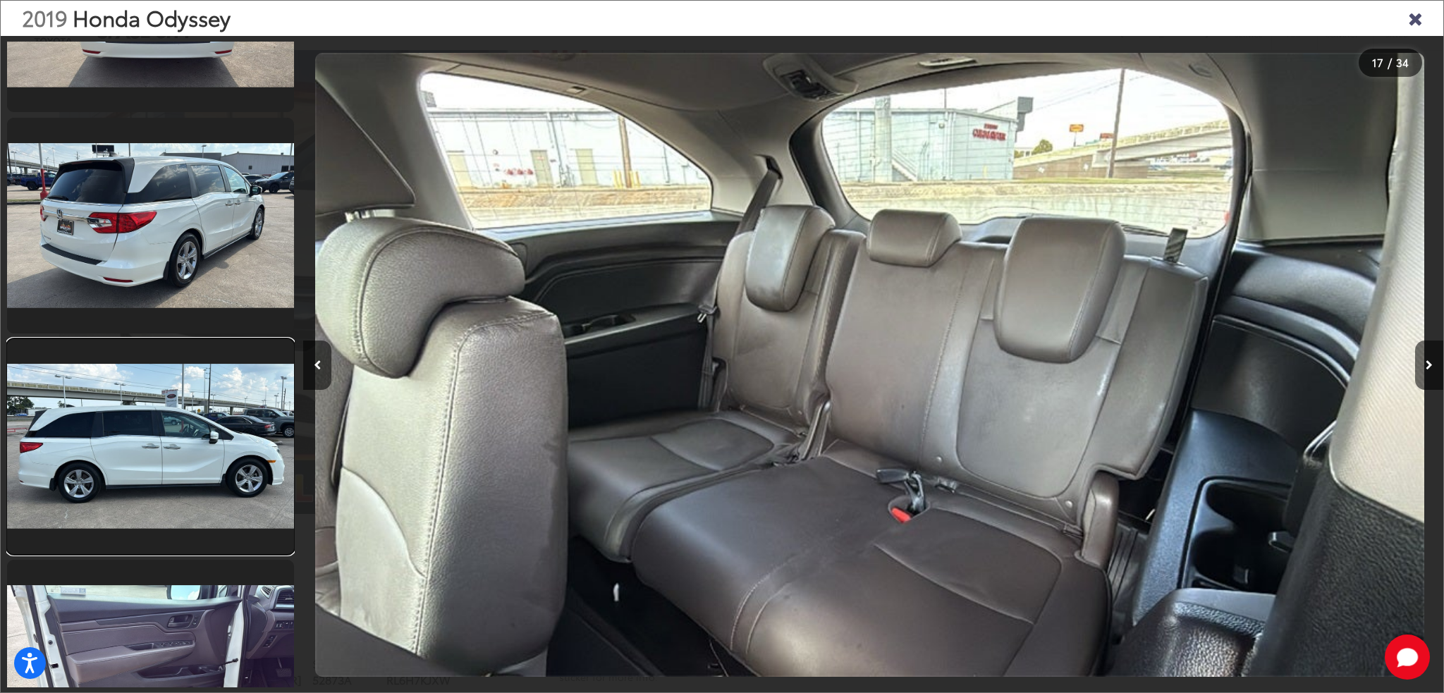
click at [216, 378] on link at bounding box center [150, 446] width 287 height 215
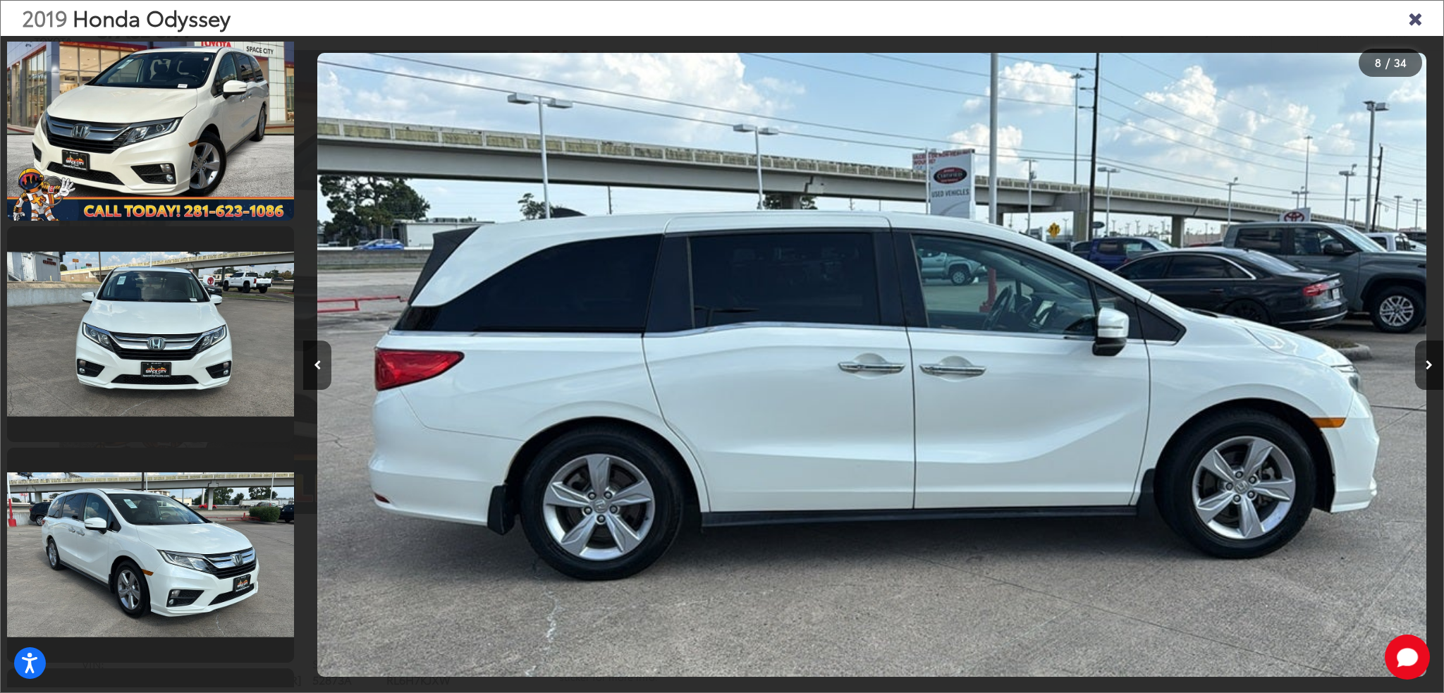
scroll to position [0, 0]
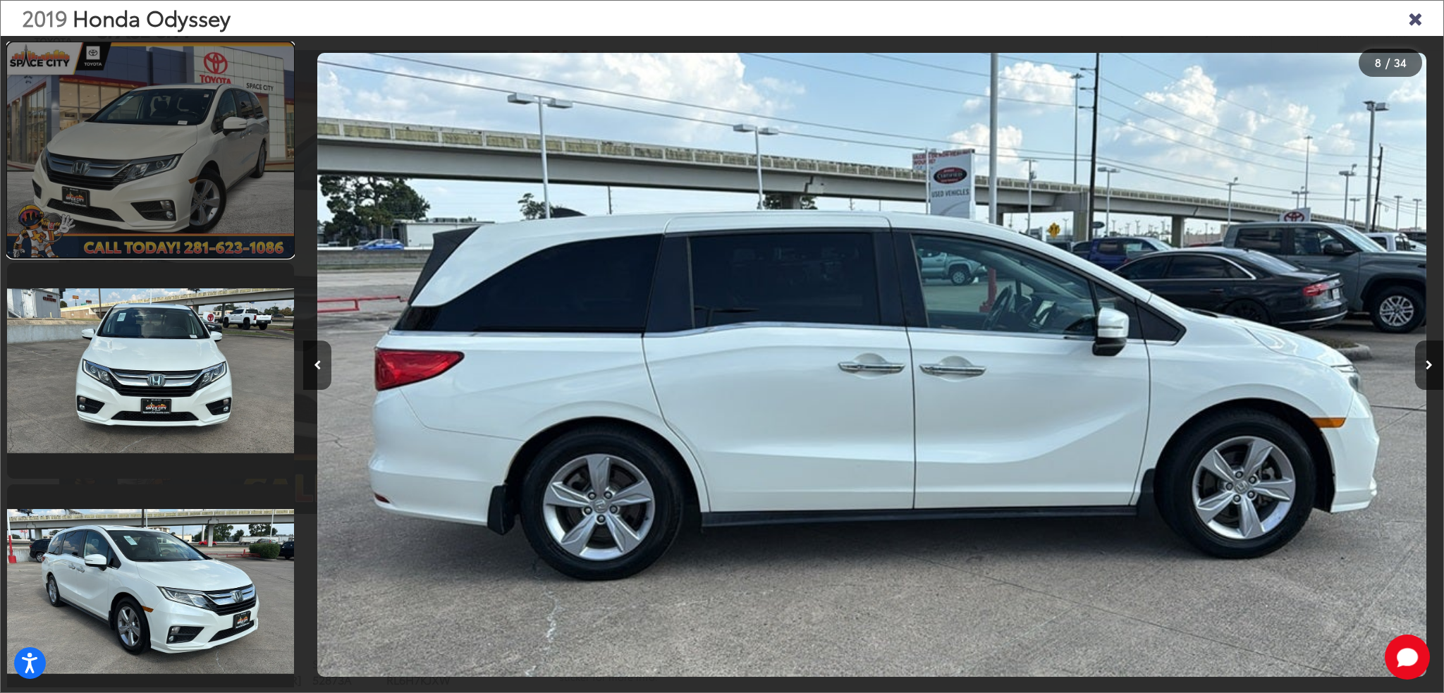
click at [197, 202] on link at bounding box center [150, 149] width 287 height 215
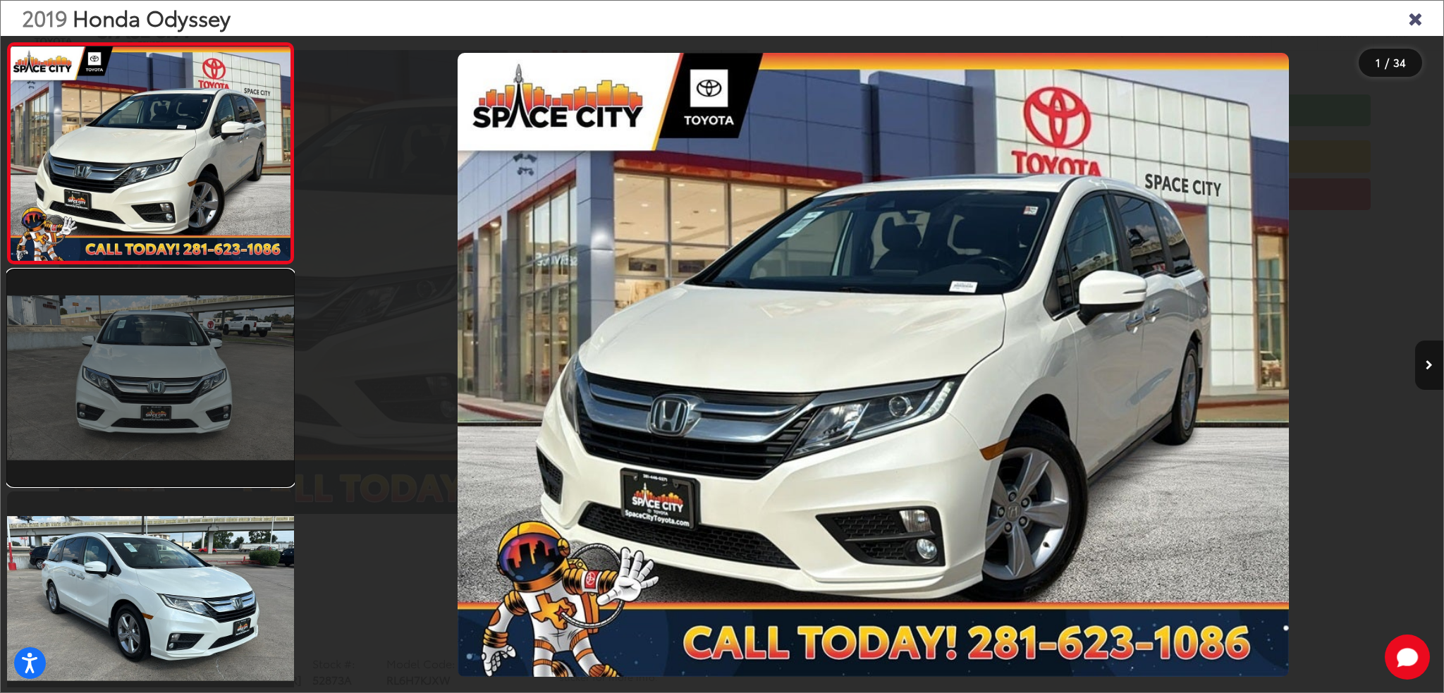
click at [238, 352] on link at bounding box center [150, 377] width 287 height 215
